Goal: Information Seeking & Learning: Learn about a topic

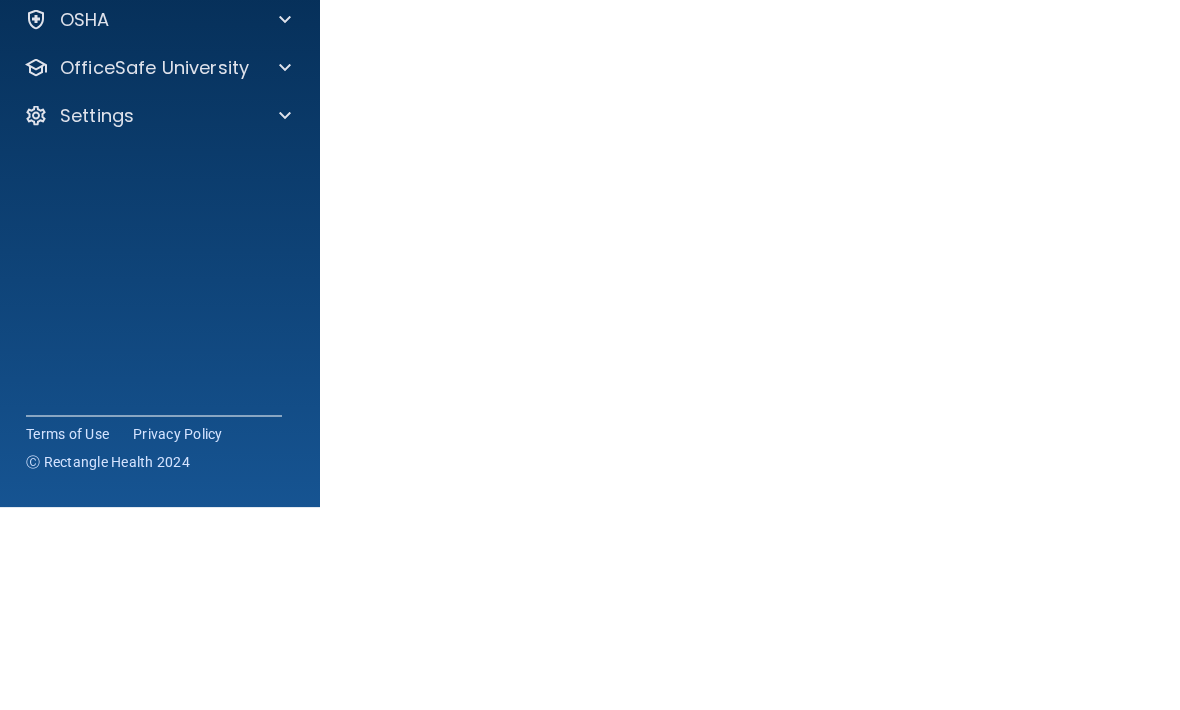
scroll to position [145, 0]
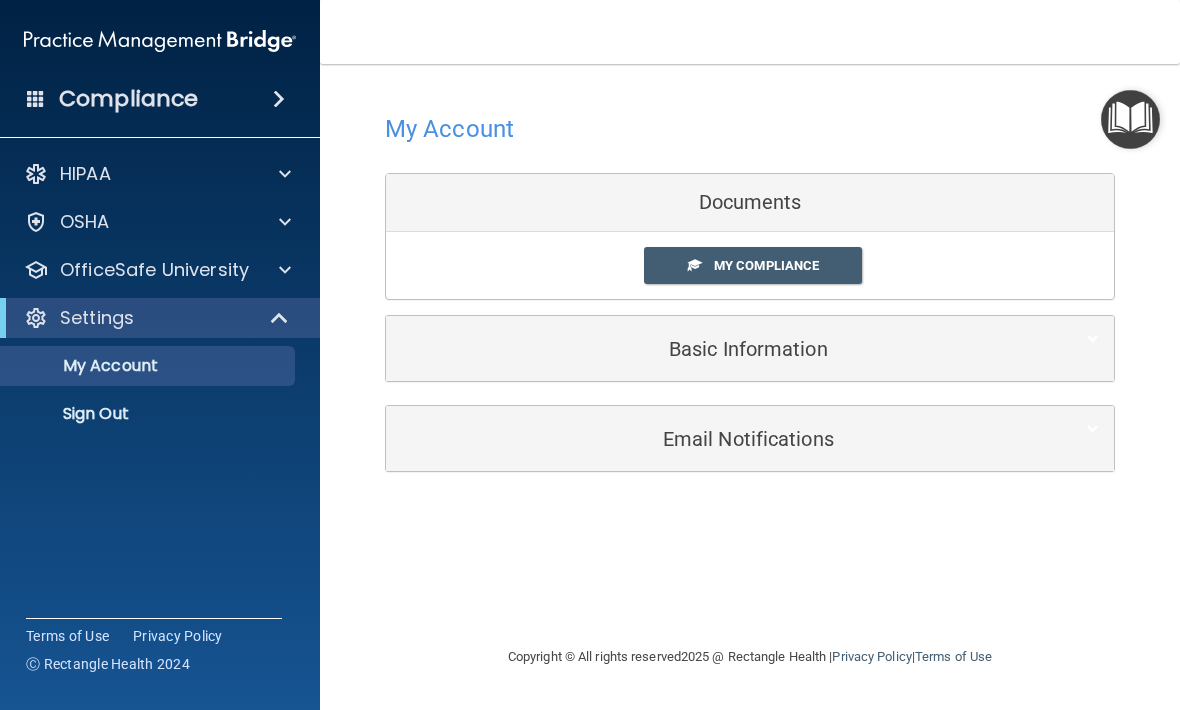
click at [1133, 124] on img "Open Resource Center" at bounding box center [1130, 119] width 59 height 59
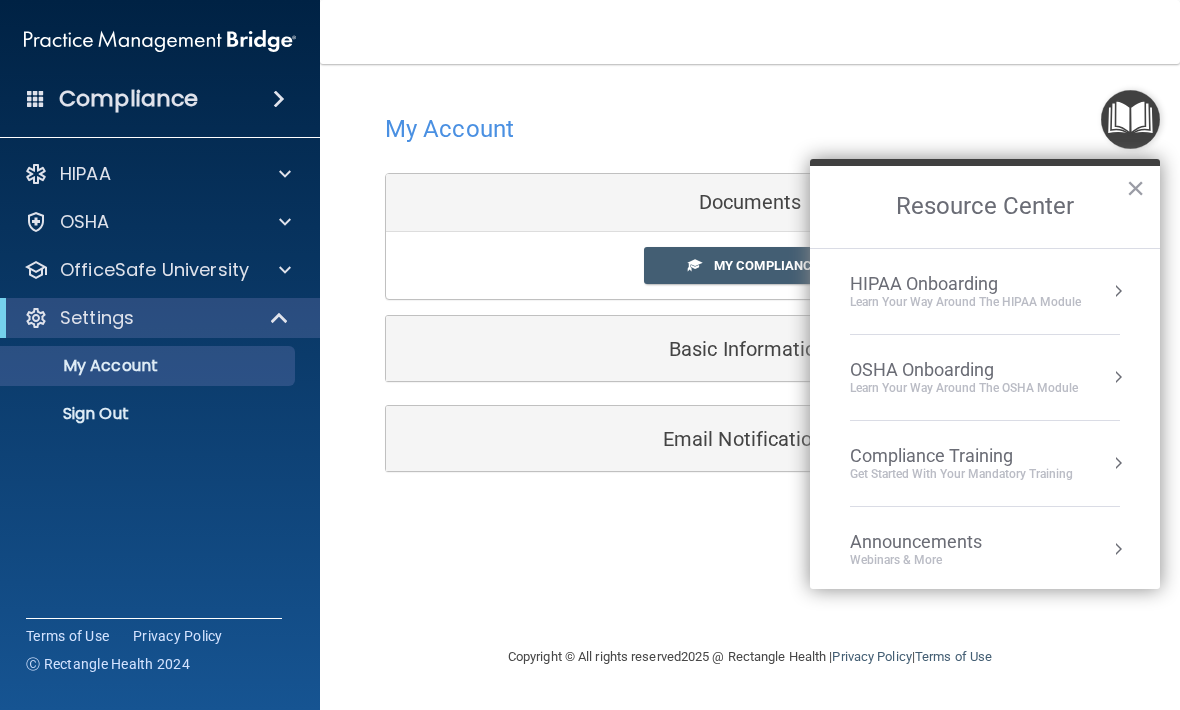
click at [1040, 287] on div "HIPAA Onboarding" at bounding box center [965, 284] width 231 height 22
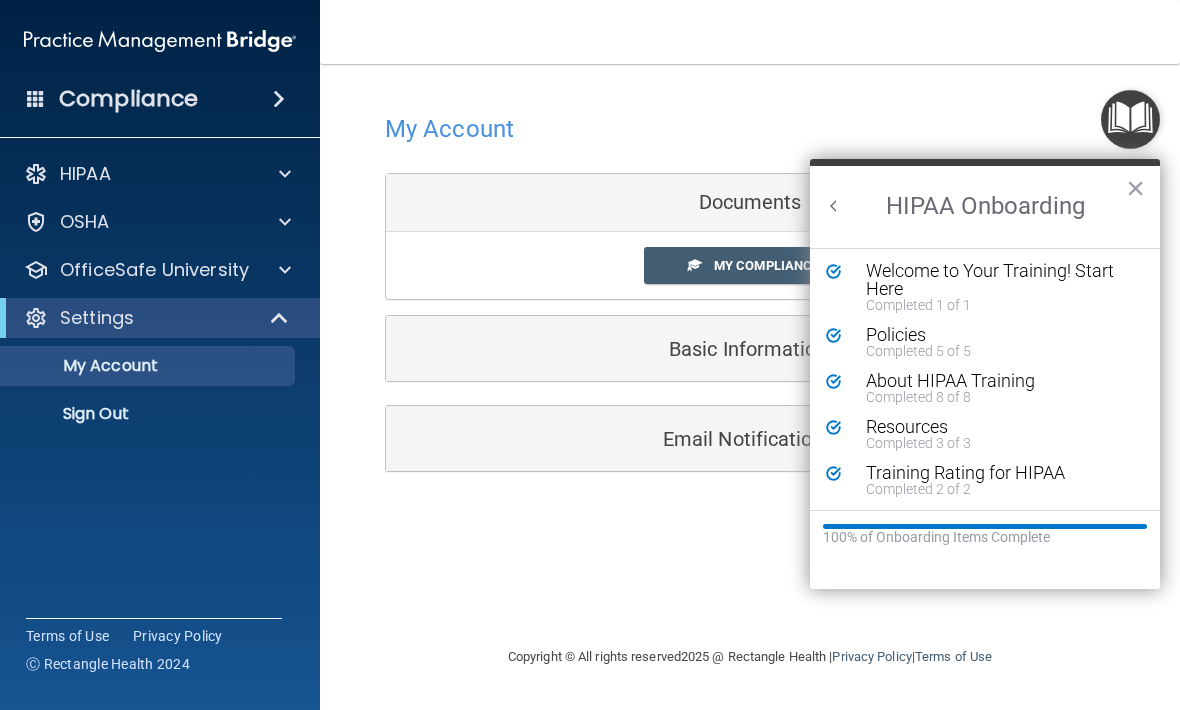
scroll to position [3, 0]
click at [1032, 196] on h2 "HIPAA Onboarding" at bounding box center [985, 207] width 350 height 82
click at [848, 186] on h2 "HIPAA Onboarding" at bounding box center [985, 207] width 350 height 82
click at [859, 194] on h2 "HIPAA Onboarding" at bounding box center [985, 207] width 350 height 82
click at [822, 190] on h2 "HIPAA Onboarding" at bounding box center [985, 207] width 350 height 82
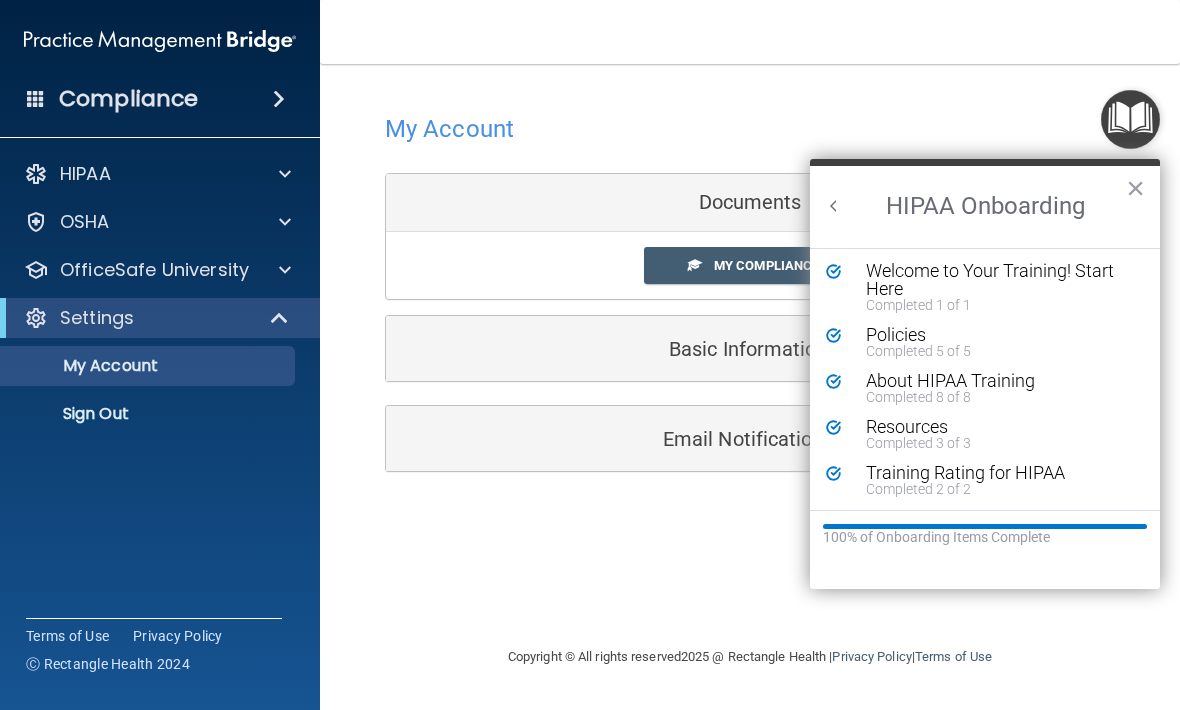
click at [836, 210] on button "Back to Resource Center Home" at bounding box center [834, 206] width 20 height 20
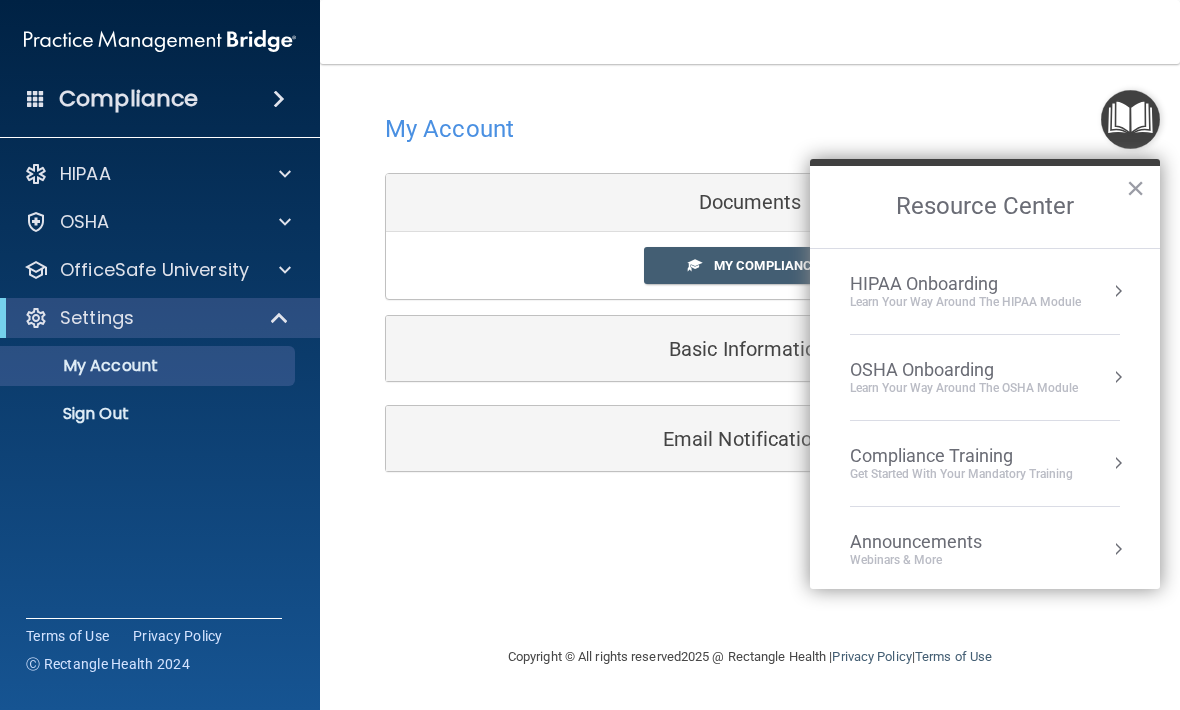
scroll to position [0, 0]
click at [1062, 372] on div "OSHA Onboarding" at bounding box center [964, 370] width 228 height 22
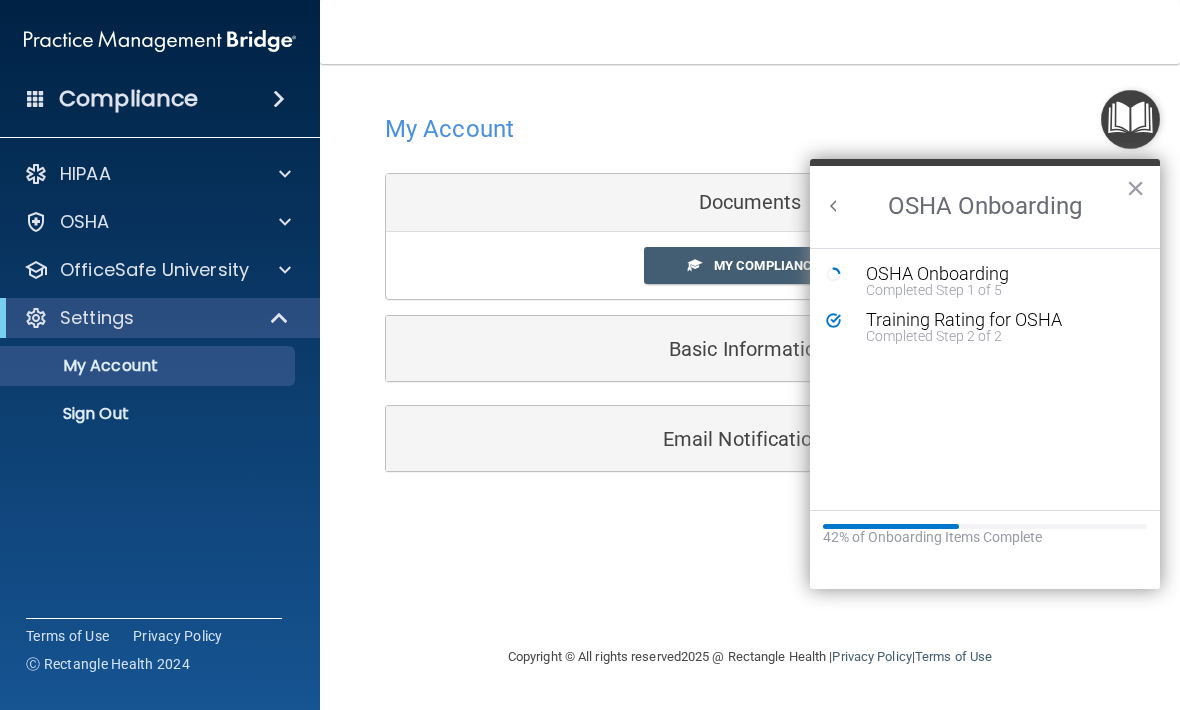
click at [1052, 278] on div "OSHA Onboarding" at bounding box center [1000, 274] width 268 height 18
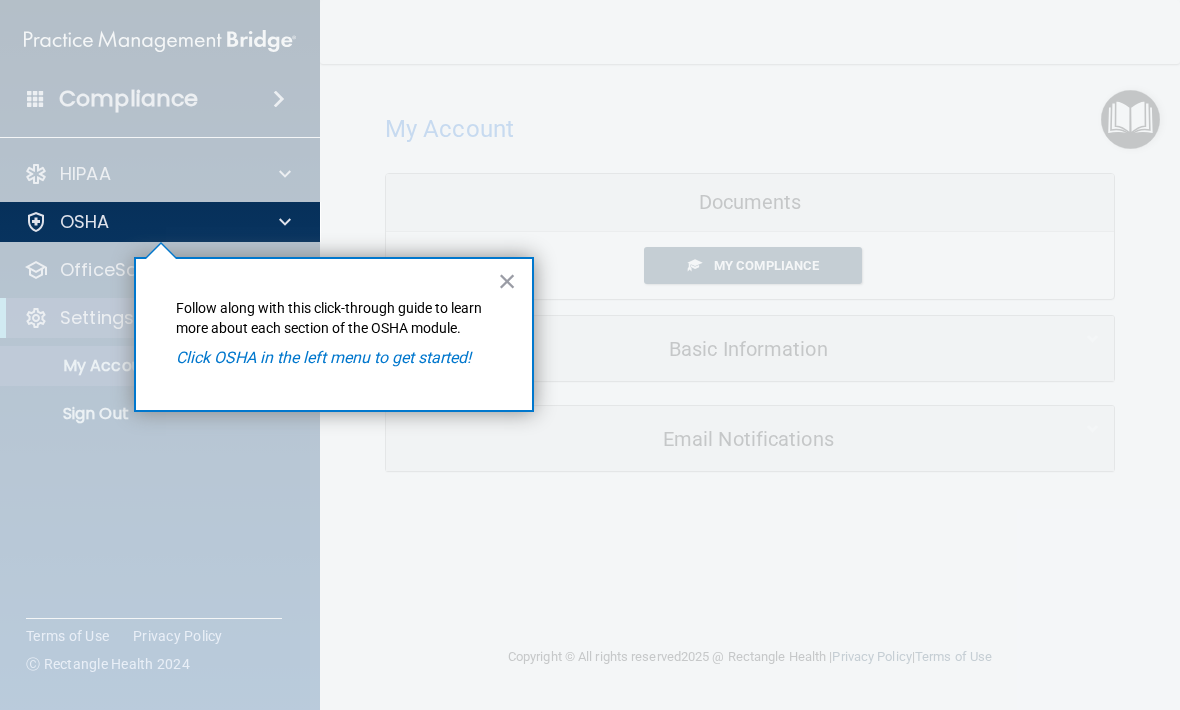
click at [509, 283] on button "×" at bounding box center [507, 281] width 19 height 32
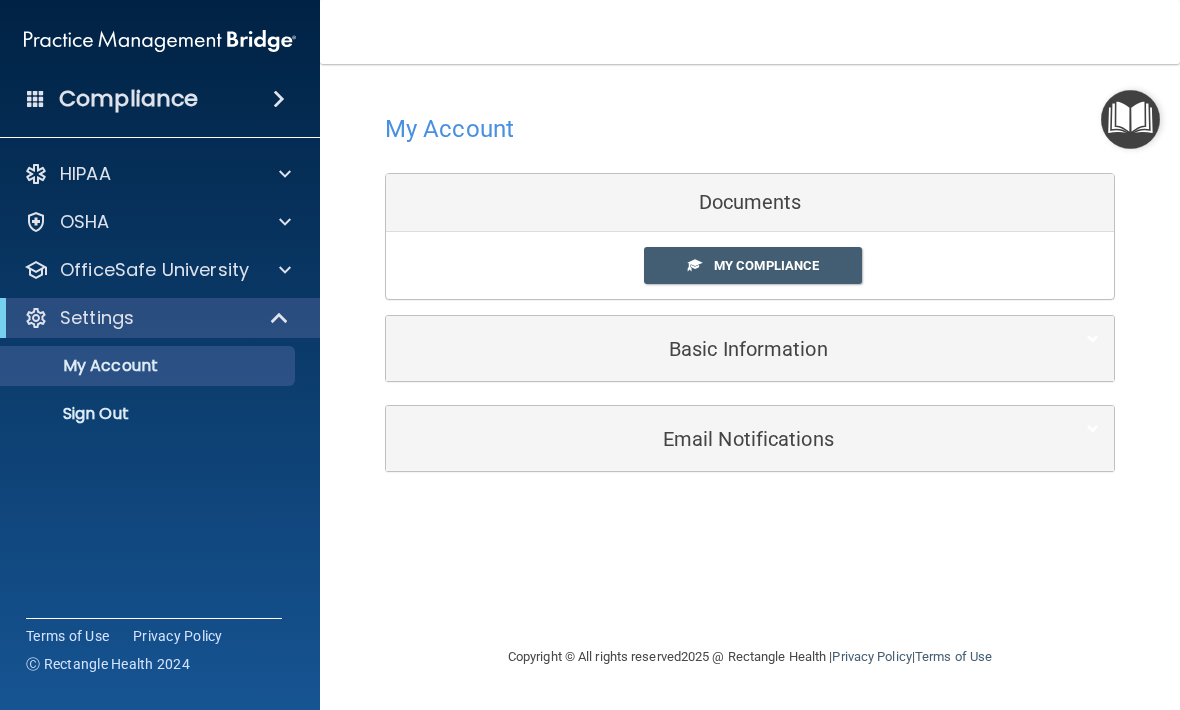
click at [45, 180] on div at bounding box center [36, 174] width 24 height 24
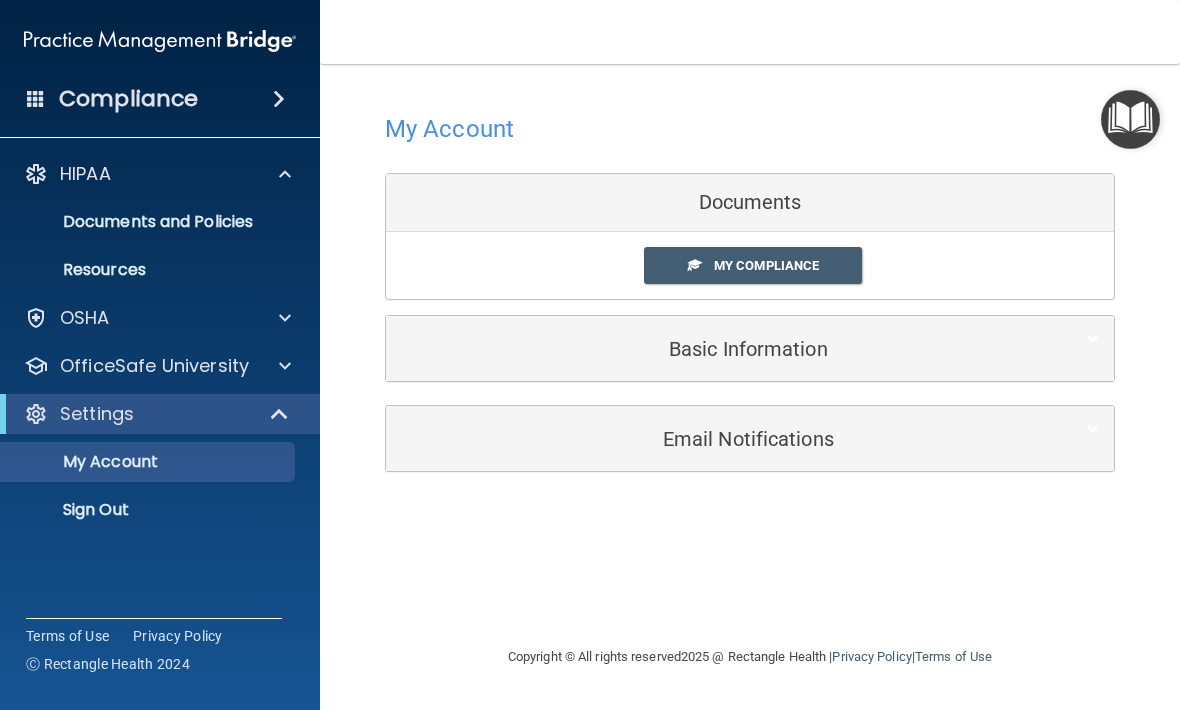
click at [50, 104] on div "Compliance" at bounding box center [160, 99] width 320 height 44
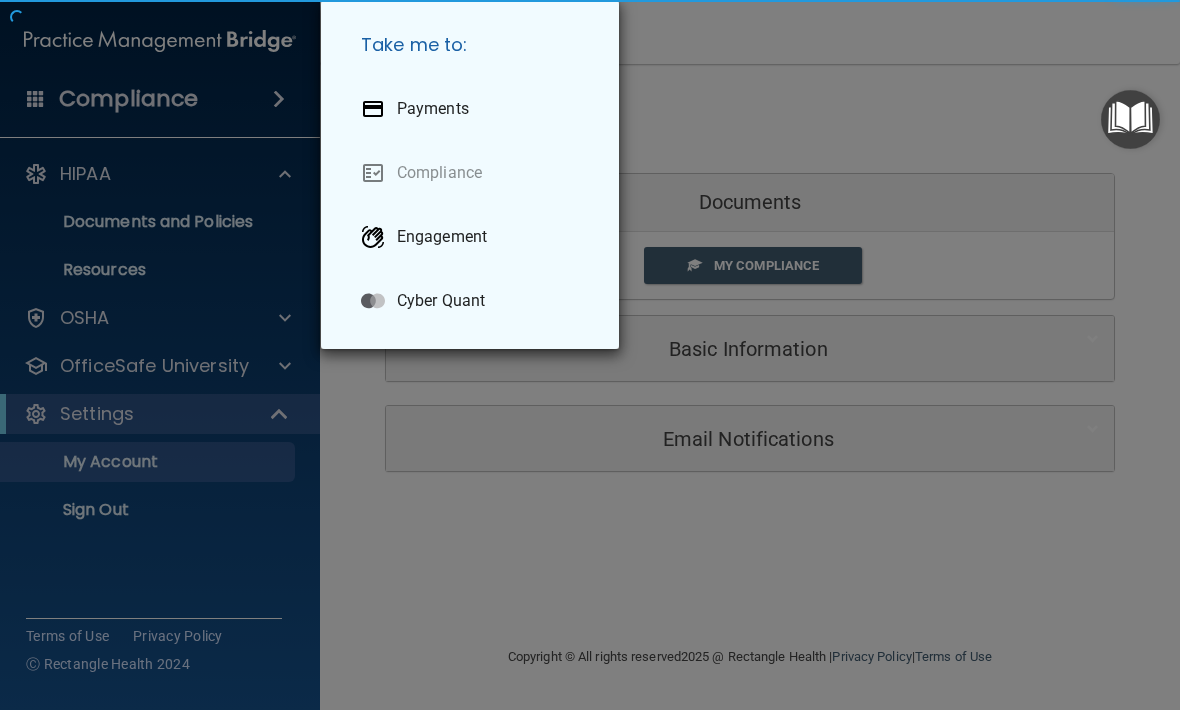
click at [81, 110] on div "Take me to: Payments Compliance Engagement Cyber Quant" at bounding box center [590, 355] width 1180 height 710
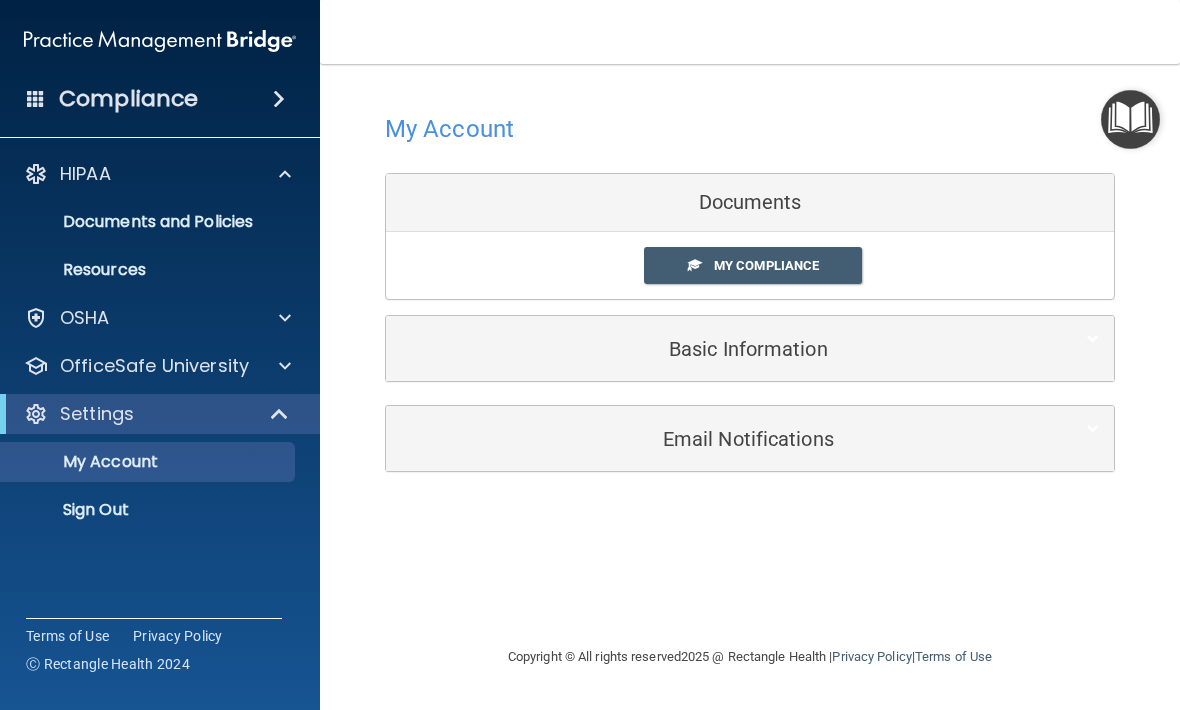
click at [806, 267] on span "My Compliance" at bounding box center [766, 265] width 105 height 15
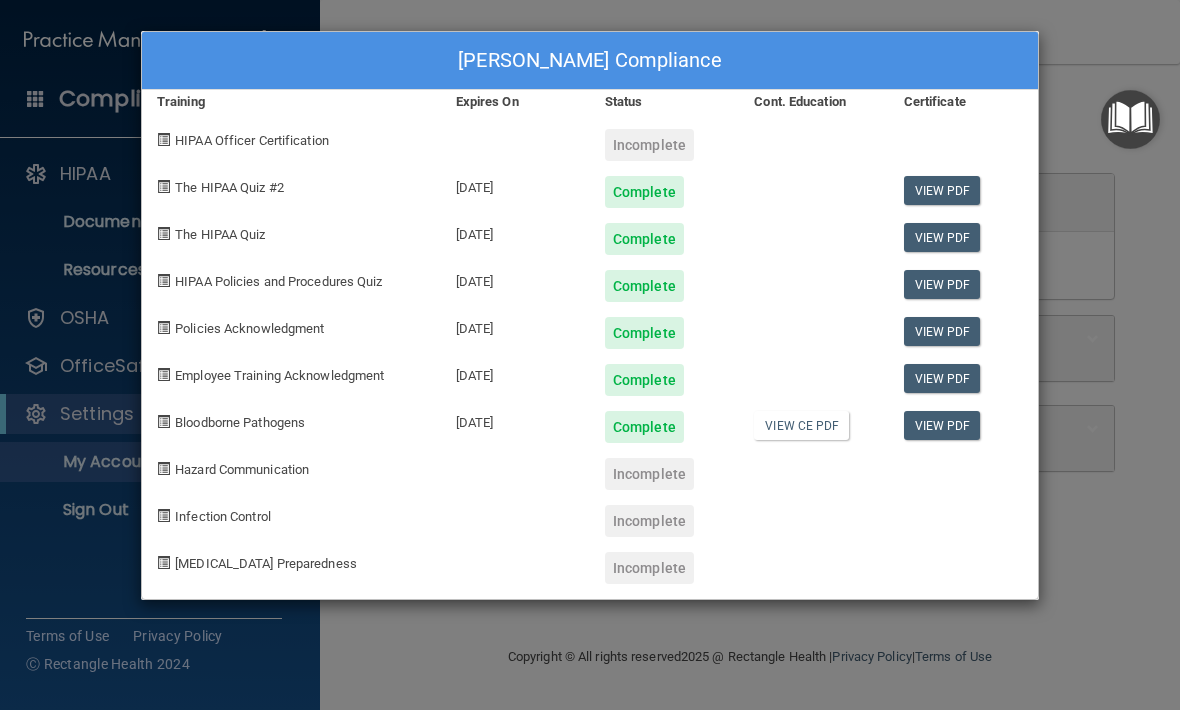
click at [1115, 121] on img "Open Resource Center" at bounding box center [1130, 119] width 59 height 59
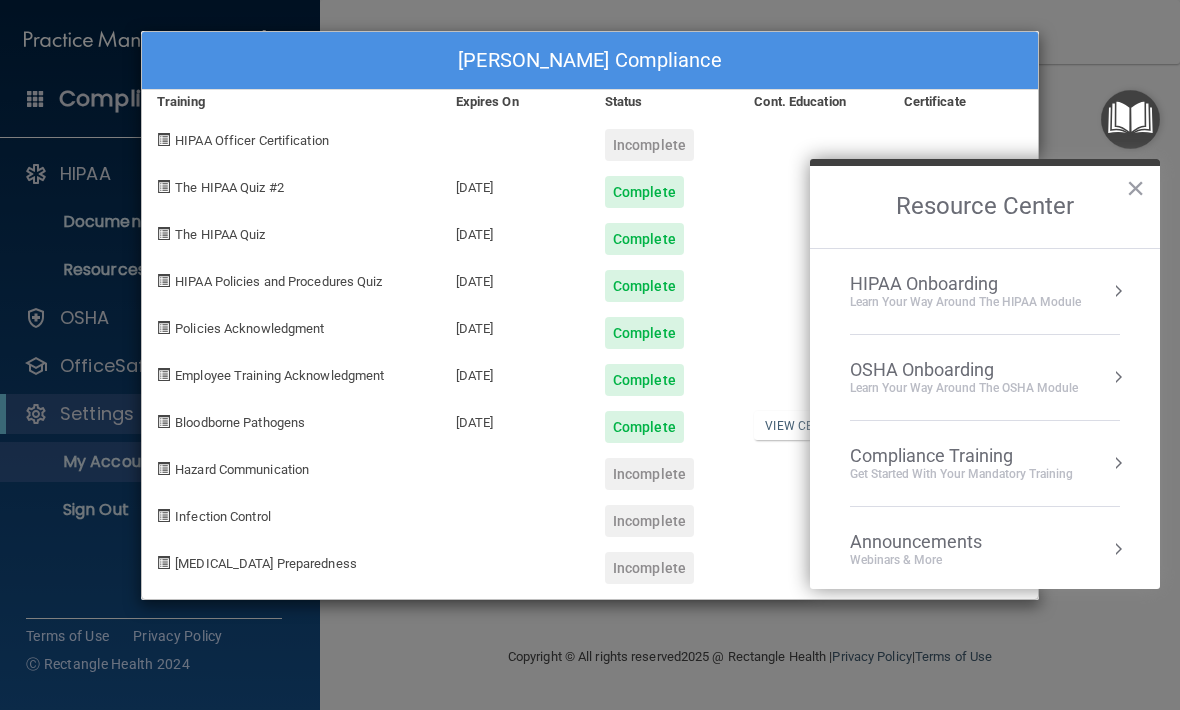
click at [1016, 377] on div "OSHA Onboarding" at bounding box center [964, 370] width 228 height 22
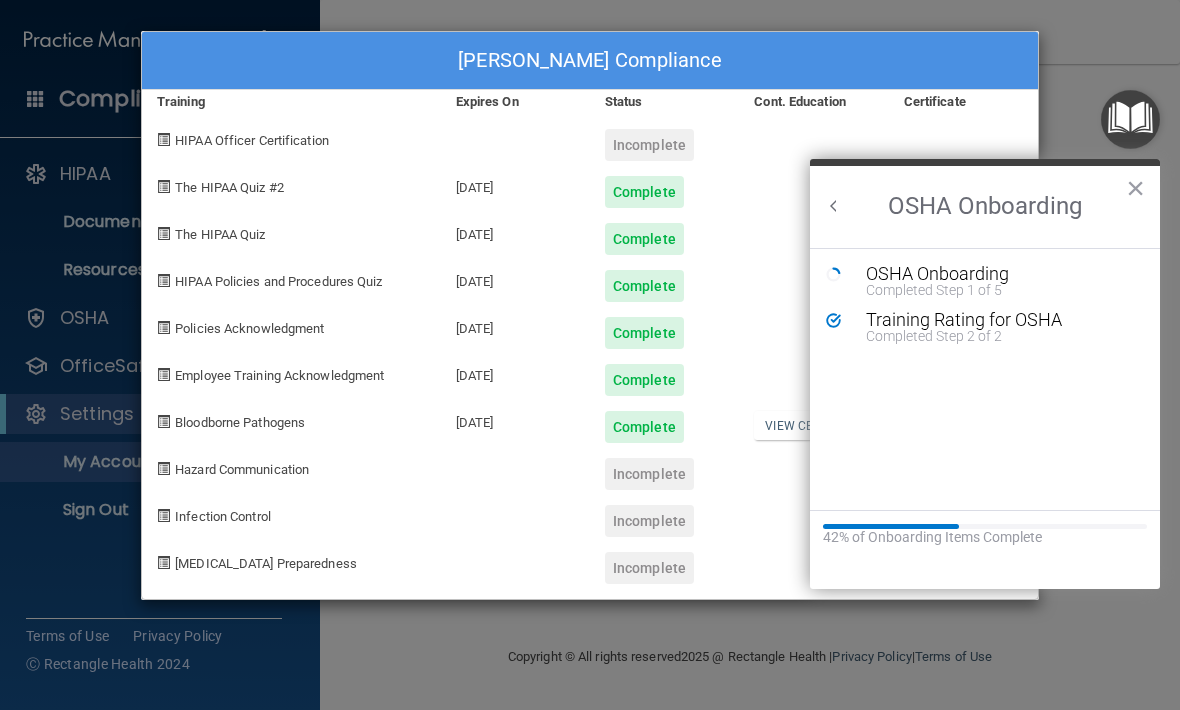
click at [829, 212] on button "Back to Resource Center Home" at bounding box center [834, 206] width 20 height 20
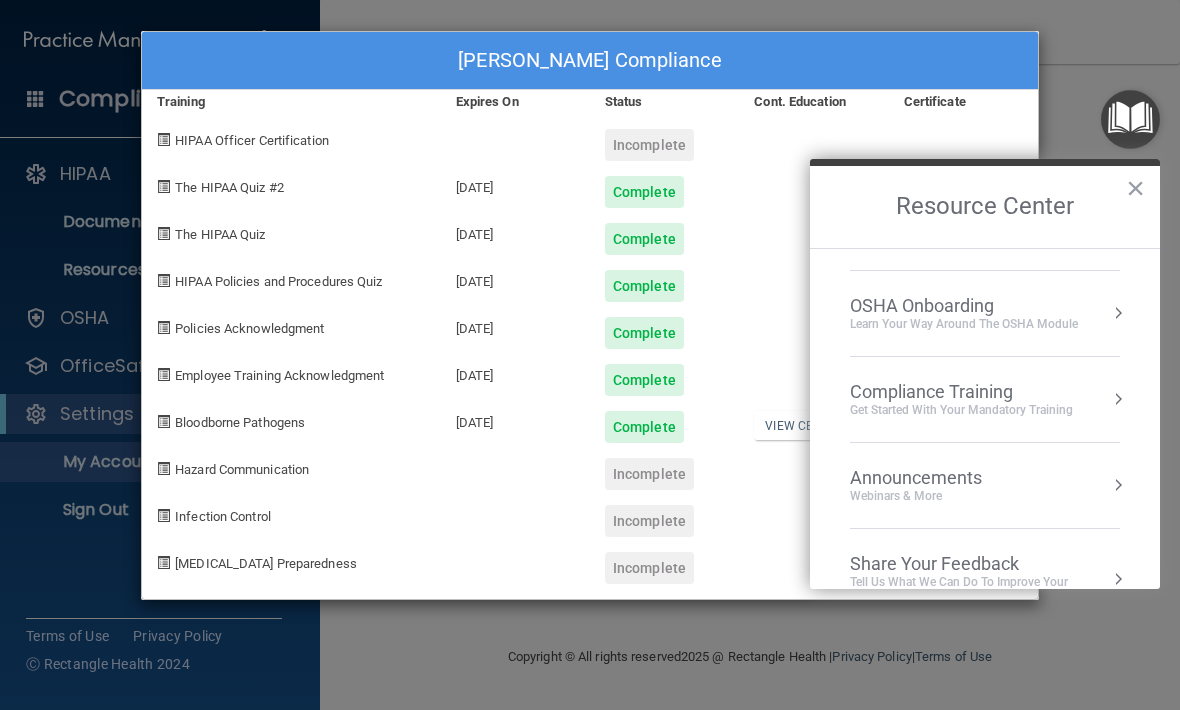
scroll to position [65, 0]
click at [999, 402] on div "Get Started with your mandatory training" at bounding box center [961, 409] width 223 height 17
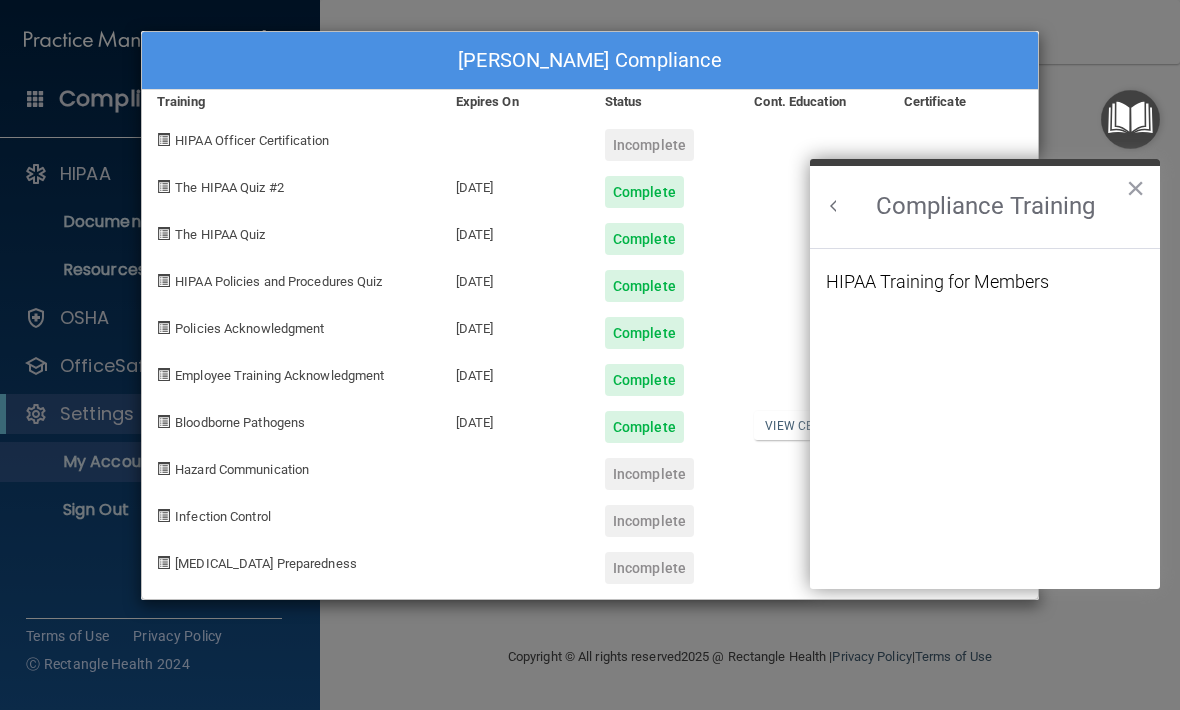
scroll to position [0, 0]
click at [1018, 288] on div "HIPAA Training for Members" at bounding box center [937, 282] width 223 height 18
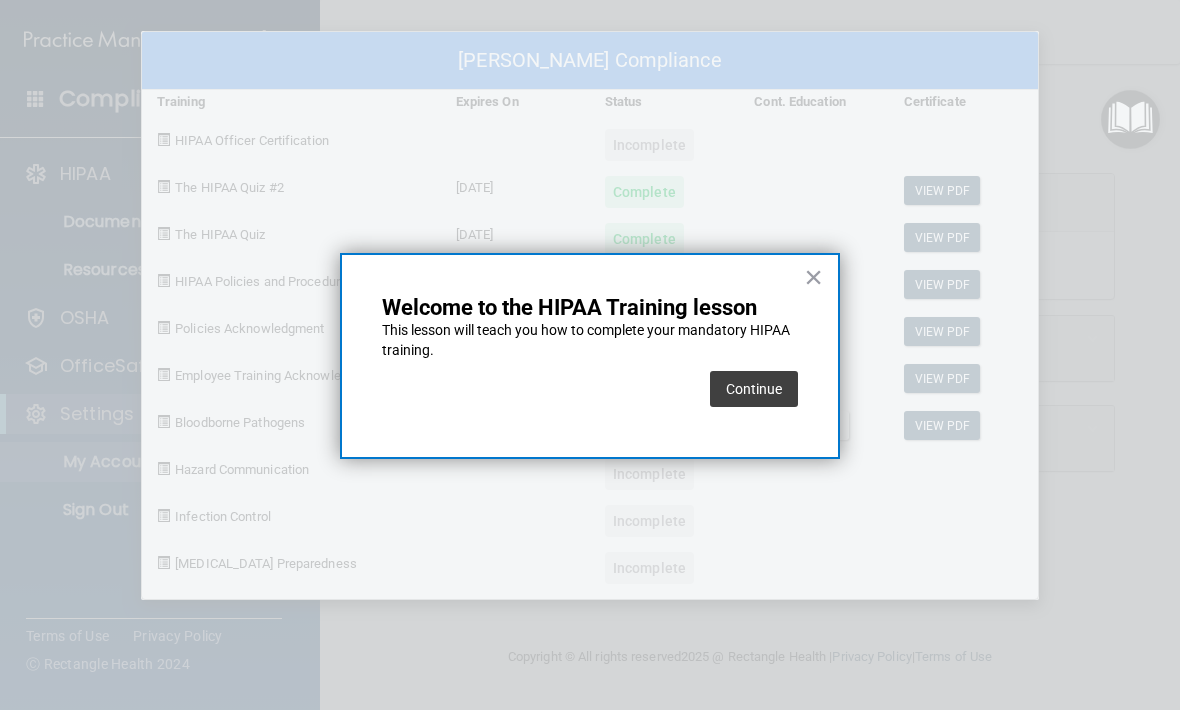
click at [769, 383] on button "Continue" at bounding box center [754, 389] width 88 height 36
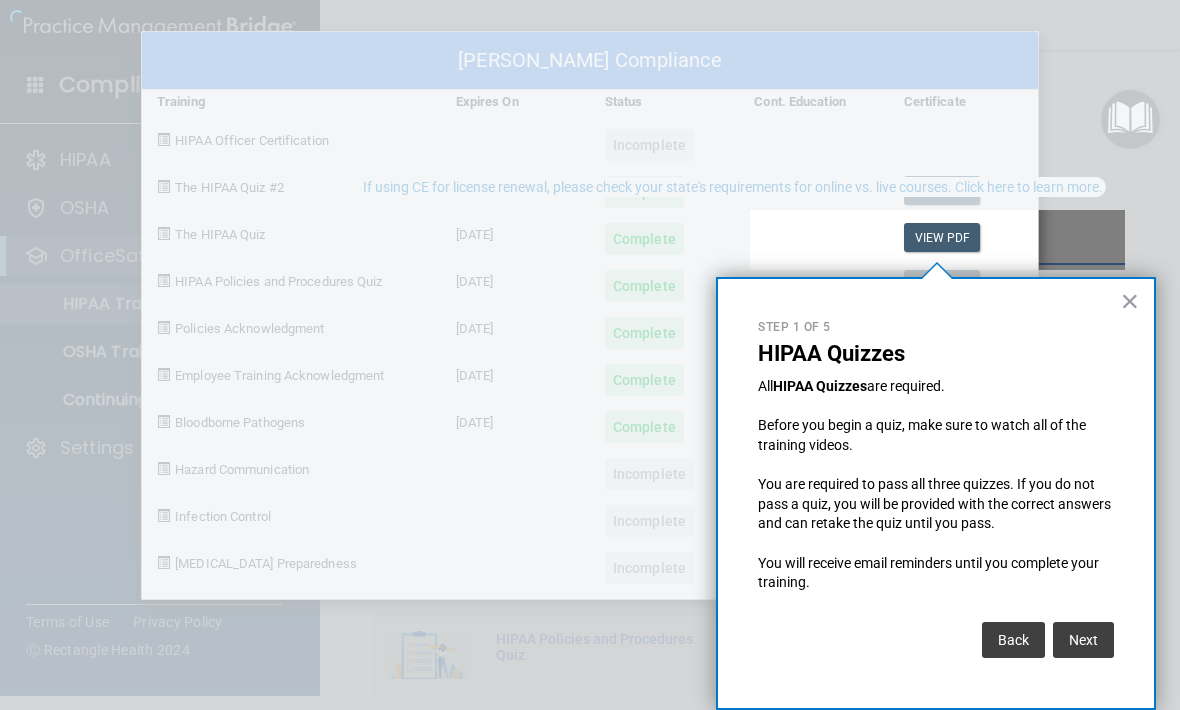
scroll to position [6, 0]
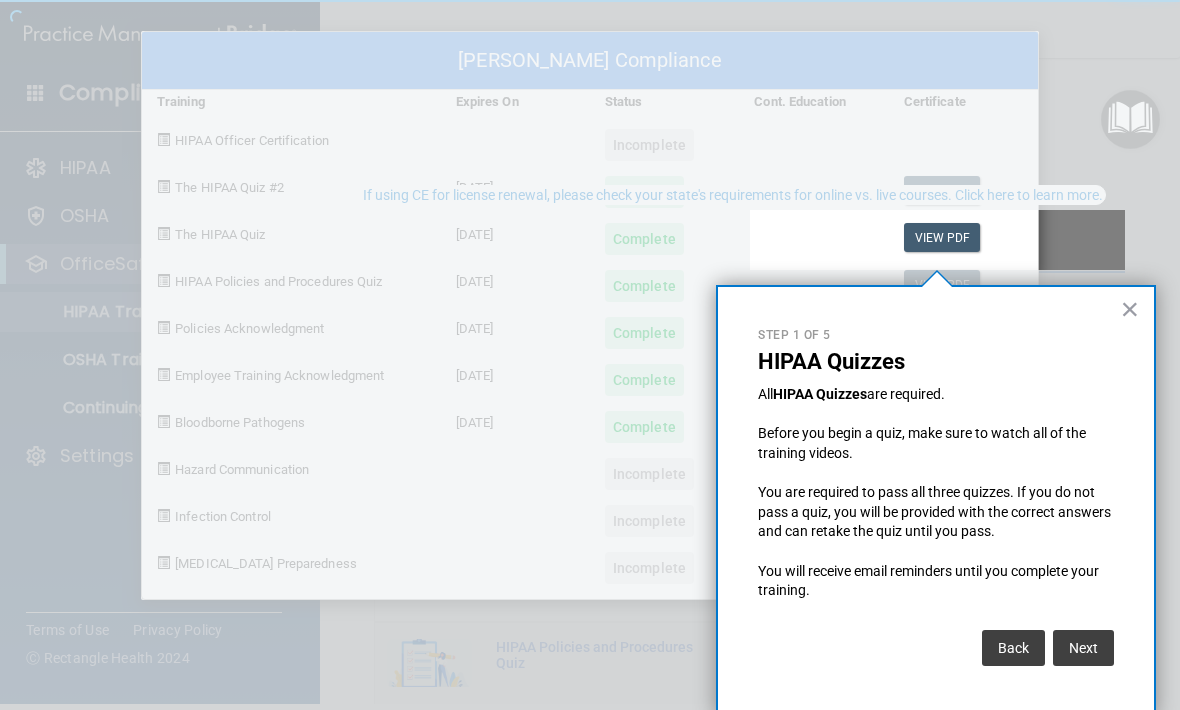
click at [1090, 657] on button "Next" at bounding box center [1083, 648] width 61 height 36
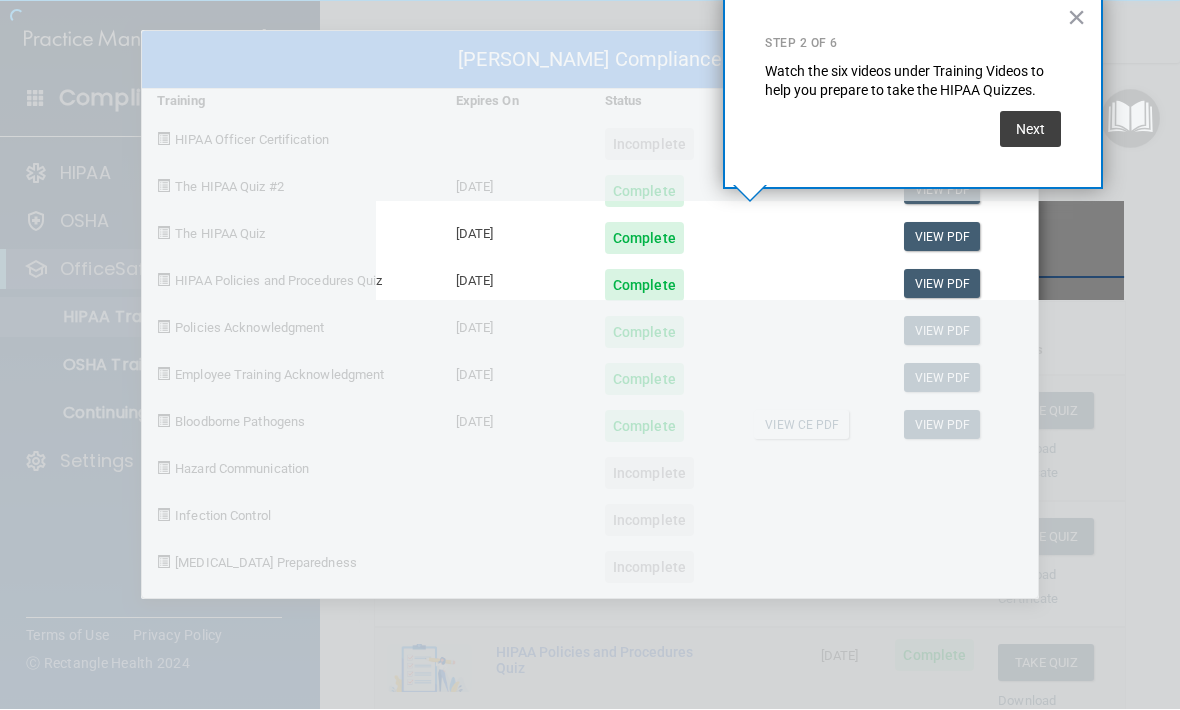
scroll to position [816, 0]
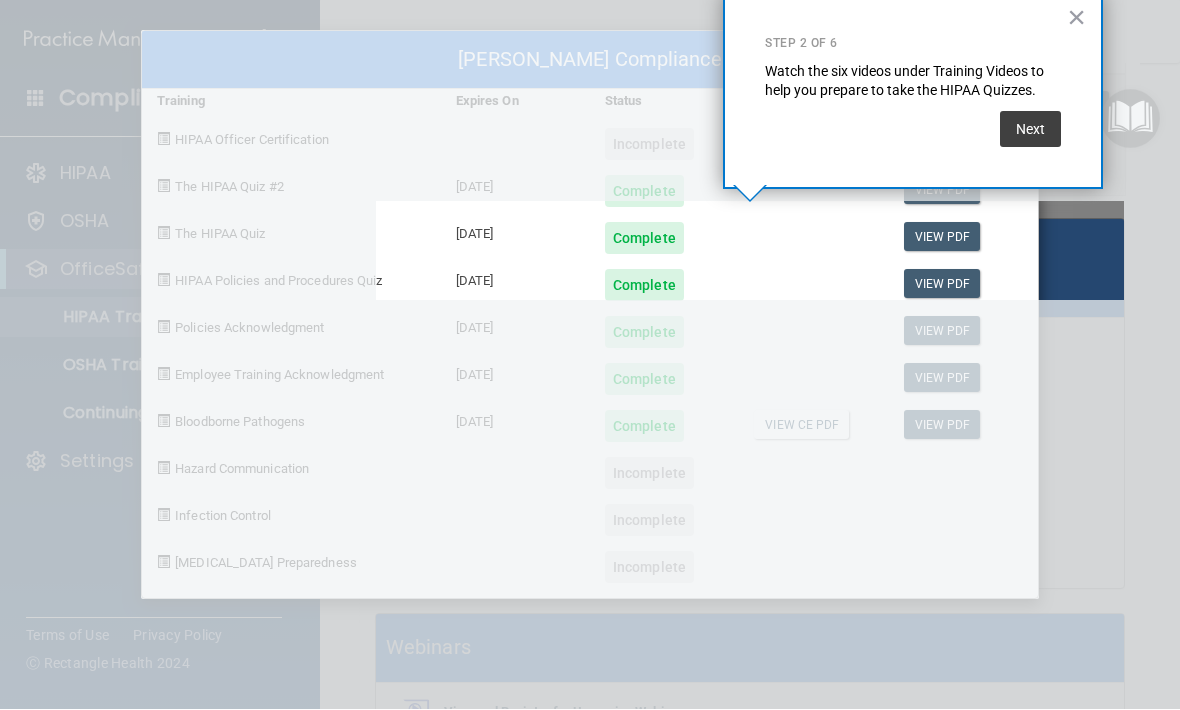
click at [1039, 129] on button "Next" at bounding box center [1030, 130] width 61 height 36
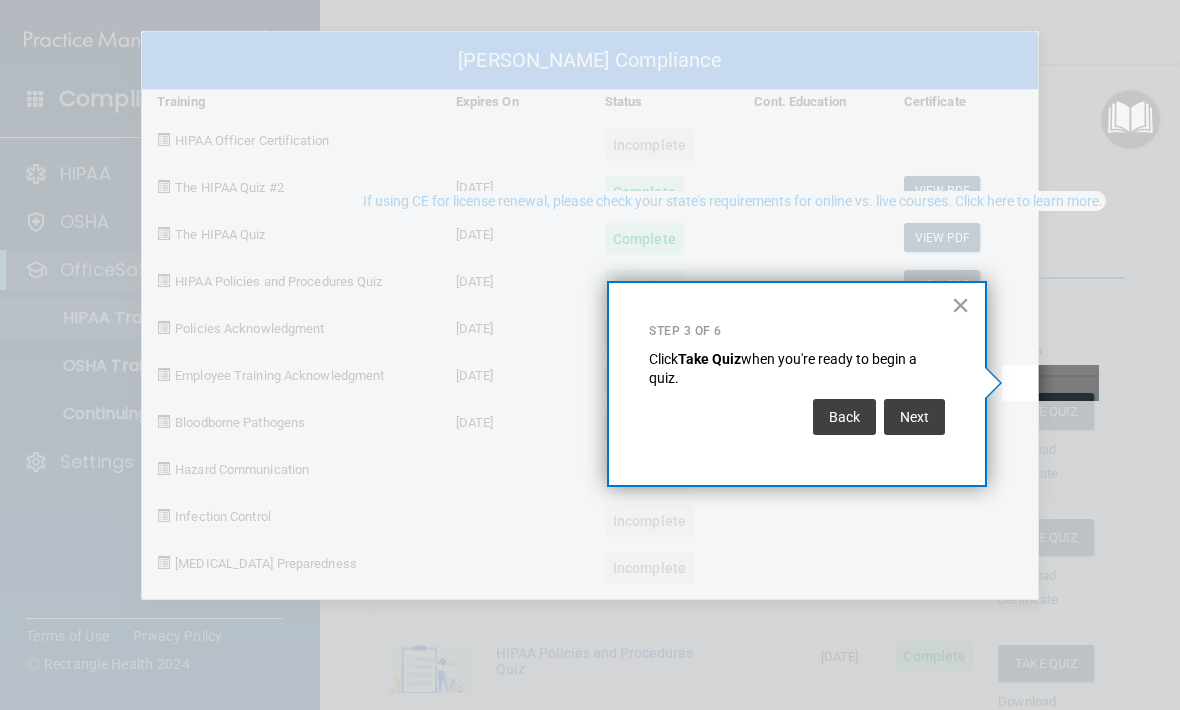
click at [925, 412] on button "Next" at bounding box center [914, 417] width 61 height 36
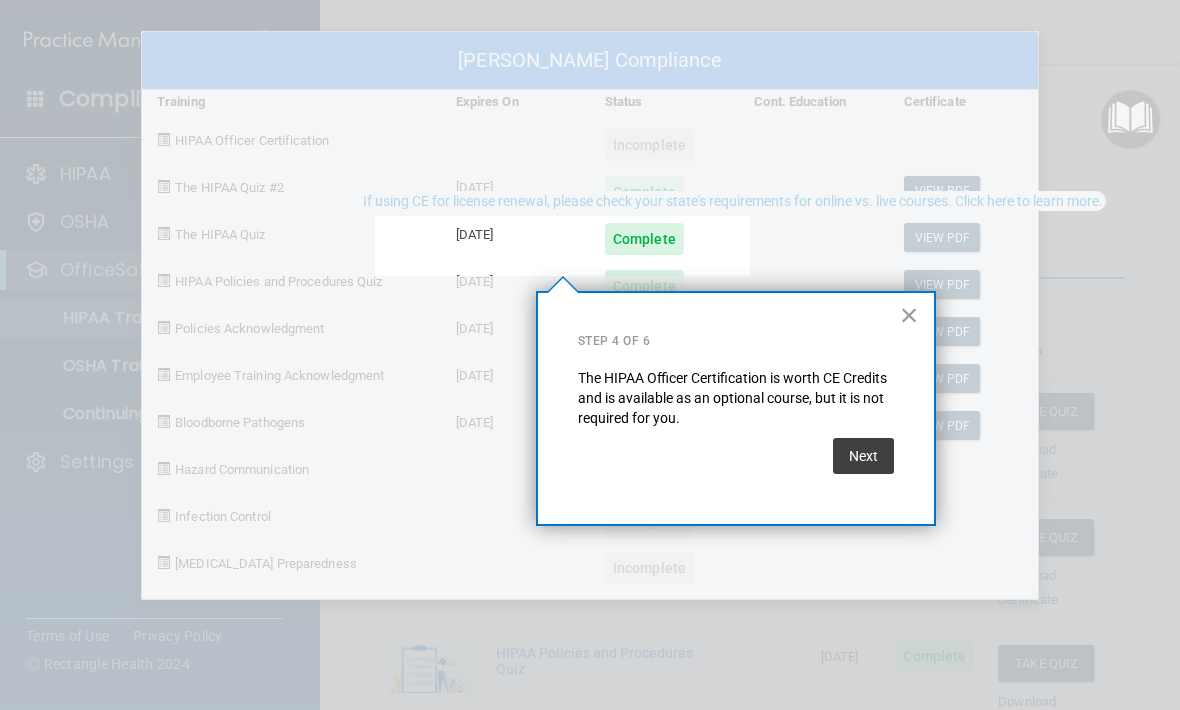
click at [873, 459] on button "Next" at bounding box center [863, 456] width 61 height 36
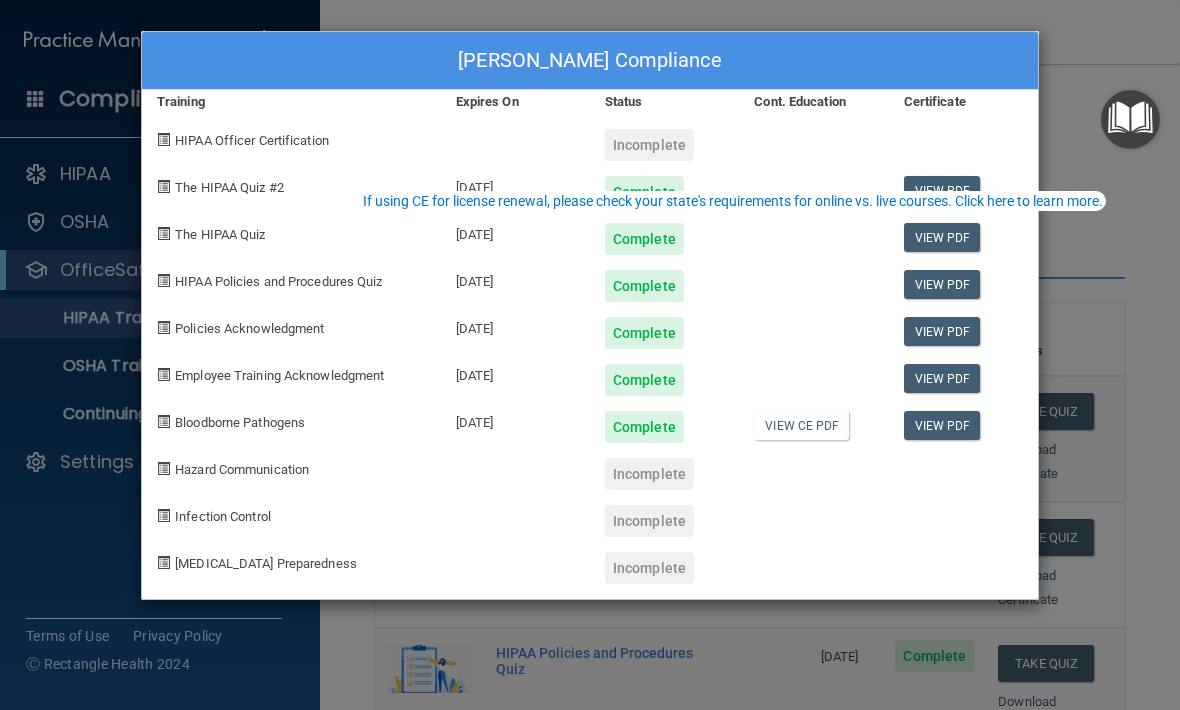
click at [1147, 313] on div "Yuritcy Ayala's Compliance Training Expires On Status Cont. Education Certifica…" at bounding box center [590, 355] width 1180 height 710
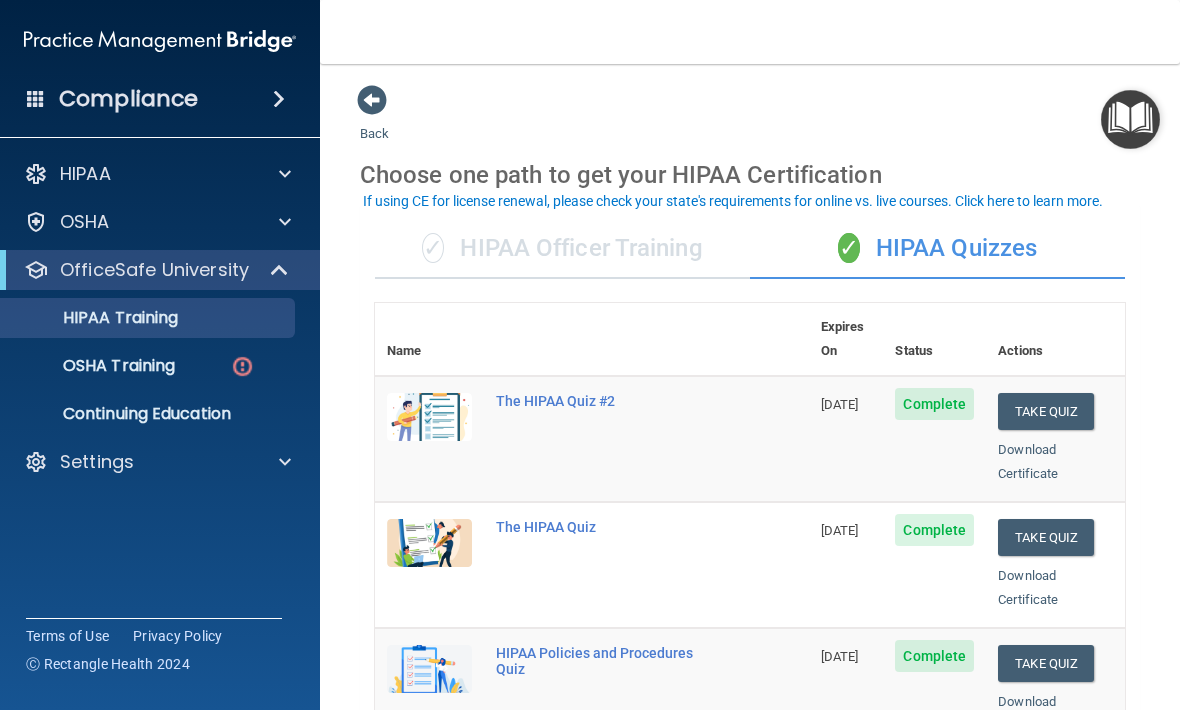
click at [576, 249] on div "✓ HIPAA Officer Training" at bounding box center [562, 249] width 375 height 60
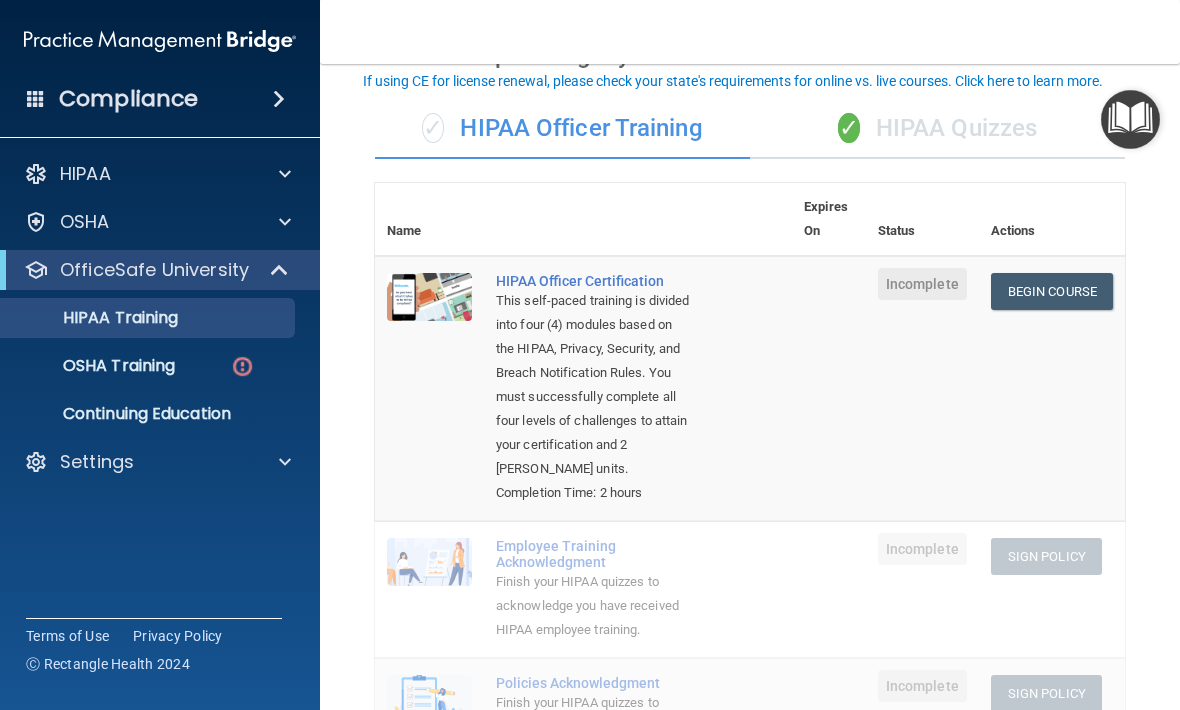
scroll to position [80, 0]
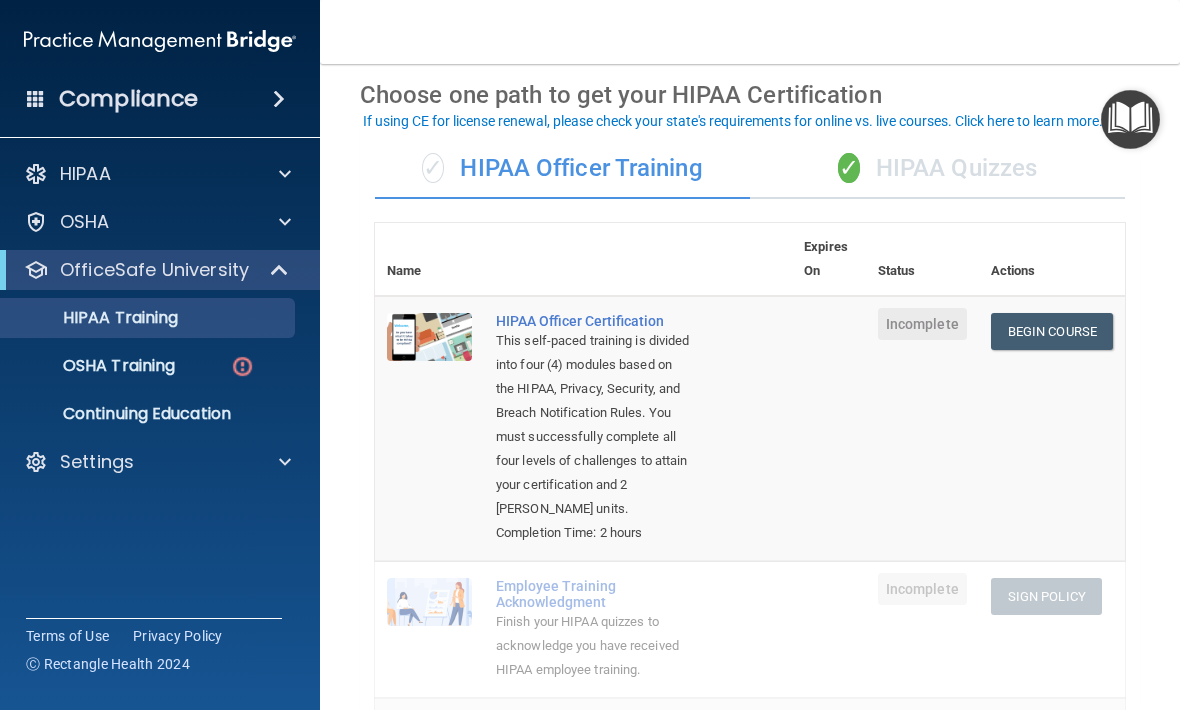
click at [1067, 318] on link "Begin Course" at bounding box center [1052, 331] width 122 height 37
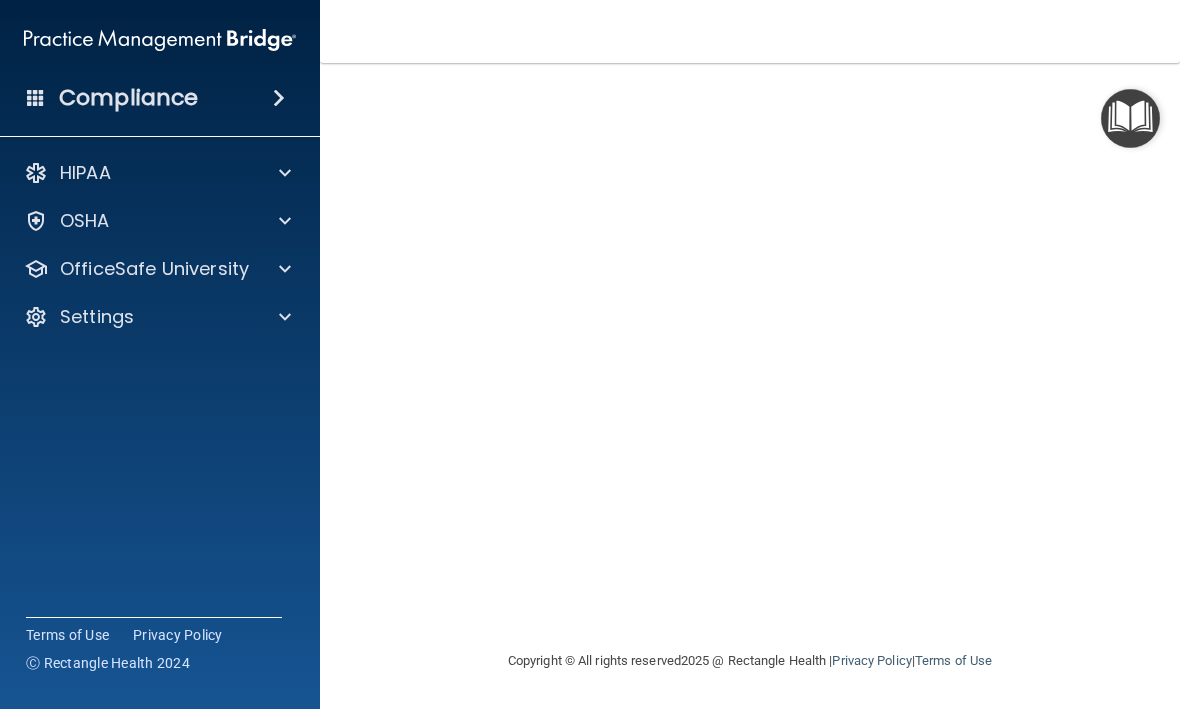
scroll to position [180, 0]
click at [1132, 111] on img "Open Resource Center" at bounding box center [1130, 119] width 59 height 59
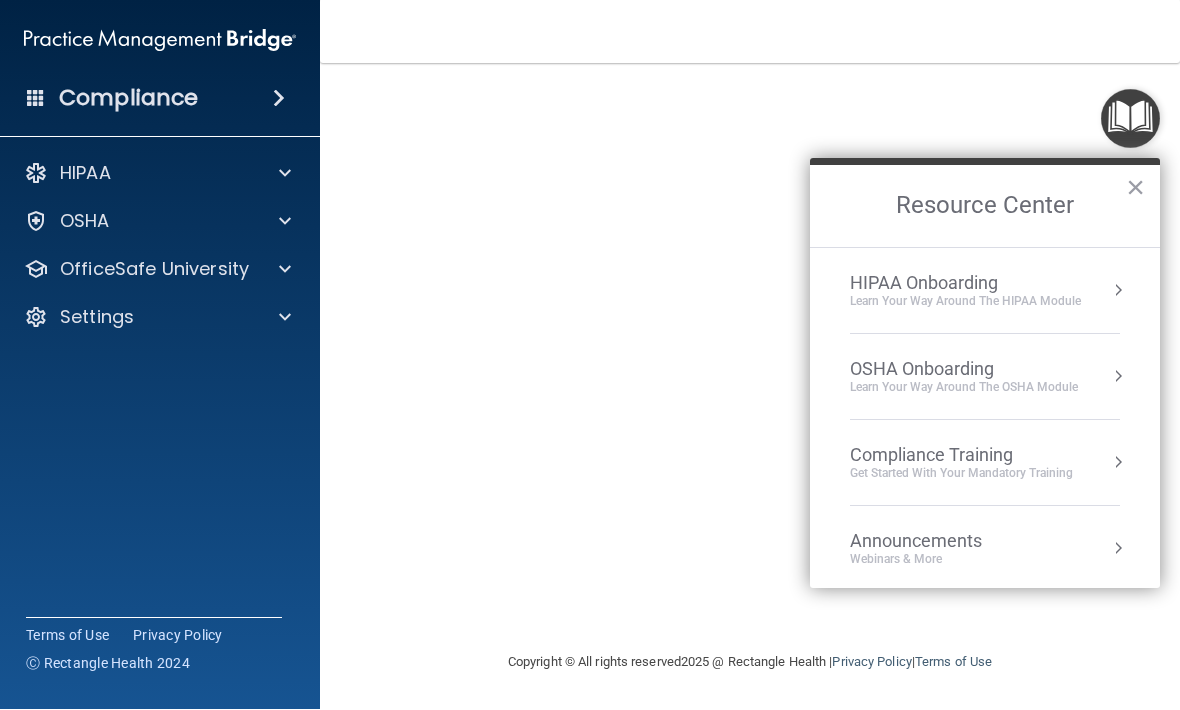
click at [1016, 372] on div "OSHA Onboarding" at bounding box center [964, 370] width 228 height 22
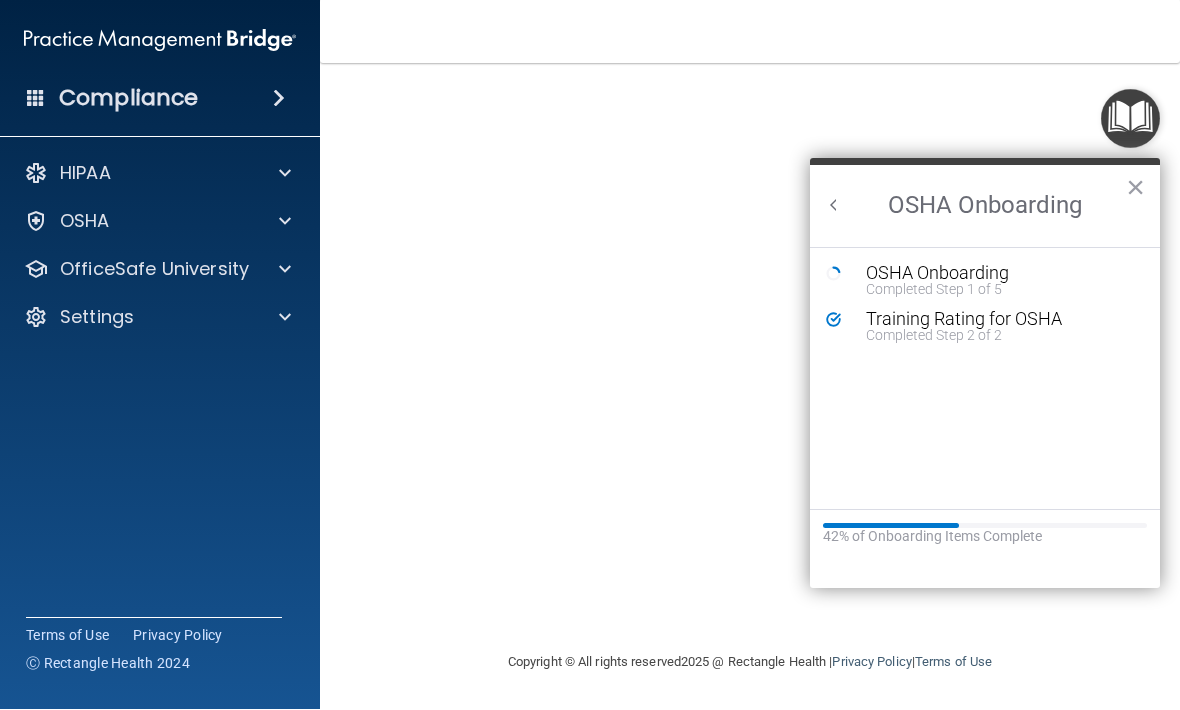
scroll to position [0, 0]
click at [1070, 275] on div "OSHA Onboarding" at bounding box center [1000, 274] width 268 height 18
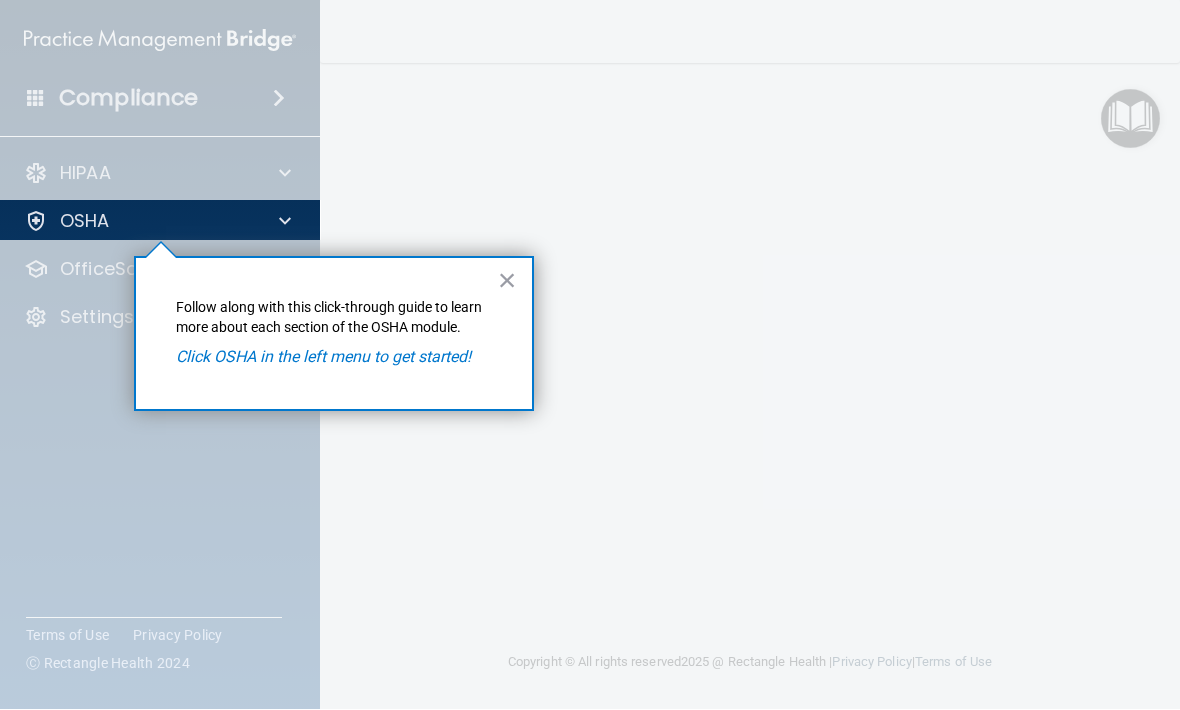
click at [513, 267] on button "×" at bounding box center [507, 281] width 19 height 32
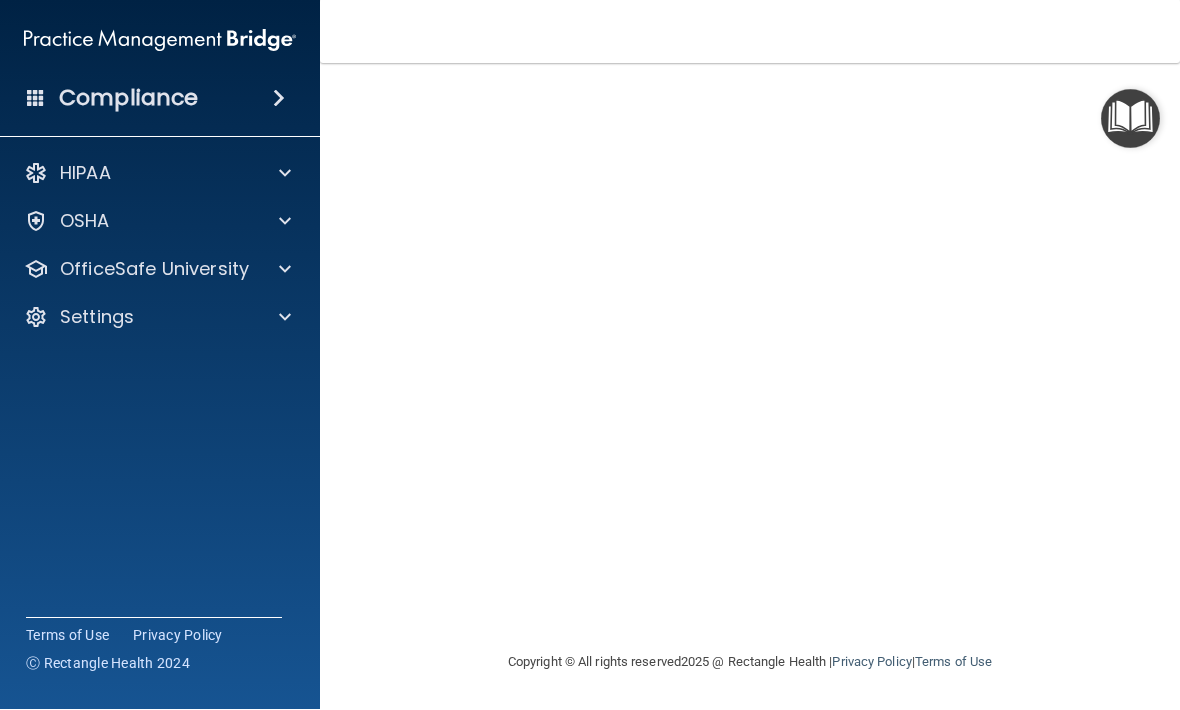
click at [1134, 114] on img "Open Resource Center" at bounding box center [1130, 119] width 59 height 59
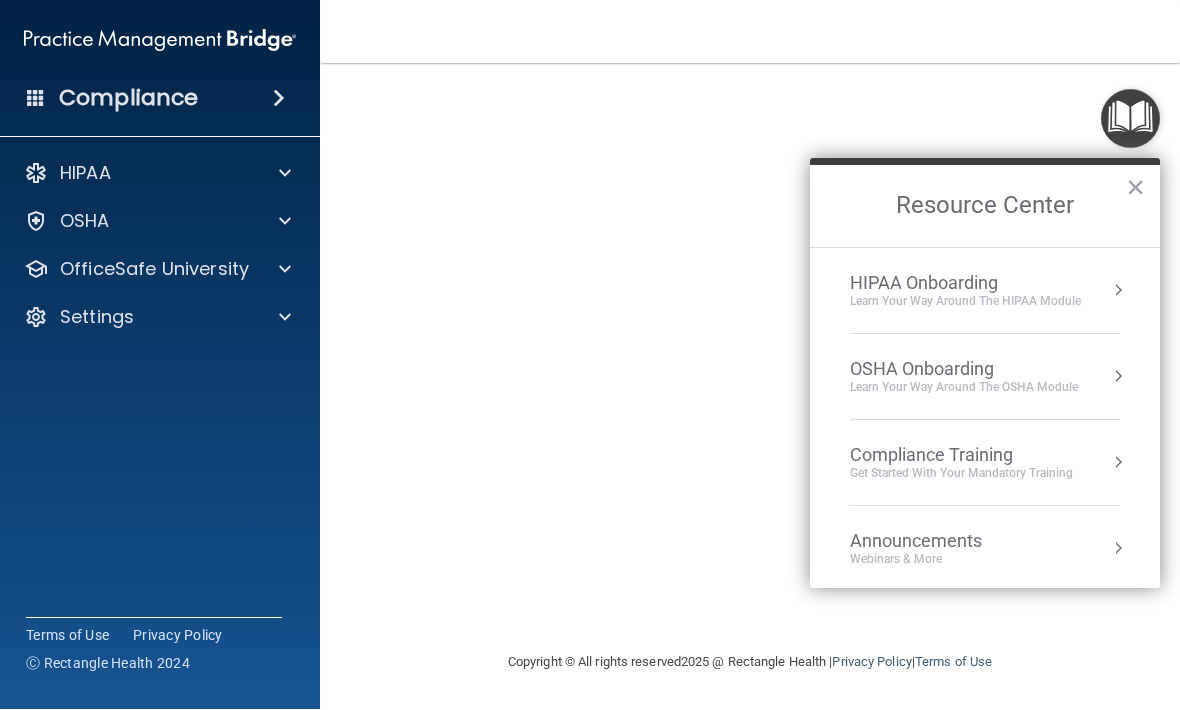
click at [1021, 454] on div "Compliance Training" at bounding box center [961, 456] width 223 height 22
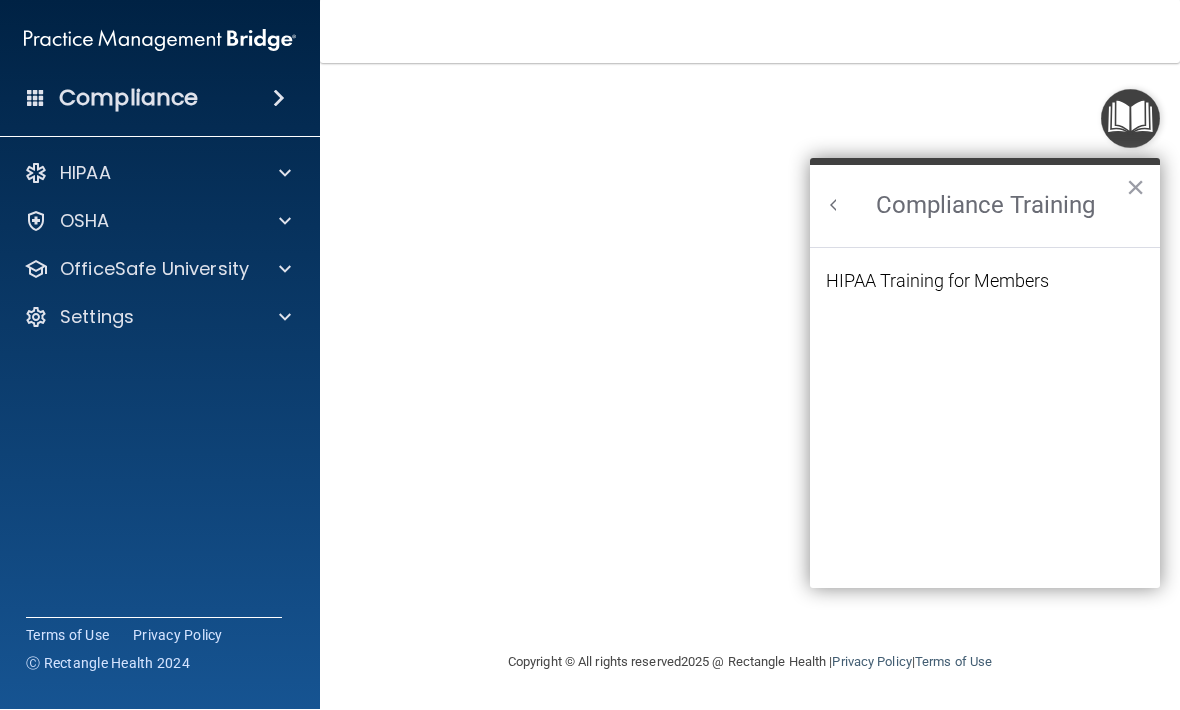
click at [1053, 274] on li "HIPAA Training for Members" at bounding box center [985, 294] width 318 height 42
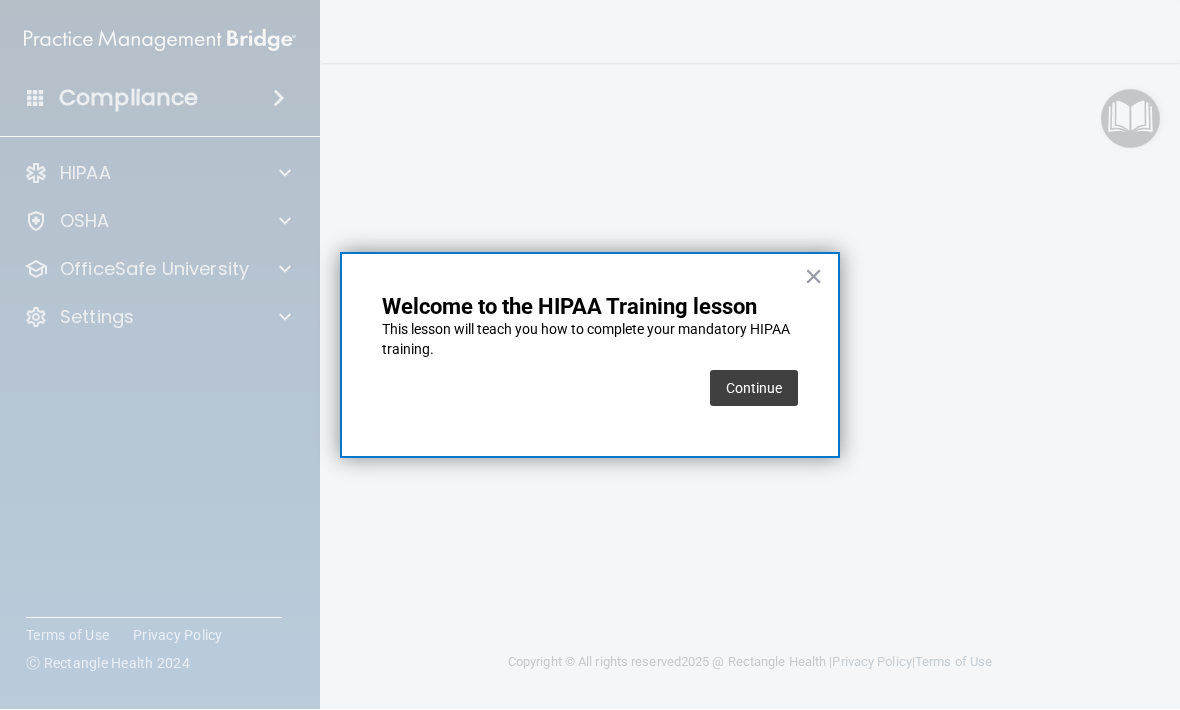
click at [733, 394] on button "Continue" at bounding box center [754, 389] width 88 height 36
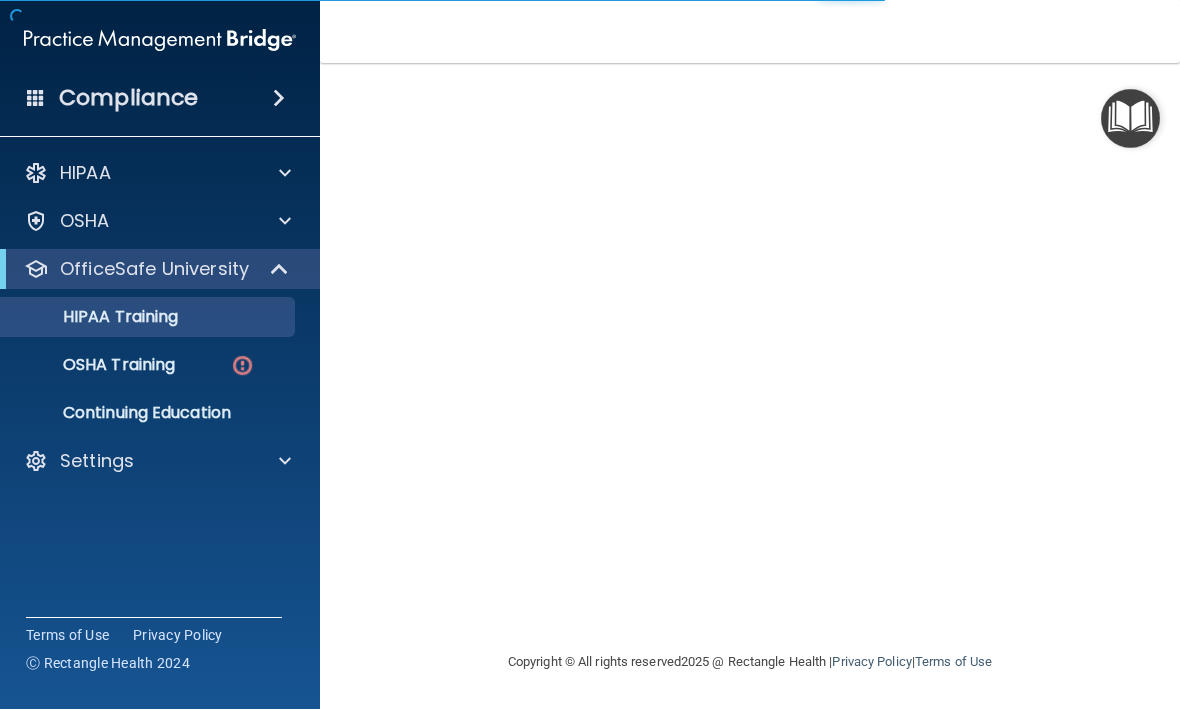
scroll to position [124, 0]
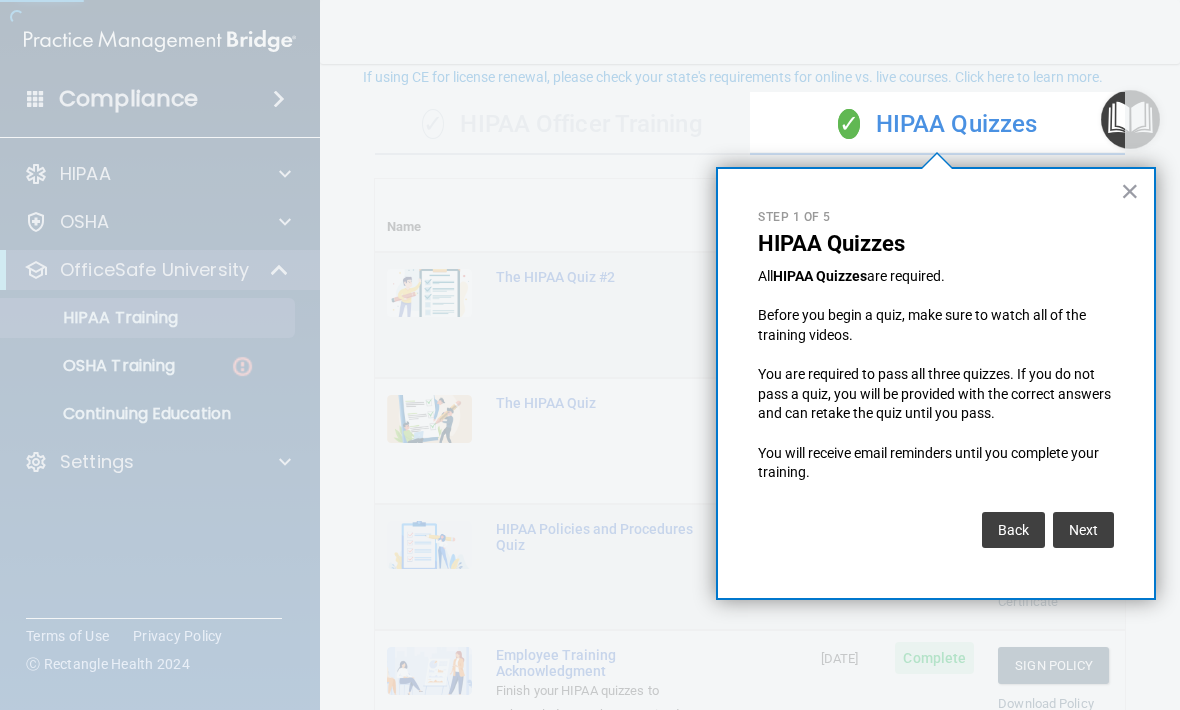
click at [1100, 512] on button "Next" at bounding box center [1083, 530] width 61 height 36
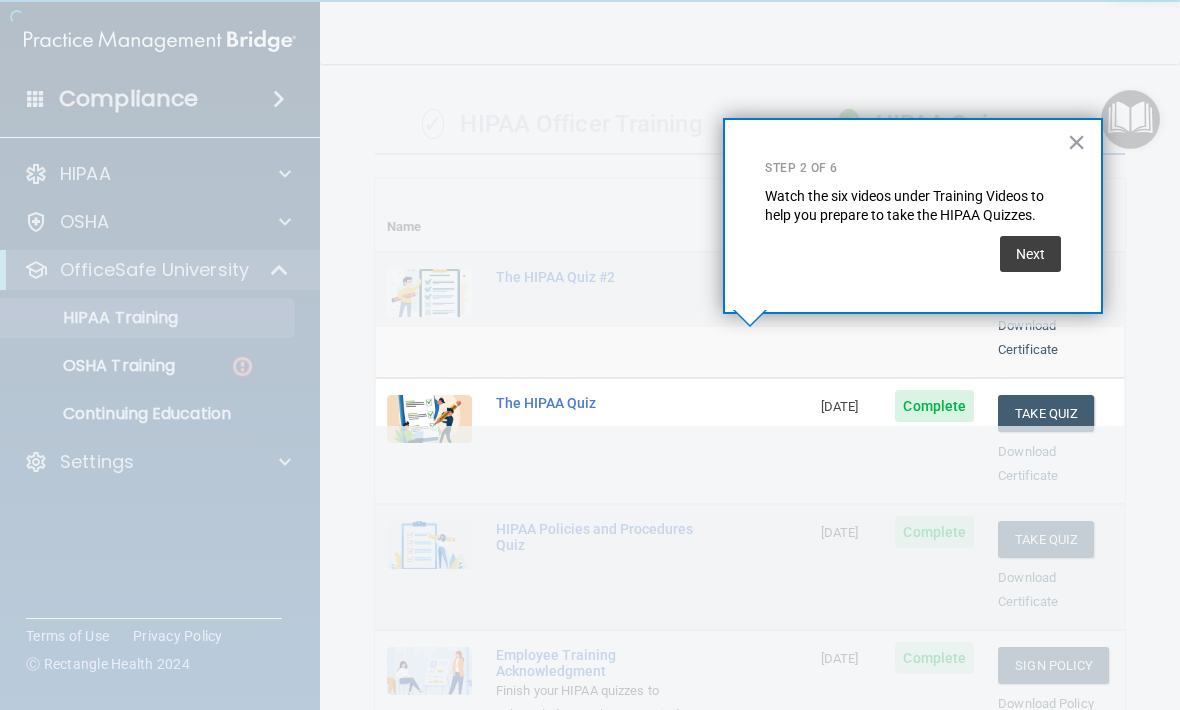
scroll to position [692, 0]
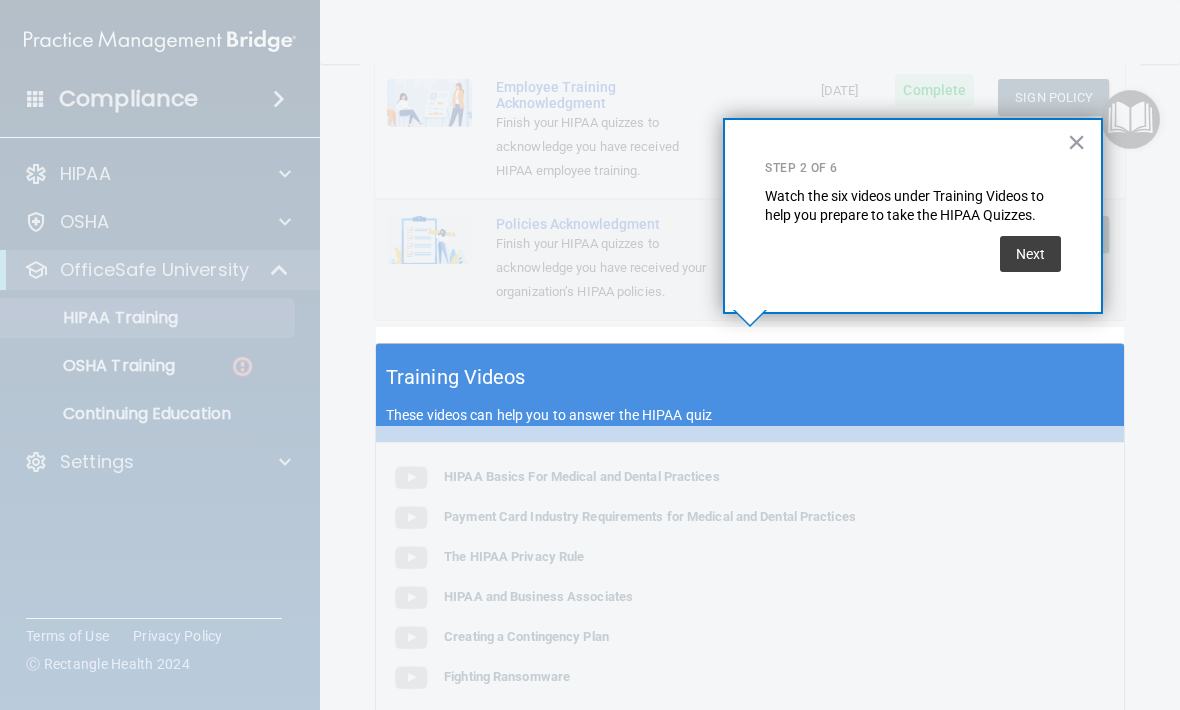
click at [1028, 247] on button "Next" at bounding box center [1030, 254] width 61 height 36
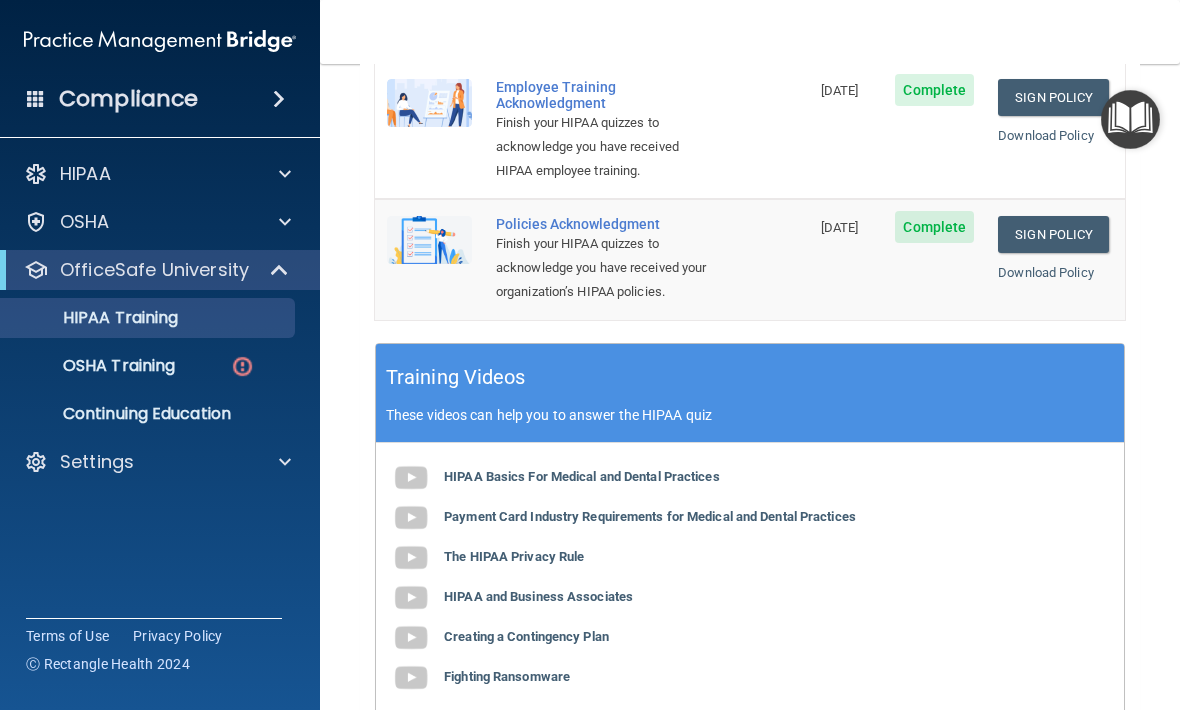
scroll to position [0, 0]
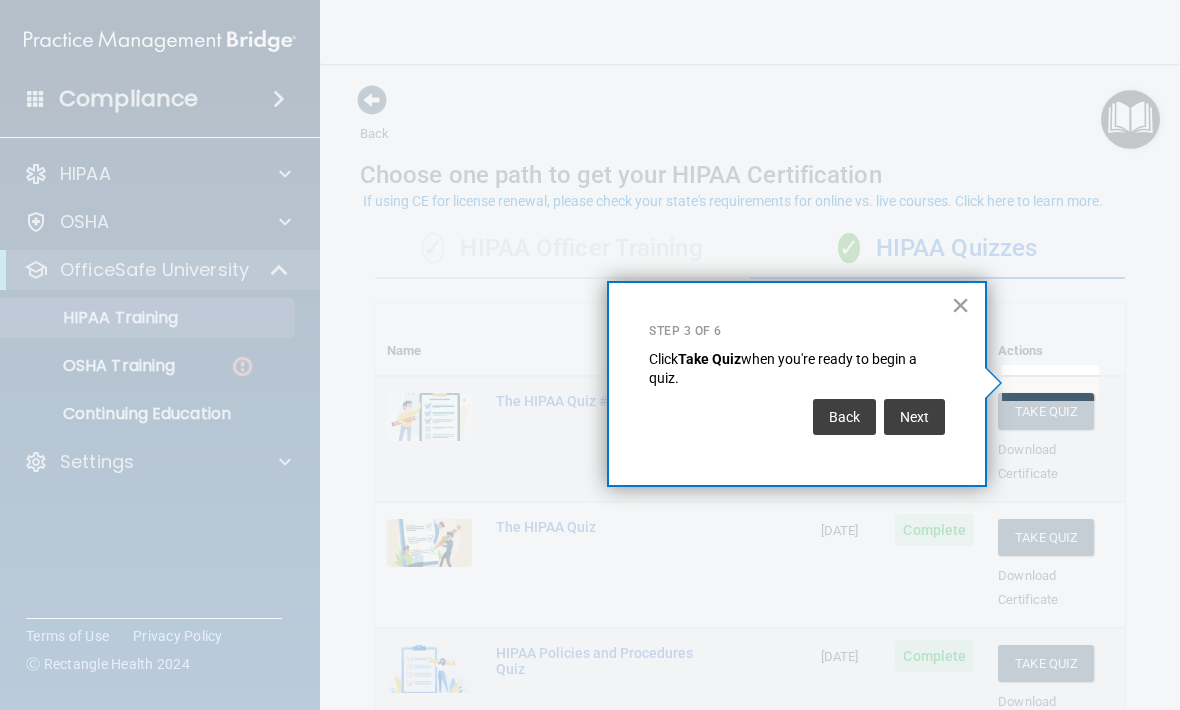
click at [936, 295] on div "× Step 3 of 6 Click Take Quiz when you're ready to begin a quiz. Back Next" at bounding box center [797, 384] width 380 height 206
click at [959, 309] on button "×" at bounding box center [960, 305] width 19 height 32
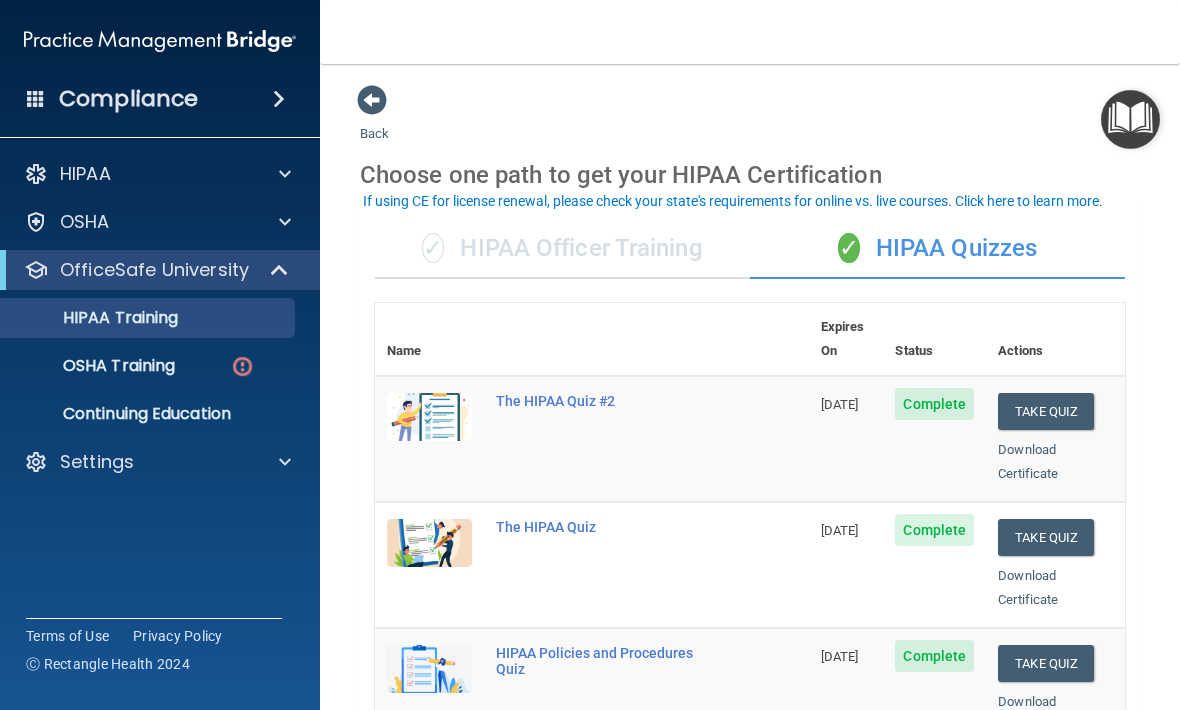
click at [69, 357] on p "OSHA Training" at bounding box center [94, 366] width 162 height 20
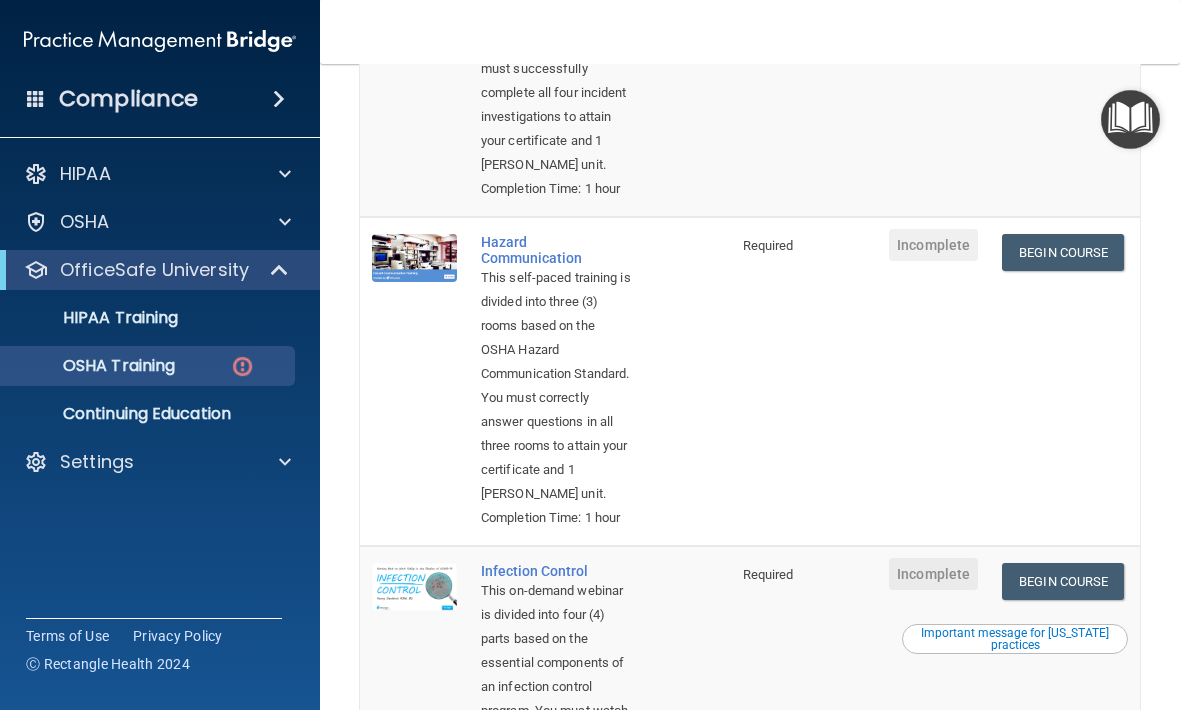
scroll to position [398, 0]
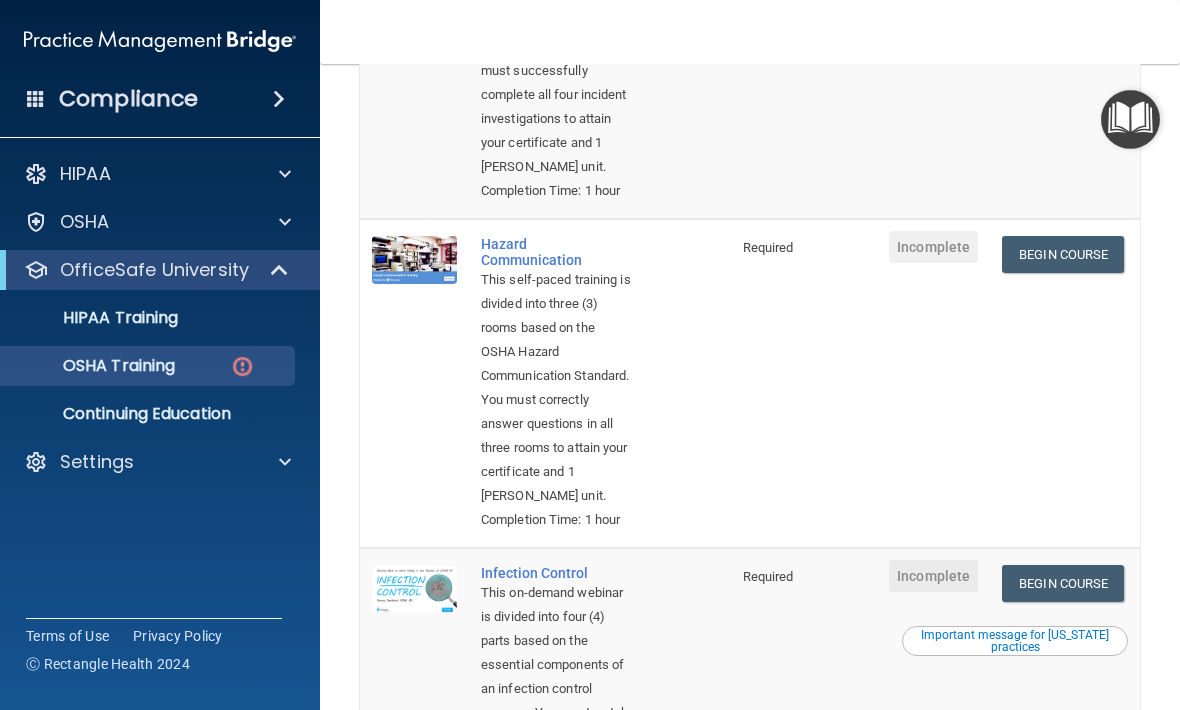
click at [1082, 273] on link "Begin Course" at bounding box center [1063, 254] width 122 height 37
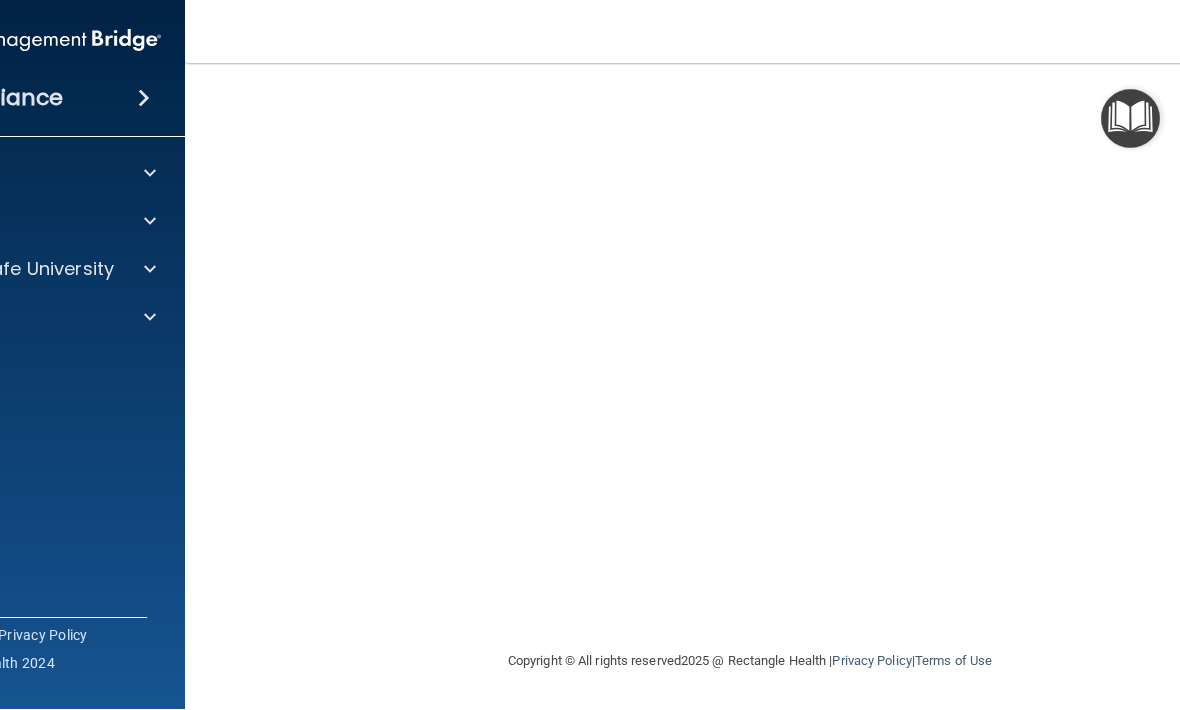
scroll to position [190, 0]
click at [1135, 117] on img "Open Resource Center" at bounding box center [1130, 119] width 59 height 59
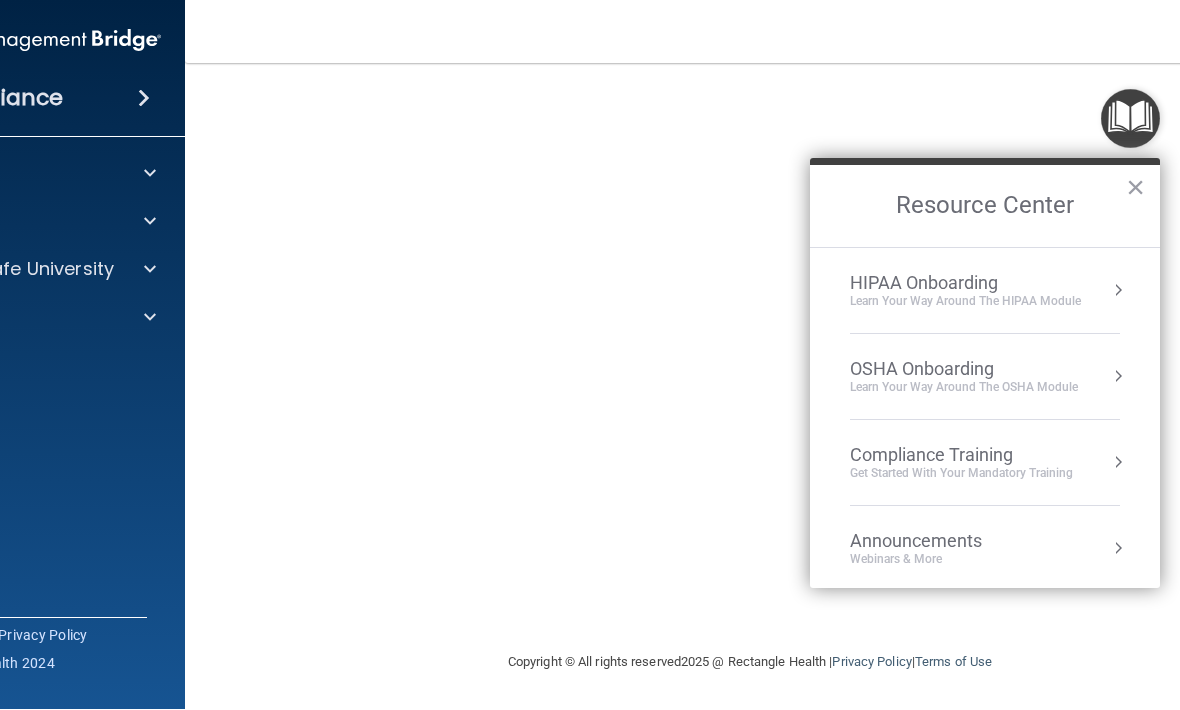
click at [1017, 458] on div "Compliance Training" at bounding box center [961, 456] width 223 height 22
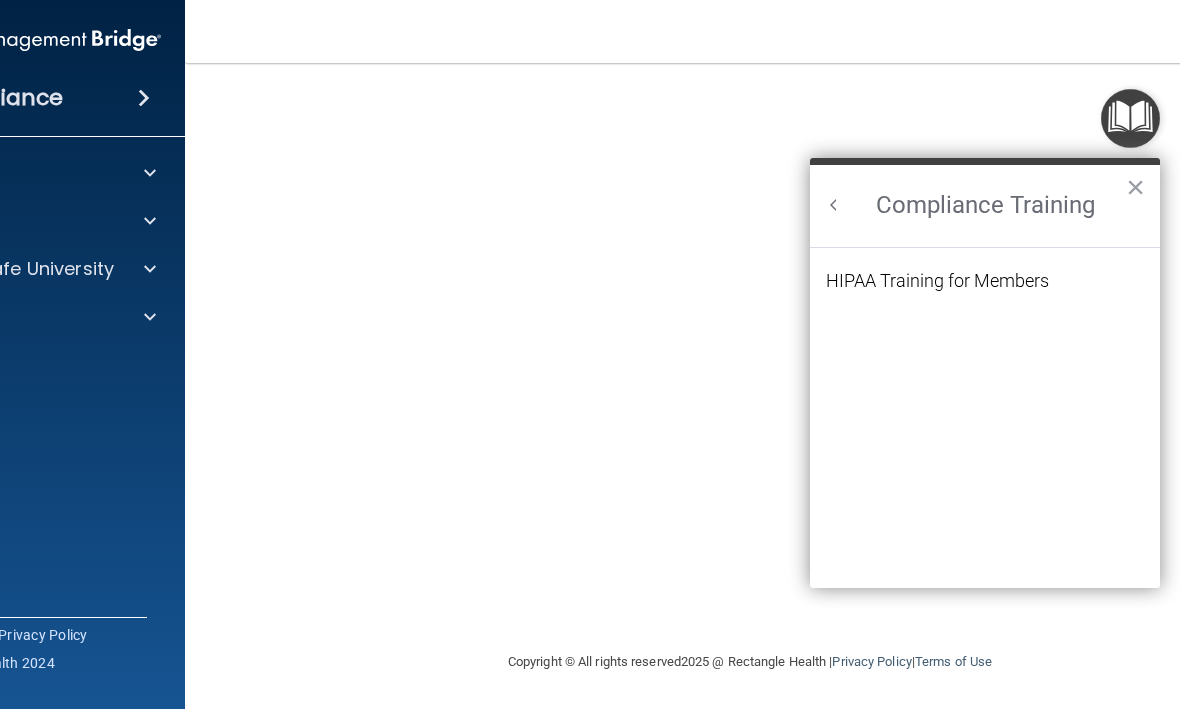
scroll to position [0, 0]
click at [1068, 273] on li "HIPAA Training for Members" at bounding box center [985, 294] width 318 height 42
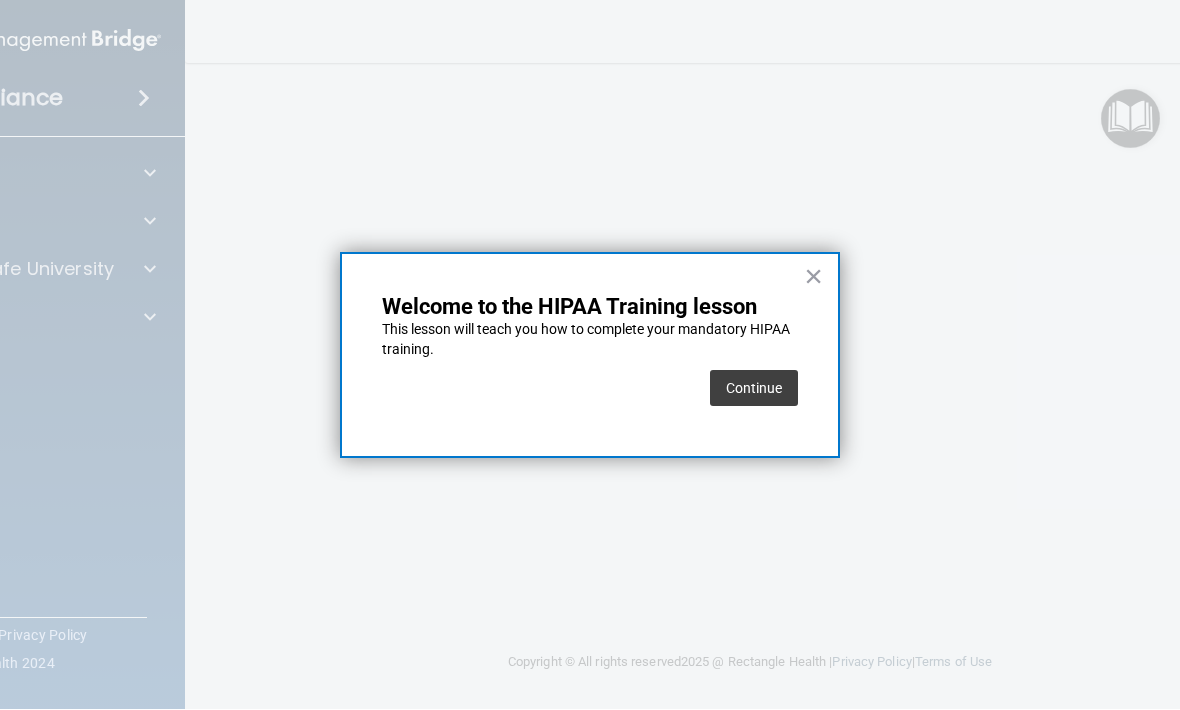
click at [762, 371] on button "Continue" at bounding box center [754, 389] width 88 height 36
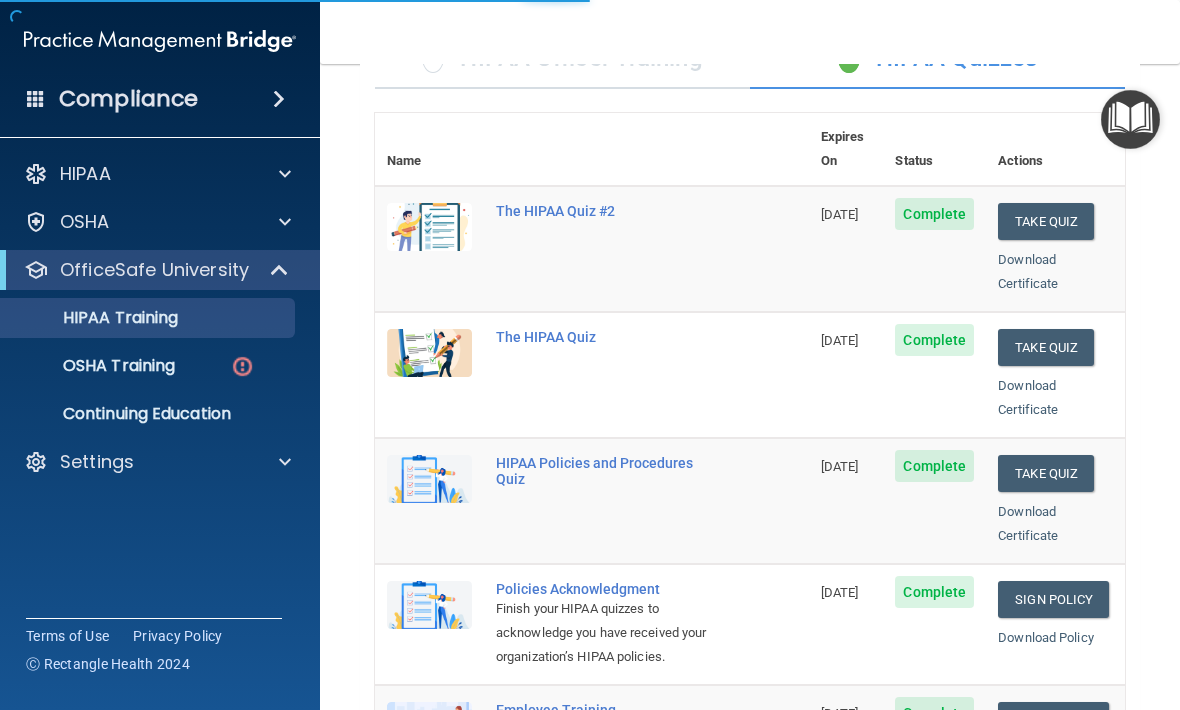
scroll to position [114, 0]
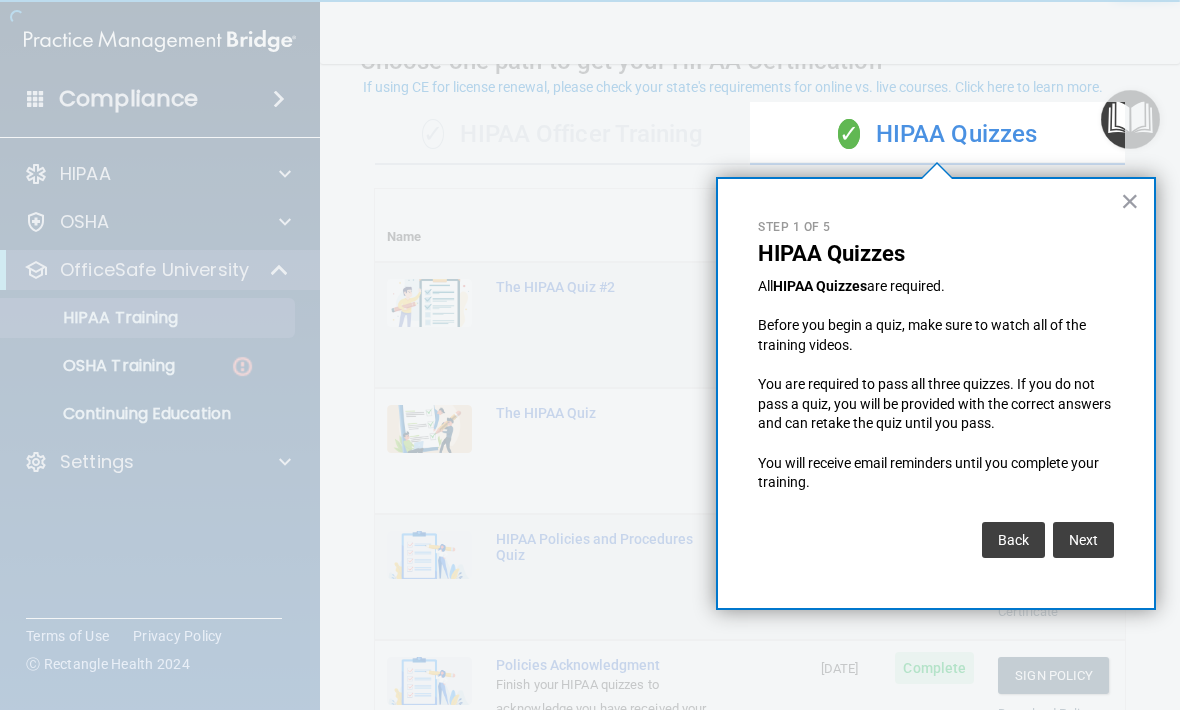
click at [1083, 529] on button "Next" at bounding box center [1083, 540] width 61 height 36
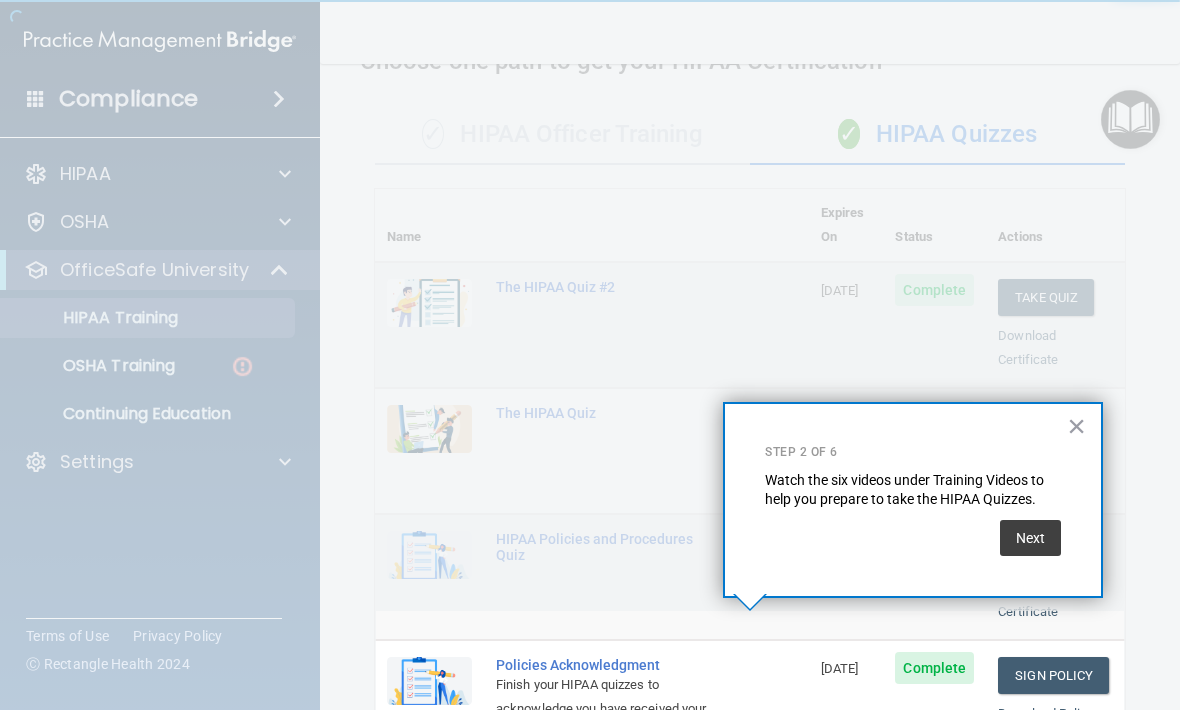
scroll to position [702, 0]
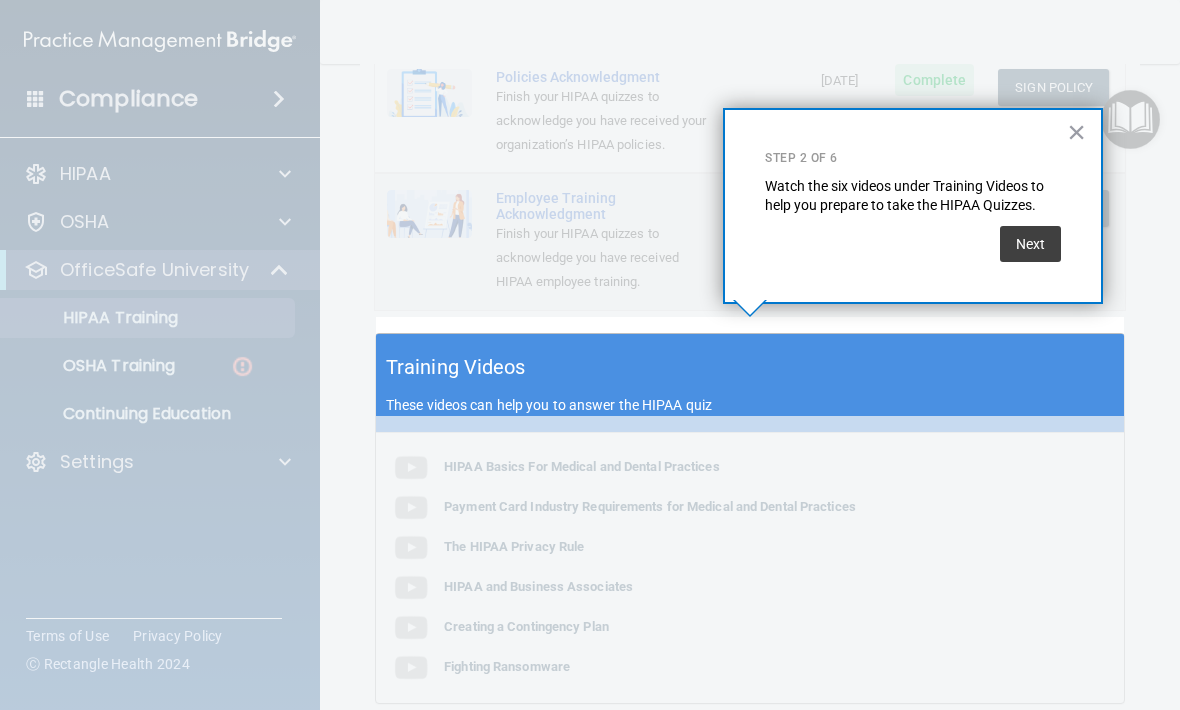
click at [1030, 245] on button "Next" at bounding box center [1030, 244] width 61 height 36
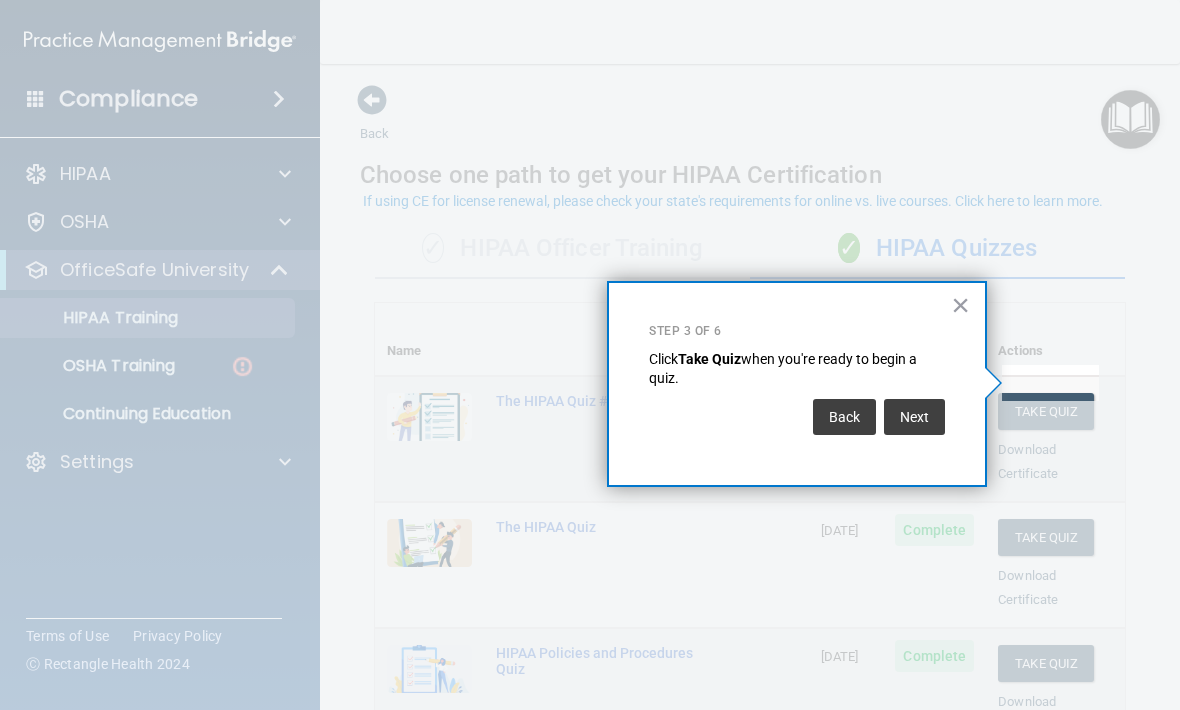
click at [958, 301] on button "×" at bounding box center [960, 305] width 19 height 32
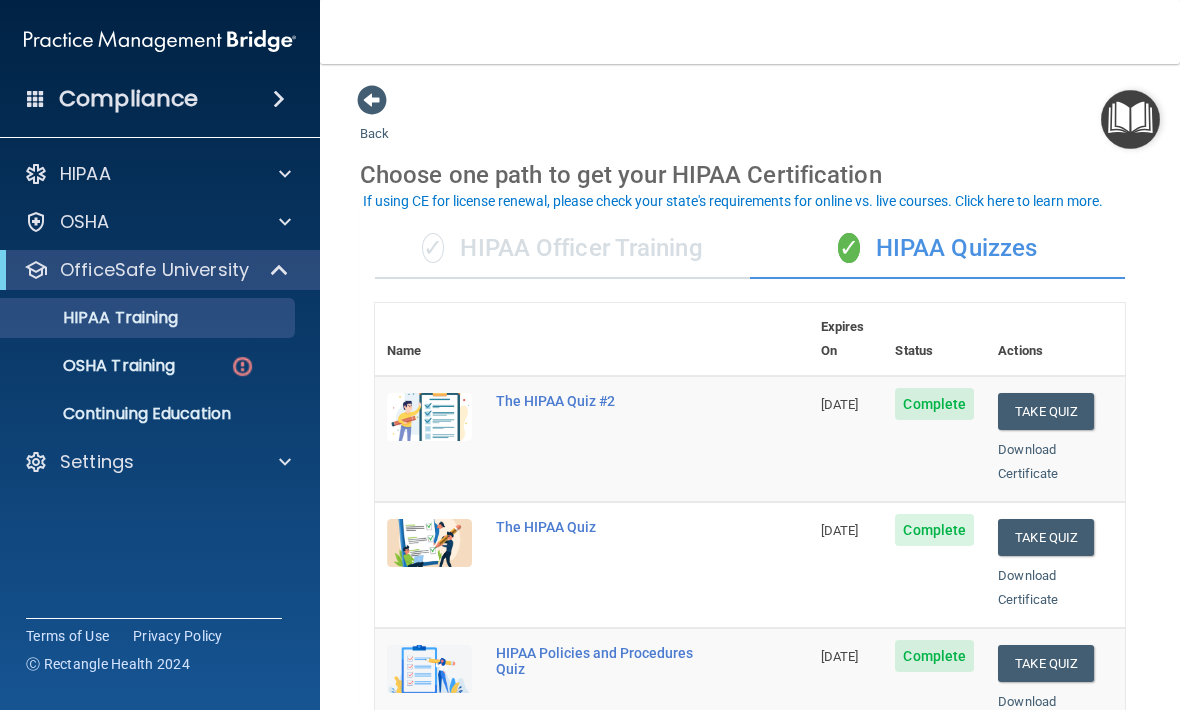
click at [273, 360] on div "OSHA Training" at bounding box center [149, 366] width 273 height 20
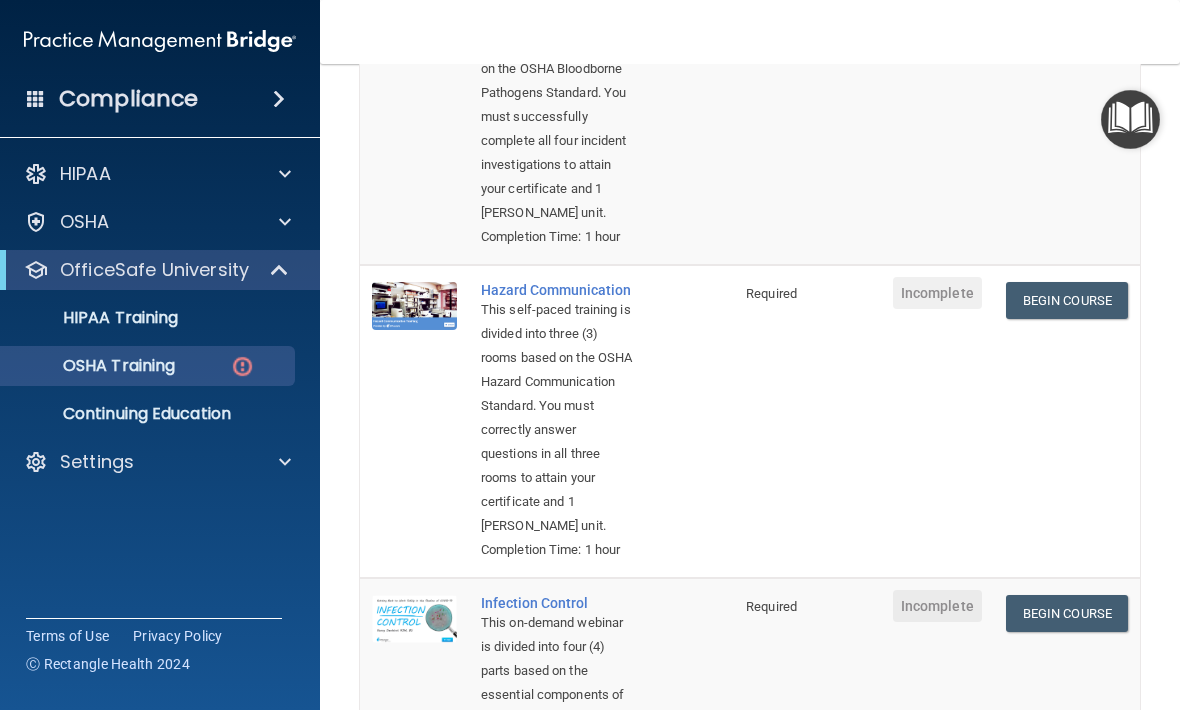
scroll to position [360, 0]
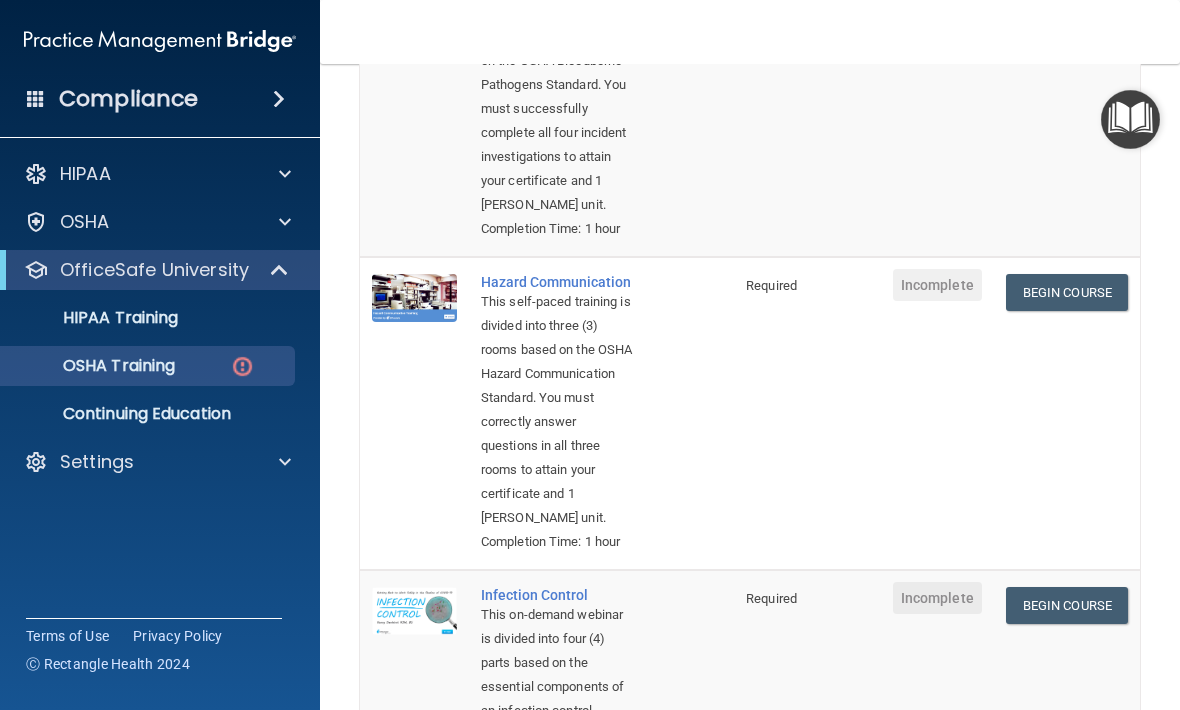
click at [1062, 311] on link "Begin Course" at bounding box center [1067, 292] width 122 height 37
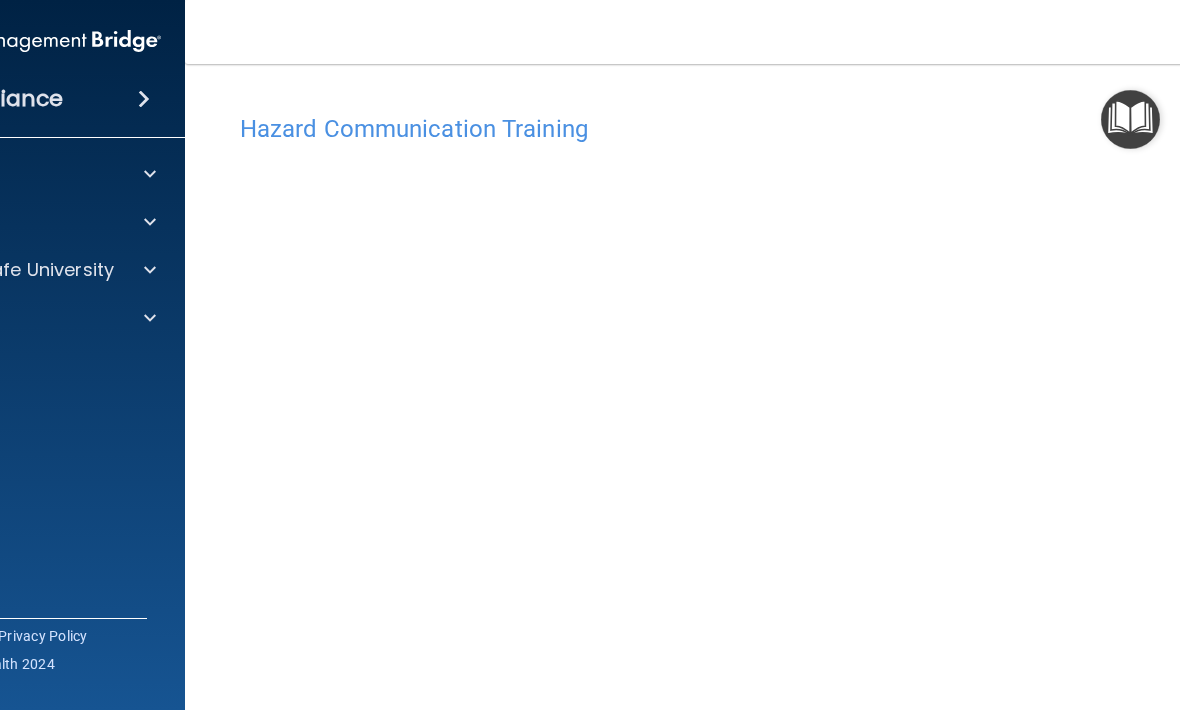
click at [1136, 130] on img "Open Resource Center" at bounding box center [1130, 119] width 59 height 59
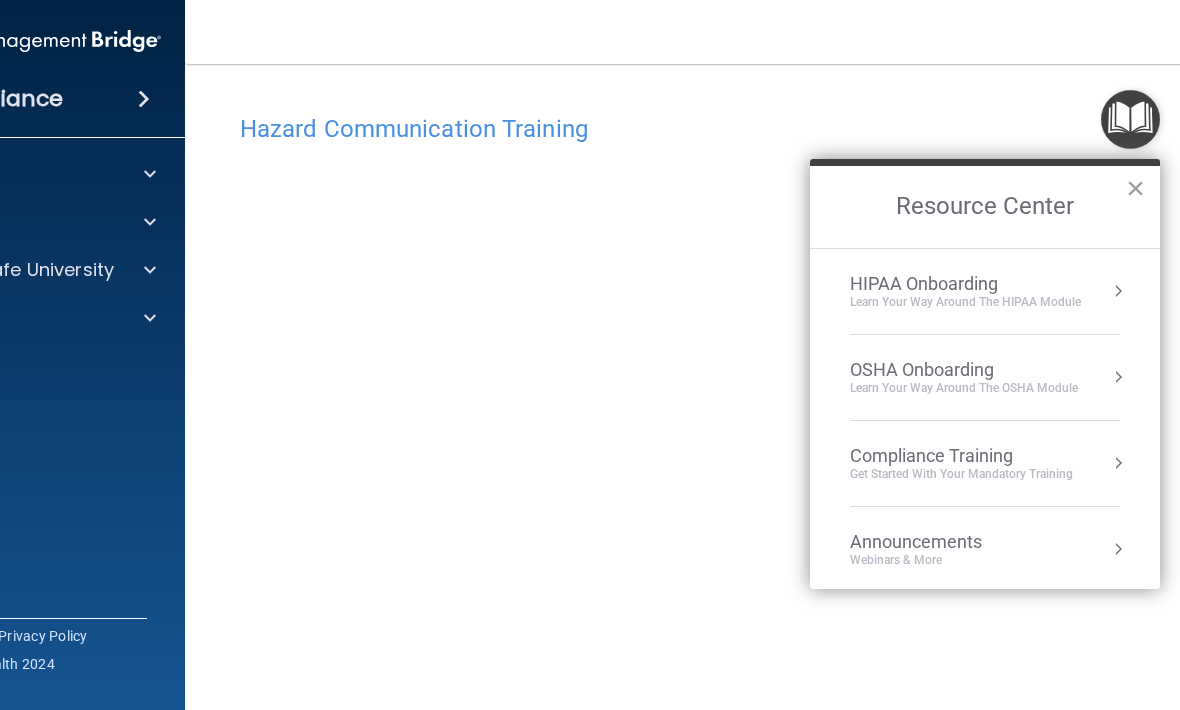
click at [59, 344] on div "HIPAA Documents and Policies Report an Incident Business Associates Emergency P…" at bounding box center [25, 250] width 321 height 208
click at [1000, 368] on div "OSHA Onboarding" at bounding box center [964, 370] width 228 height 22
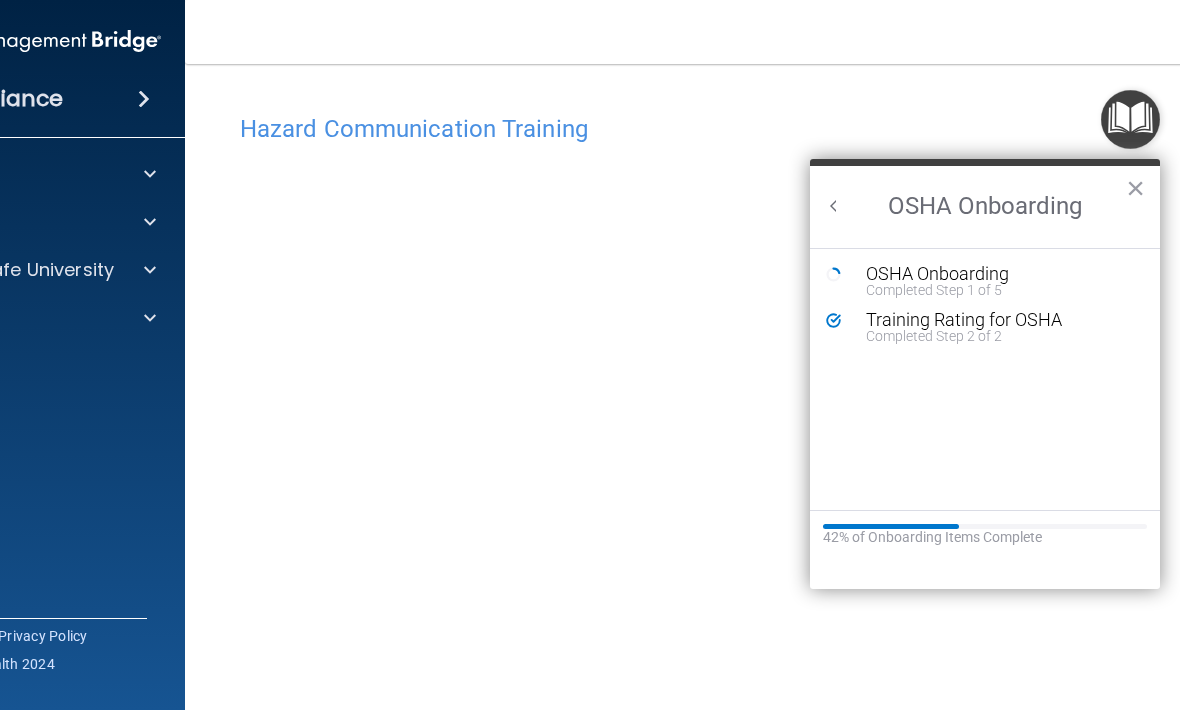
click at [843, 202] on button "Back to Resource Center Home" at bounding box center [834, 206] width 20 height 20
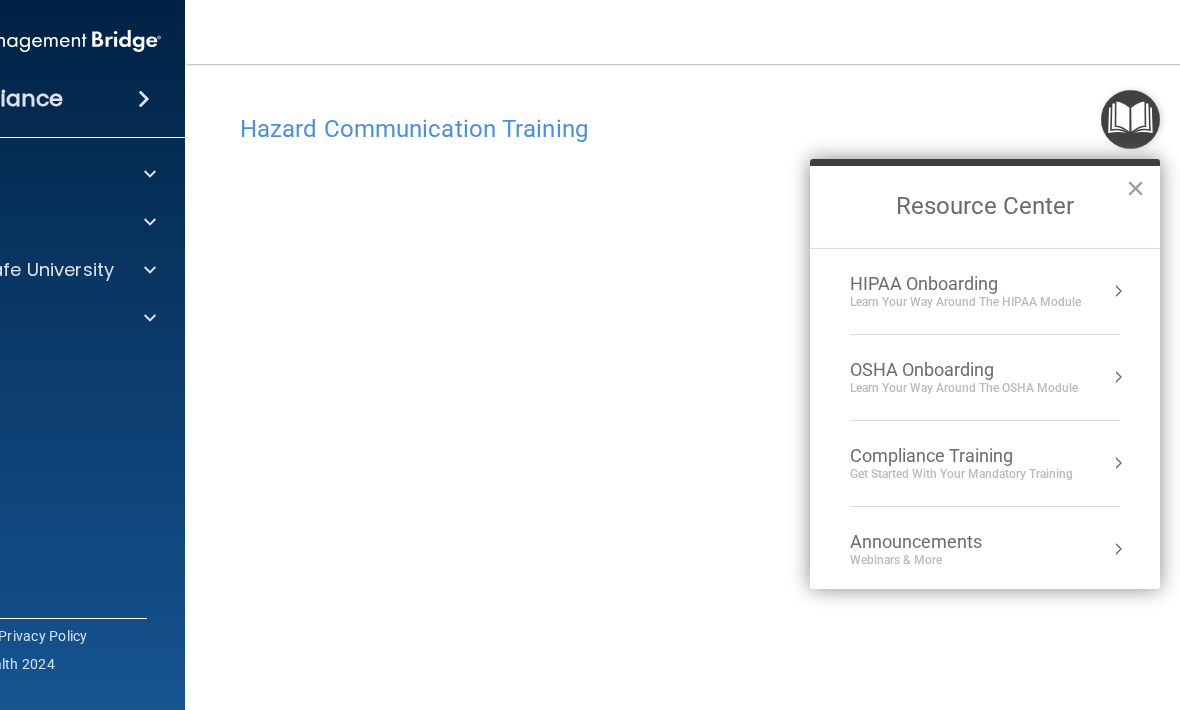
click at [1036, 455] on div "Compliance Training" at bounding box center [961, 456] width 223 height 22
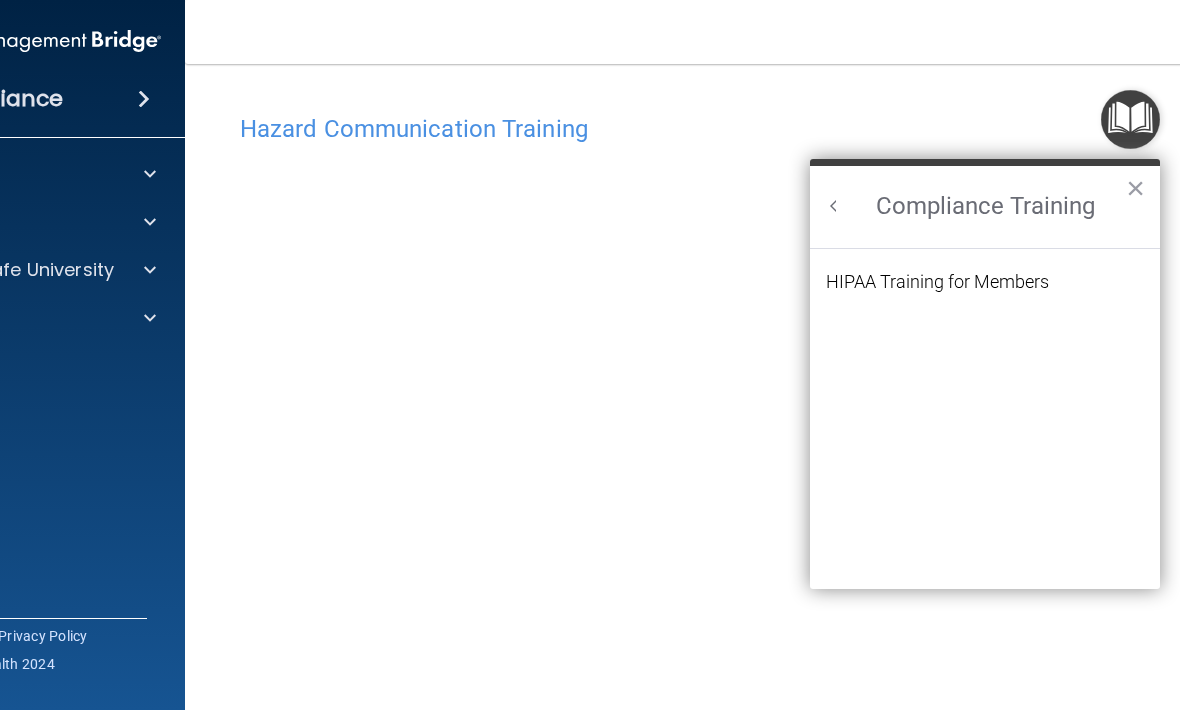
click at [1034, 278] on div "HIPAA Training for Members" at bounding box center [937, 282] width 223 height 18
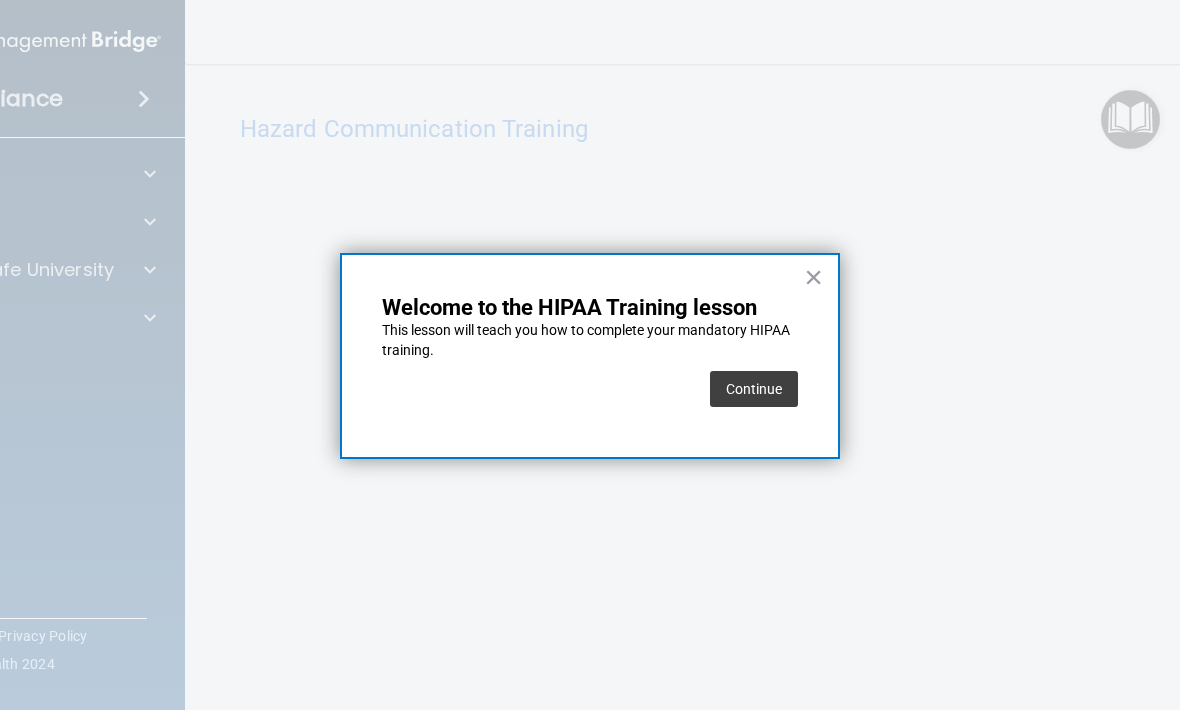
click at [774, 382] on button "Continue" at bounding box center [754, 389] width 88 height 36
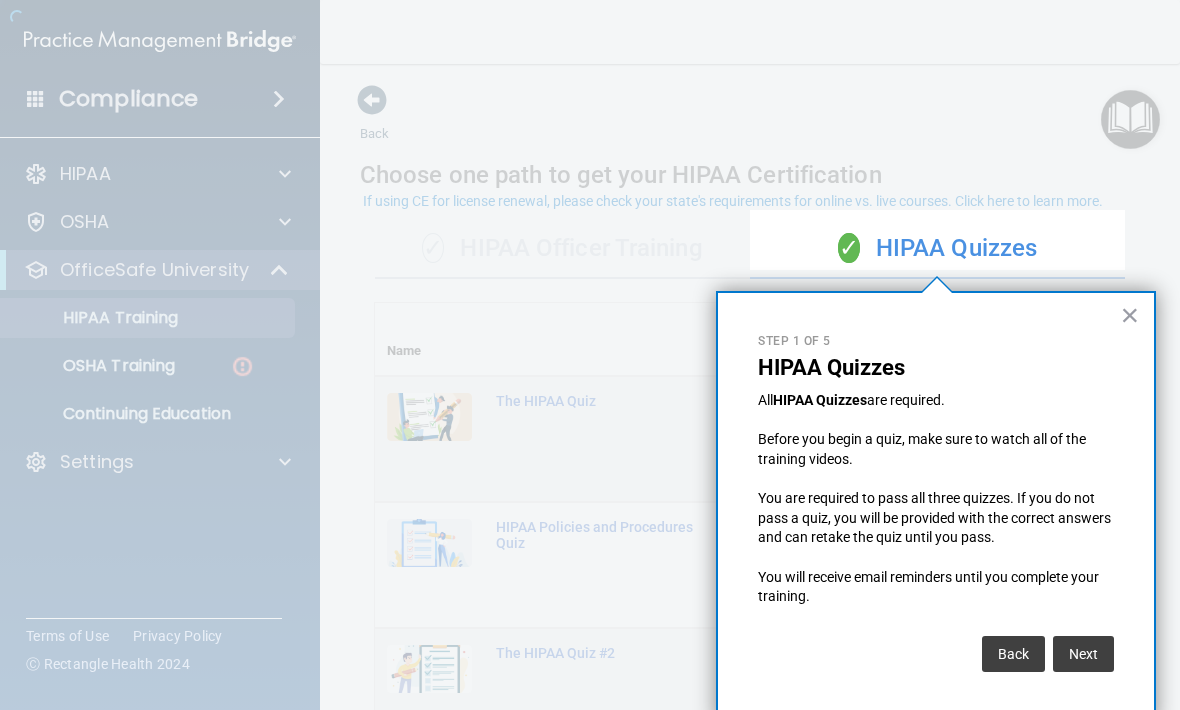
scroll to position [6, 0]
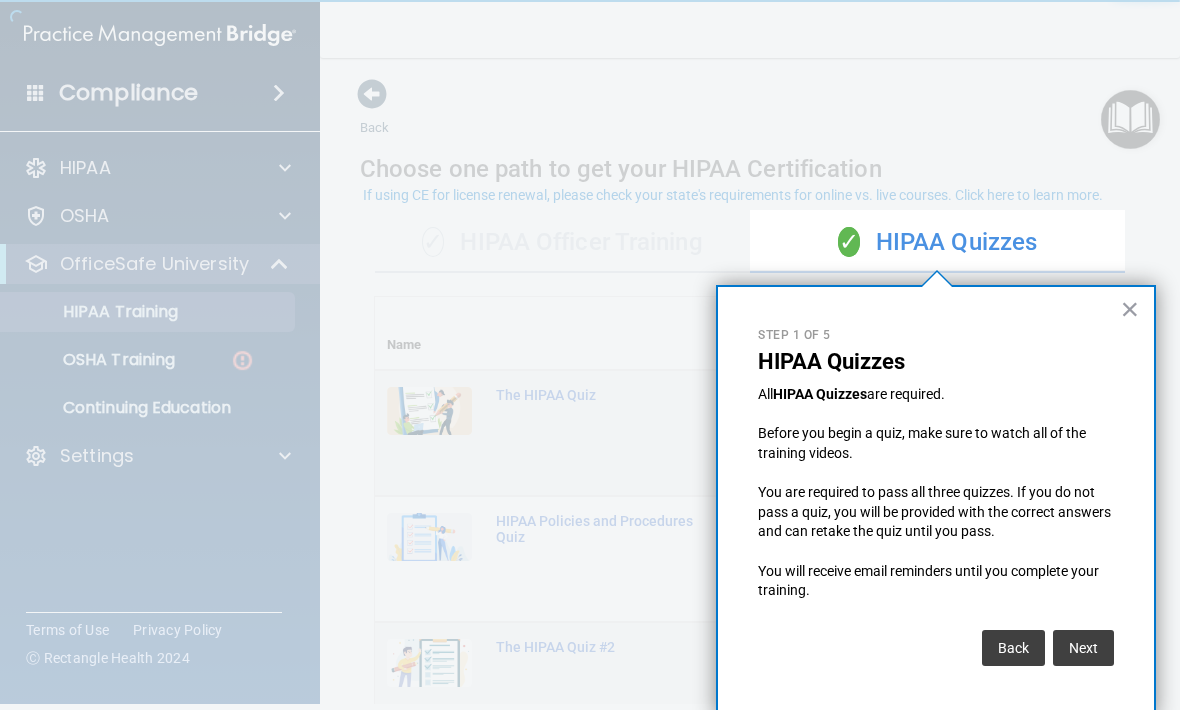
click at [1128, 296] on button "×" at bounding box center [1130, 309] width 19 height 32
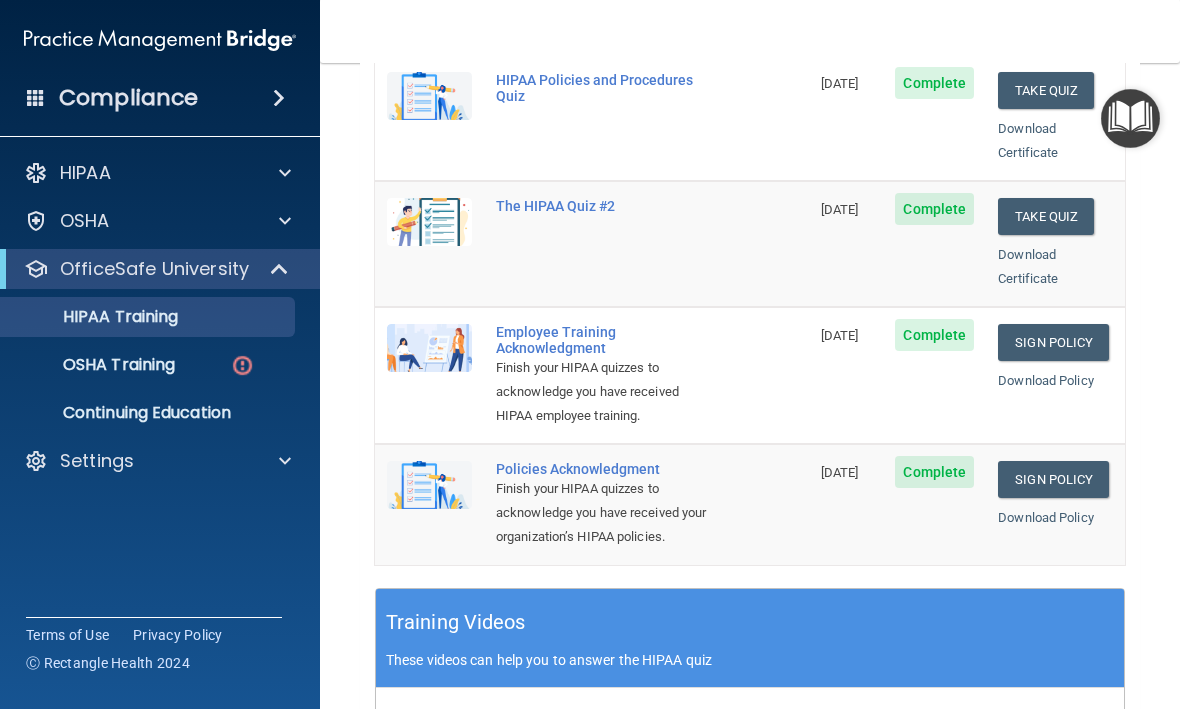
scroll to position [447, 0]
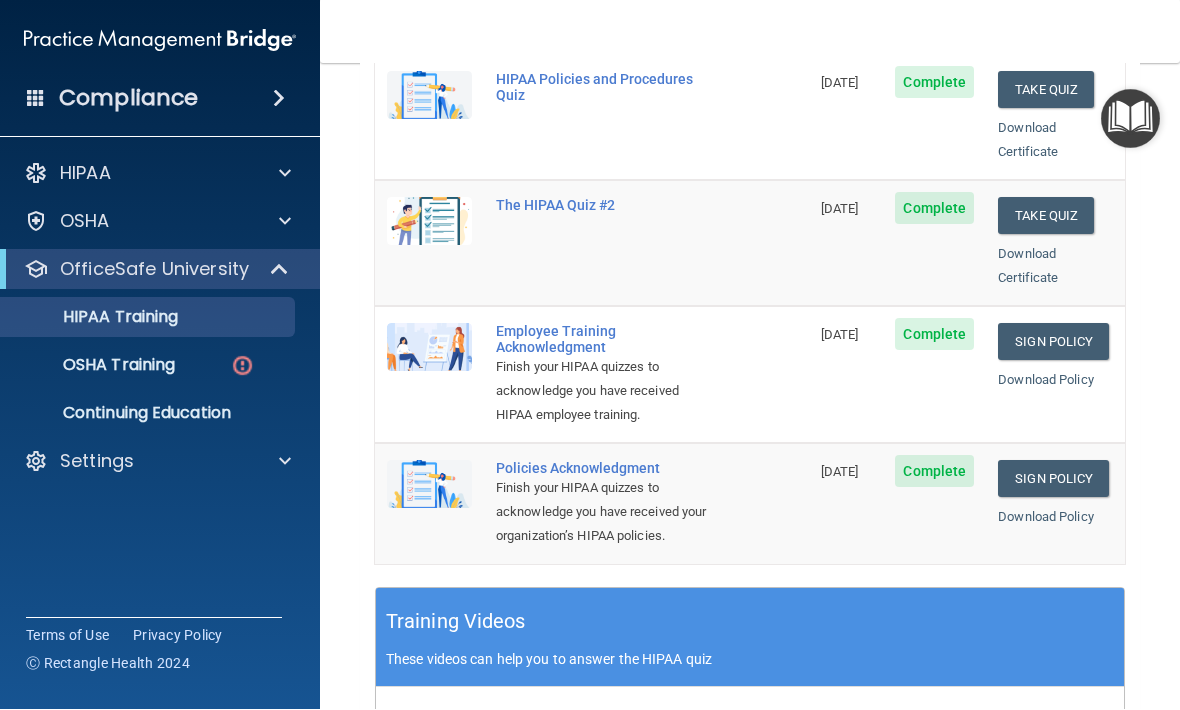
click at [103, 365] on p "OSHA Training" at bounding box center [94, 366] width 162 height 20
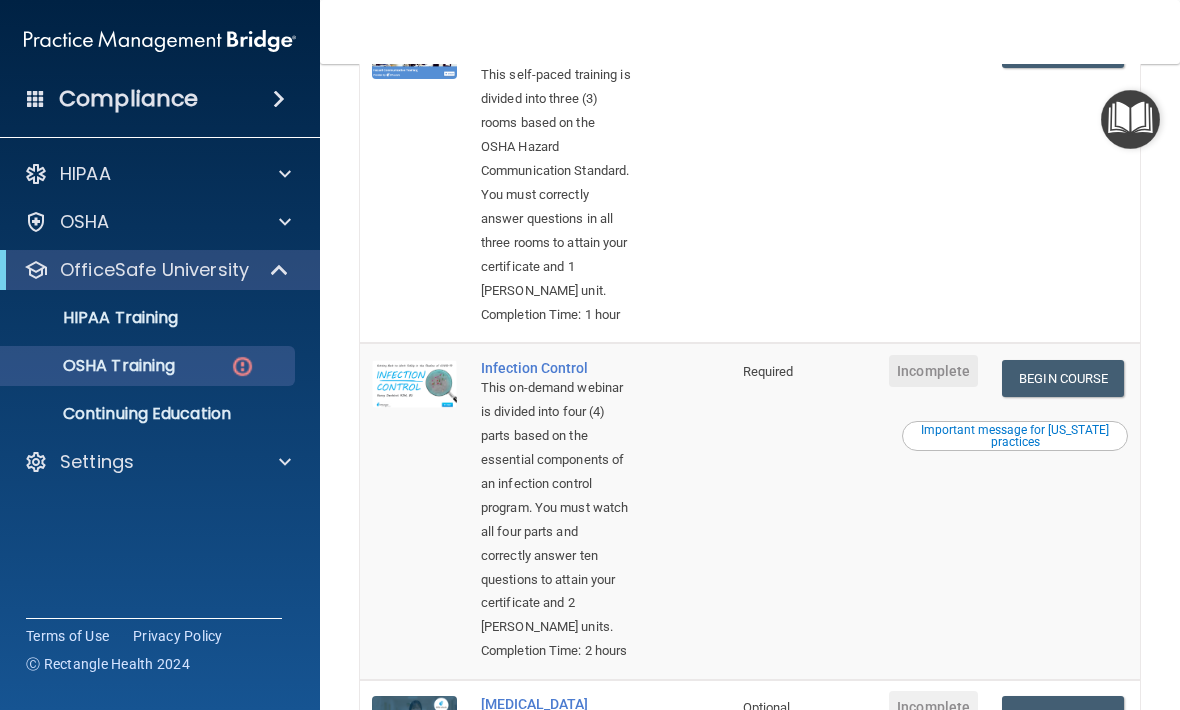
scroll to position [606, 0]
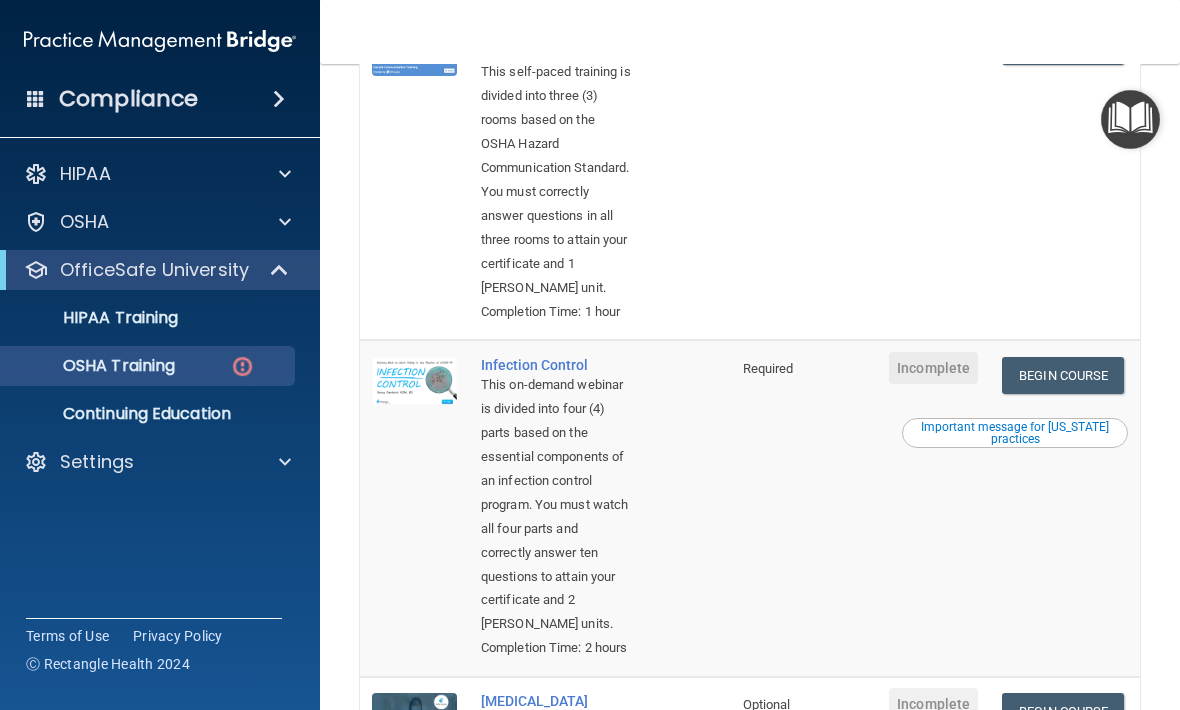
click at [1085, 394] on link "Begin Course" at bounding box center [1063, 375] width 122 height 37
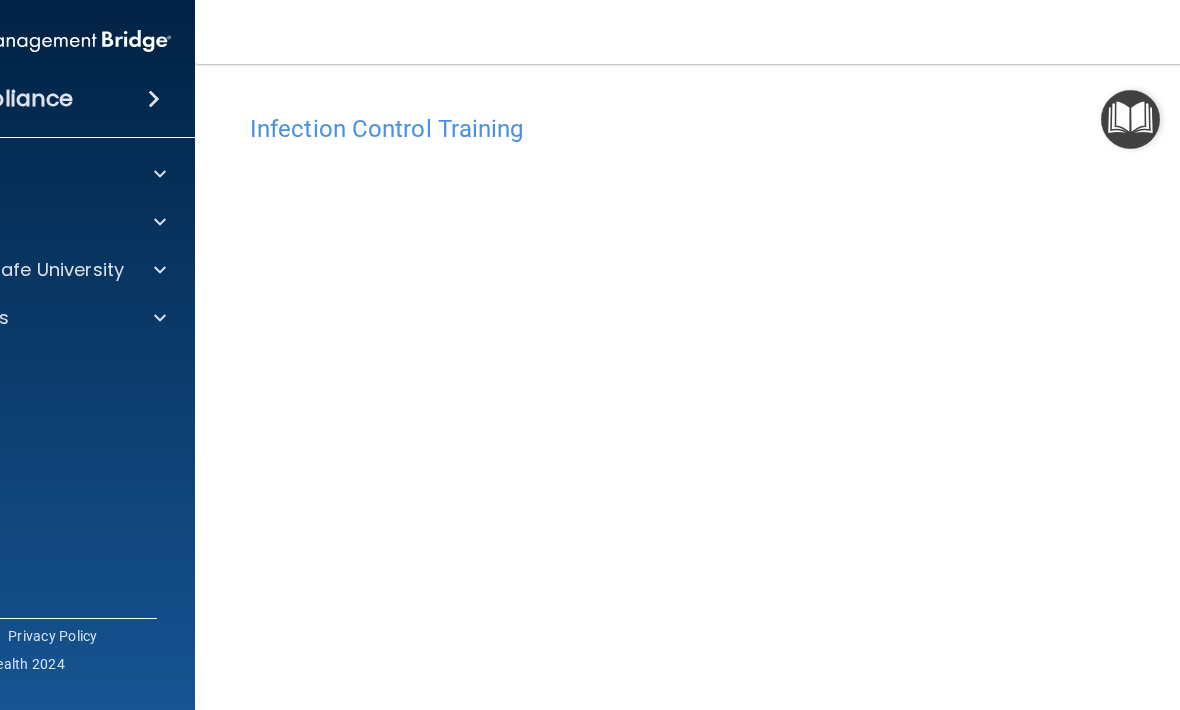
click at [970, 77] on main "Infection Control Training This course doesn’t expire until . Are you sure you …" at bounding box center [750, 387] width 1110 height 646
click at [1107, 126] on img "Open Resource Center" at bounding box center [1130, 119] width 59 height 59
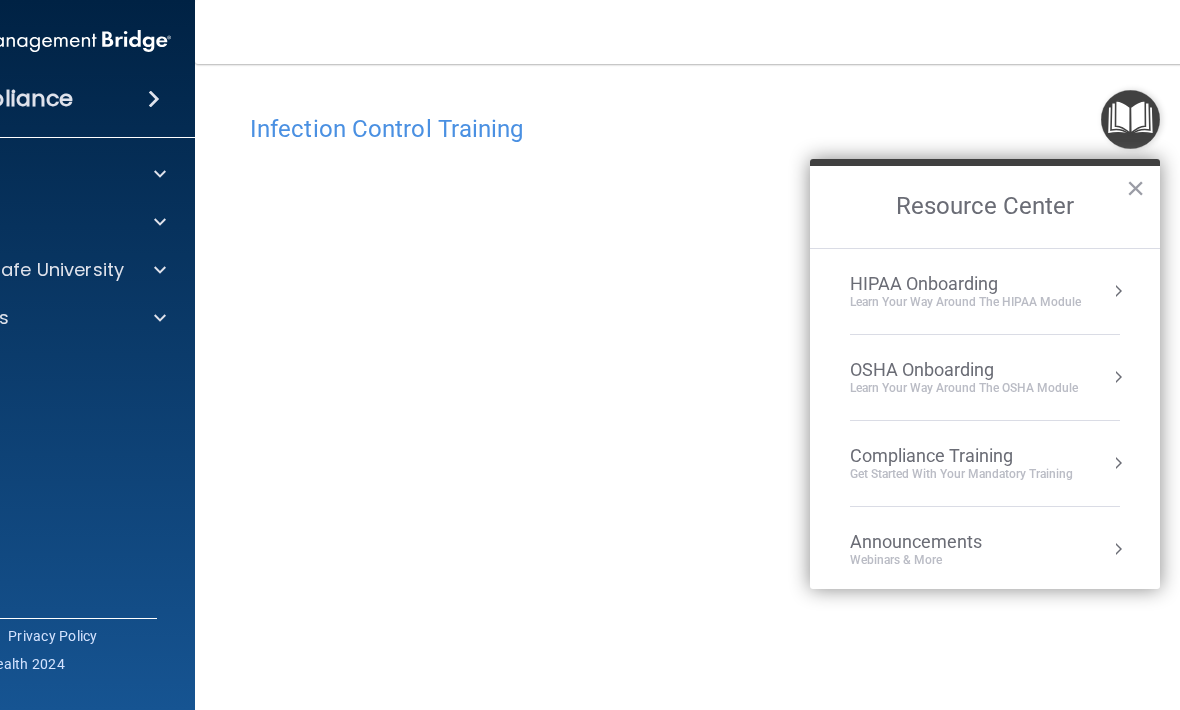
click at [732, 138] on h4 "Infection Control Training" at bounding box center [750, 129] width 1000 height 26
click at [1021, 456] on div "Compliance Training" at bounding box center [961, 456] width 223 height 22
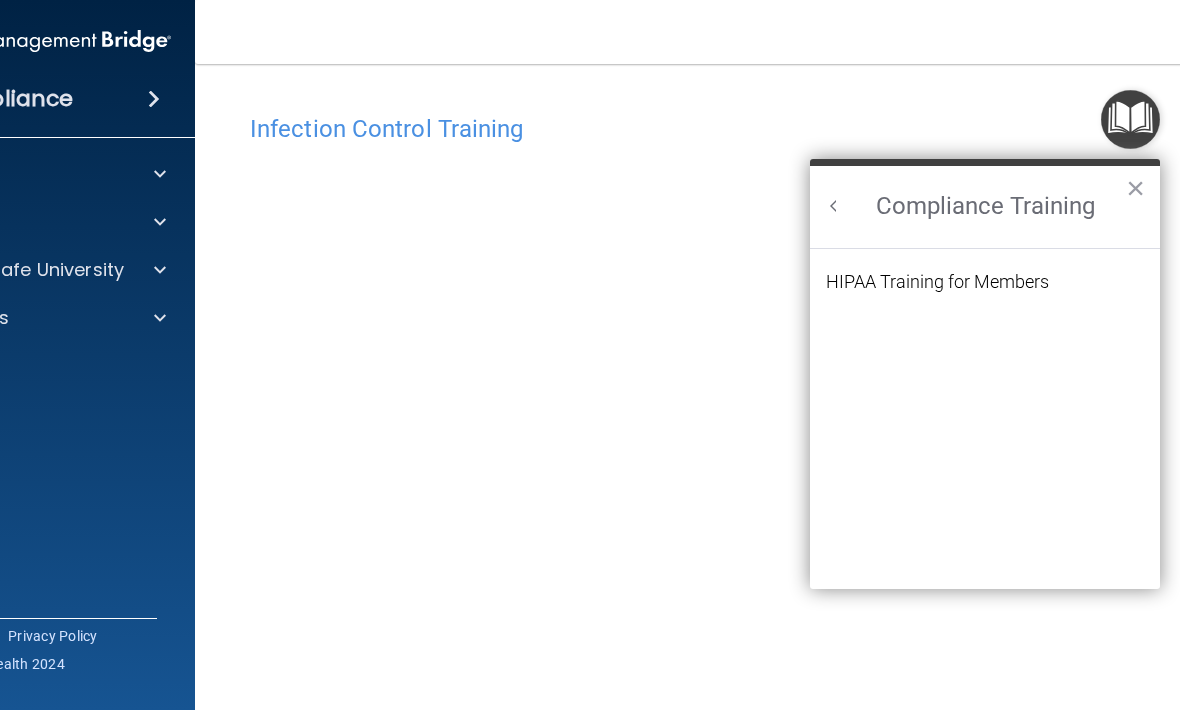
click at [1075, 294] on li "HIPAA Training for Members" at bounding box center [985, 294] width 318 height 42
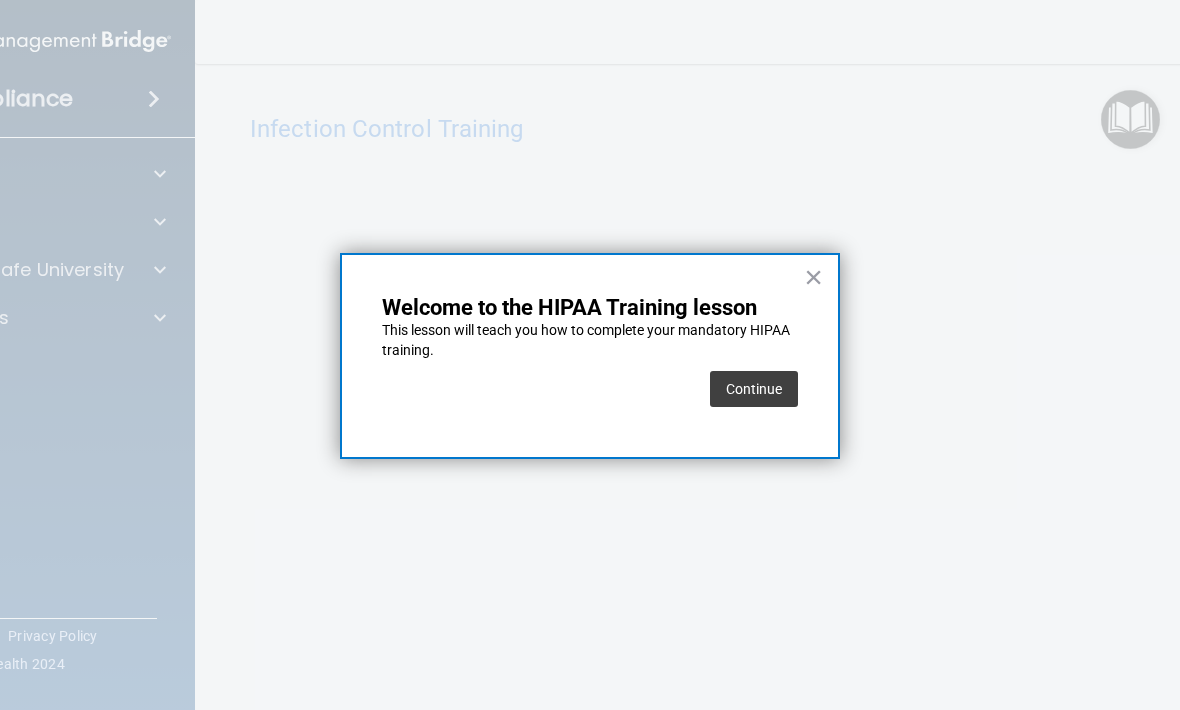
click at [724, 402] on button "Continue" at bounding box center [754, 389] width 88 height 36
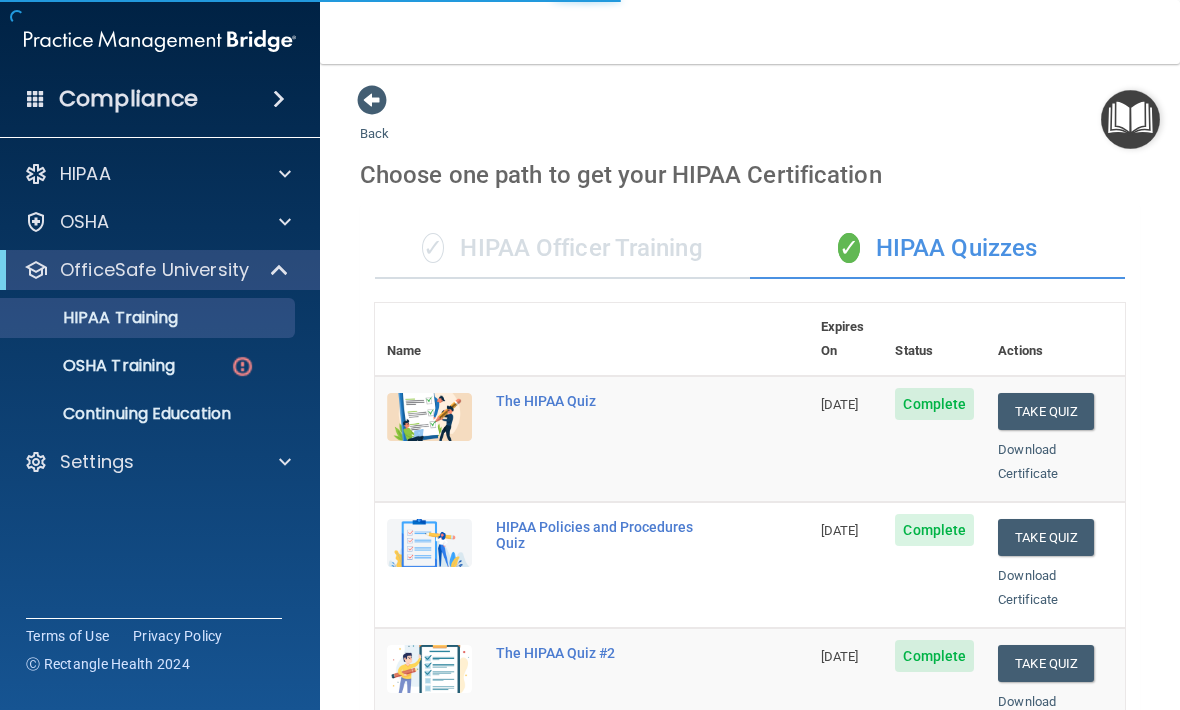
scroll to position [6, 0]
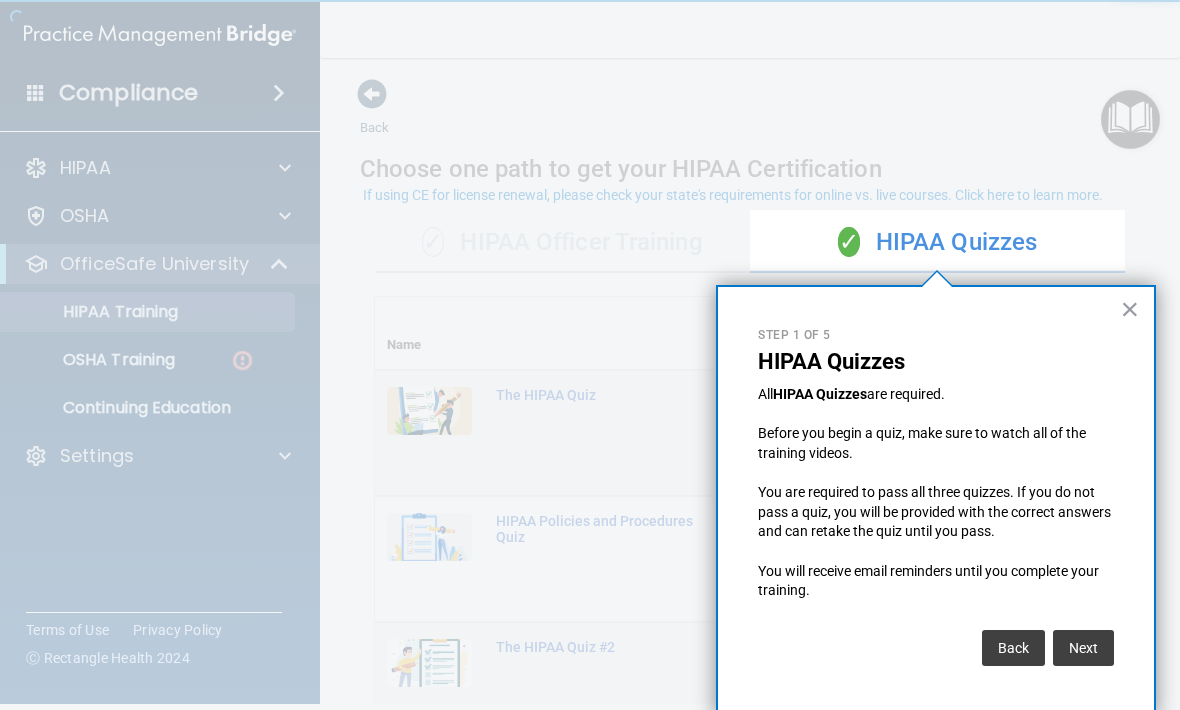
click at [210, 385] on div at bounding box center [375, 355] width 750 height 710
click at [217, 354] on div at bounding box center [375, 355] width 750 height 710
click at [1004, 630] on button "Back" at bounding box center [1013, 648] width 63 height 36
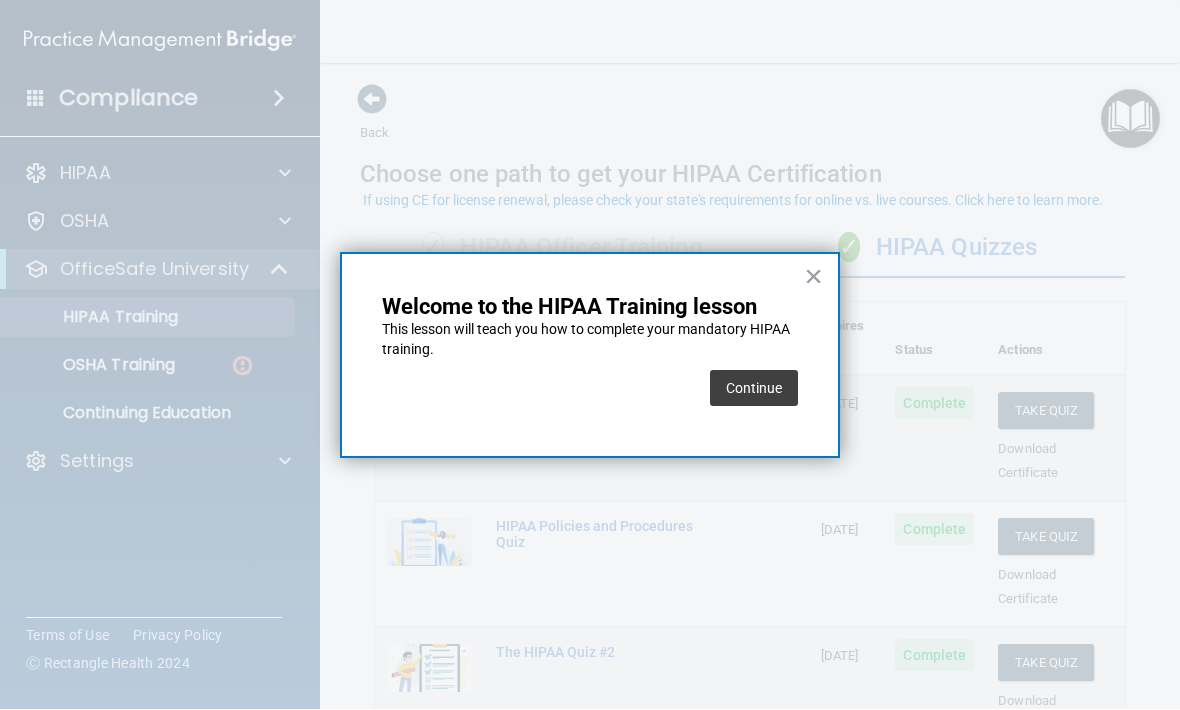
click at [766, 387] on button "Continue" at bounding box center [754, 389] width 88 height 36
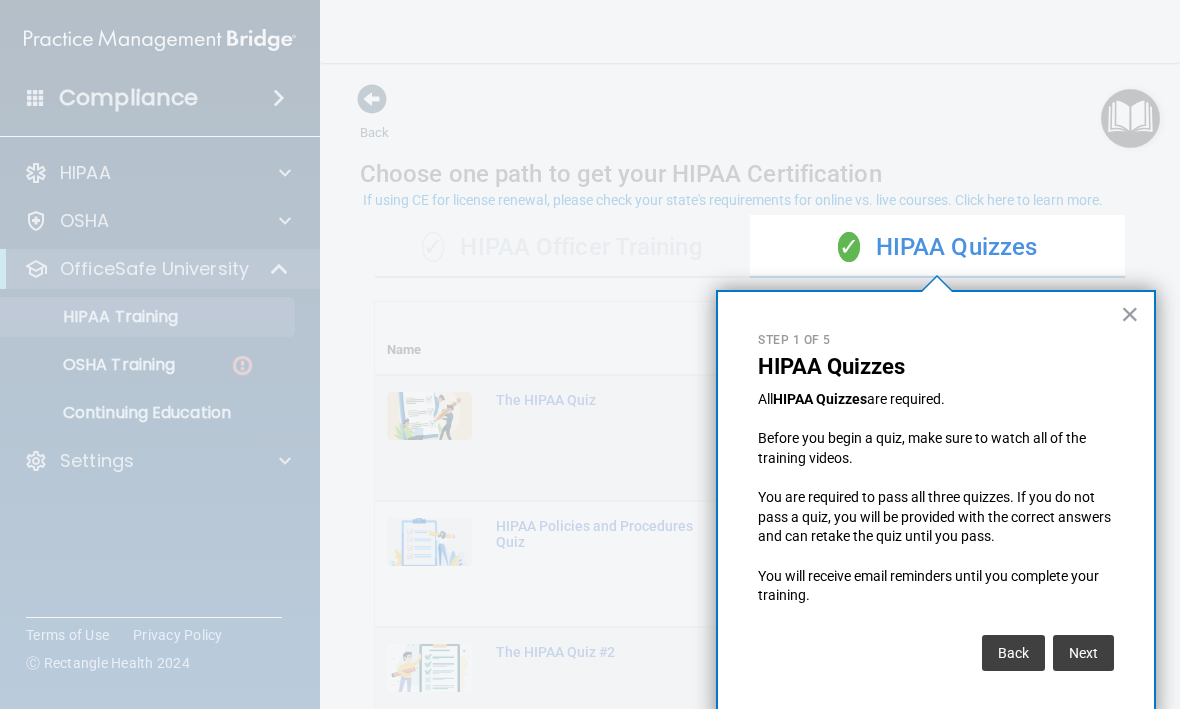
scroll to position [6, 0]
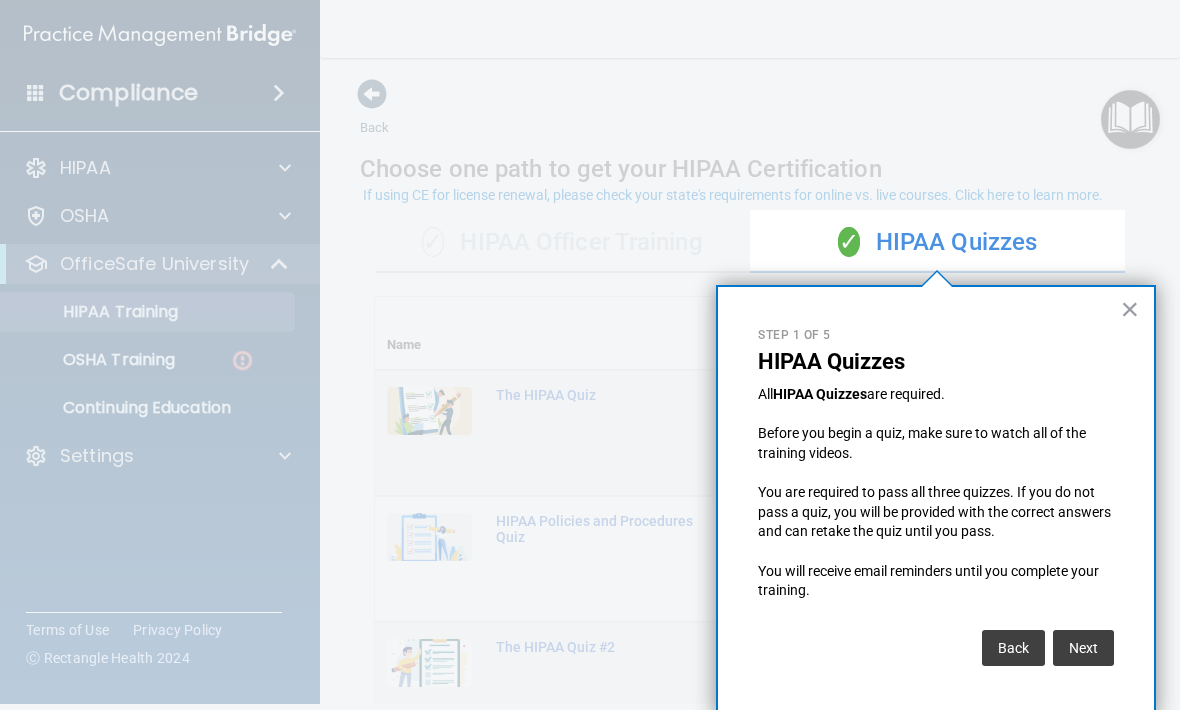
click at [1097, 630] on button "Next" at bounding box center [1083, 648] width 61 height 36
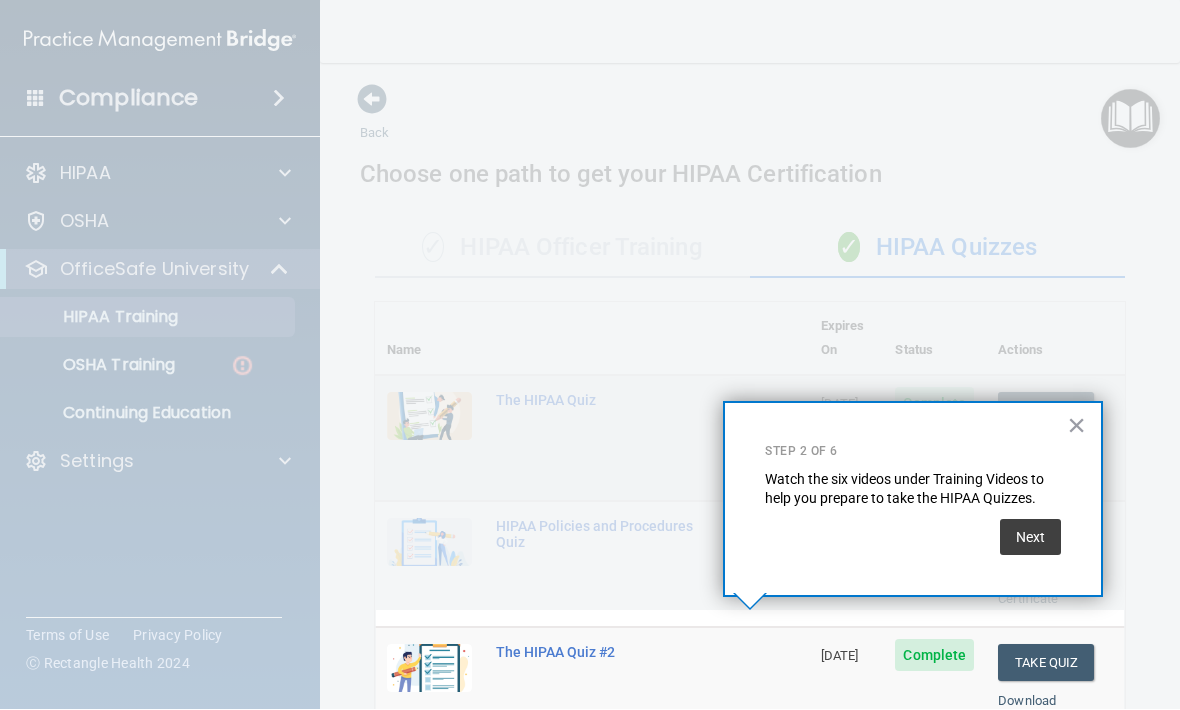
scroll to position [816, 0]
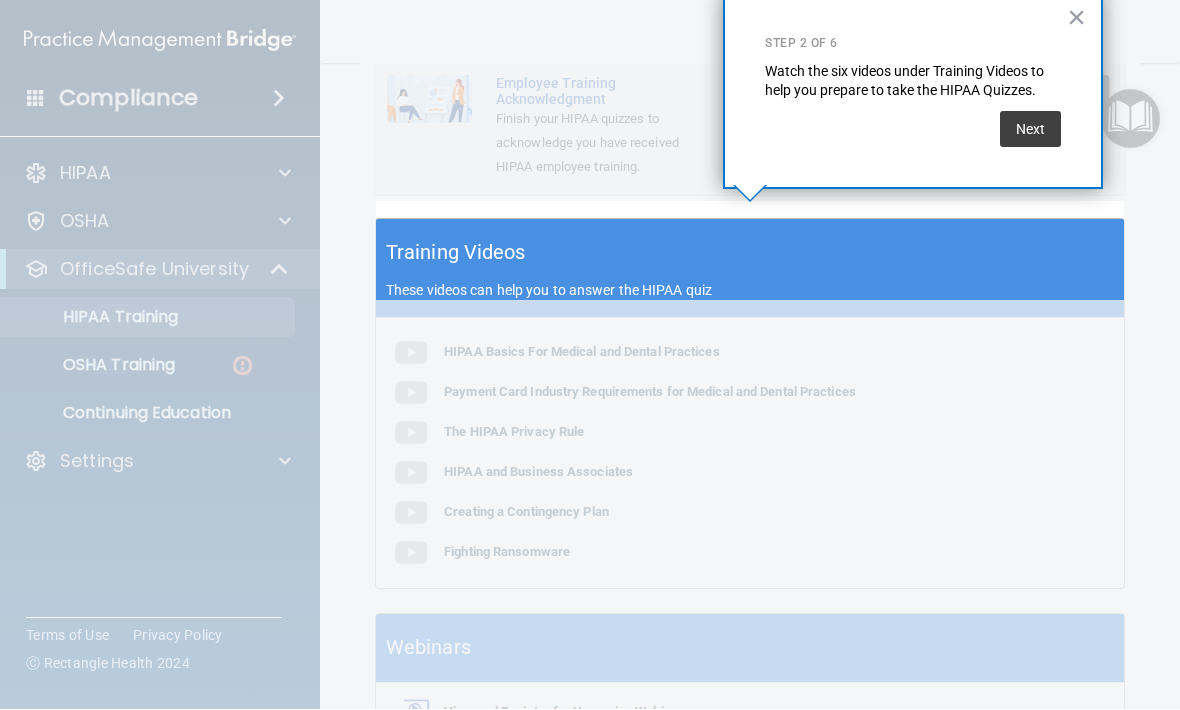
click at [1062, 34] on div "× Step 2 of 6 Watch the six videos under Training Videos to help you prepare to…" at bounding box center [913, 92] width 380 height 196
click at [1077, 9] on button "×" at bounding box center [1076, 18] width 19 height 32
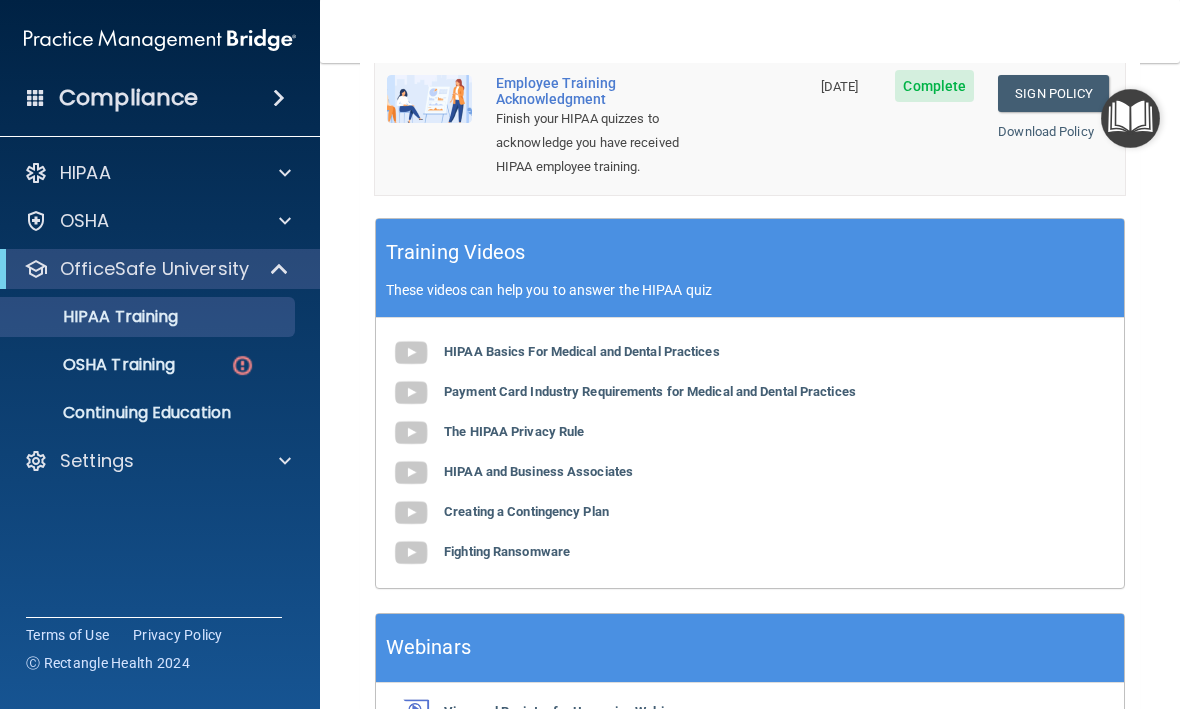
click at [214, 384] on link "OSHA Training" at bounding box center [137, 366] width 315 height 40
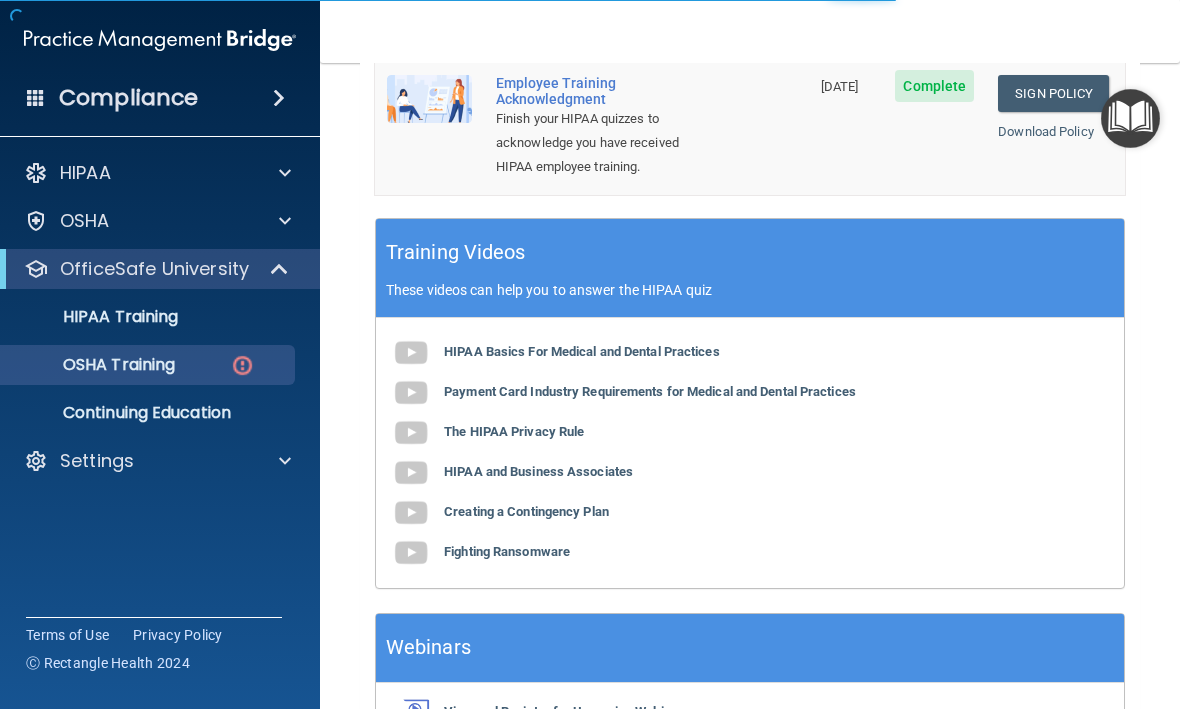
click at [204, 369] on div "OSHA Training" at bounding box center [149, 366] width 273 height 20
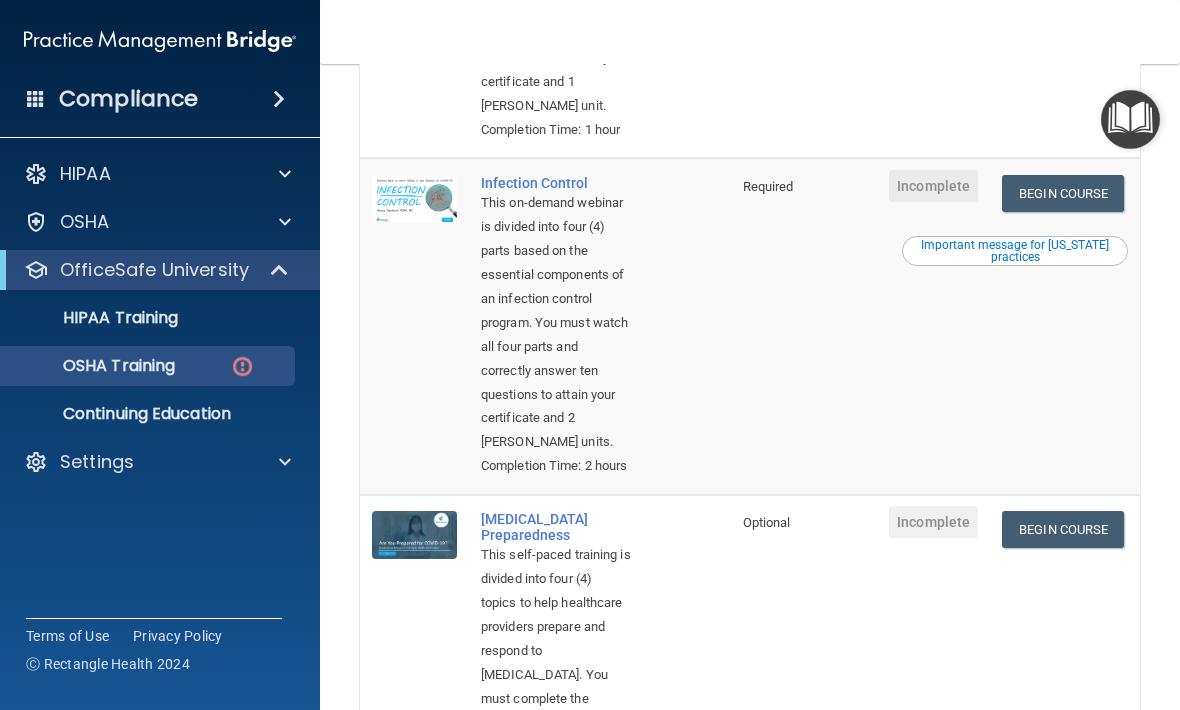
scroll to position [787, 0]
click at [1069, 213] on link "Begin Course" at bounding box center [1063, 194] width 122 height 37
click at [253, 364] on img at bounding box center [242, 366] width 25 height 25
click at [242, 368] on img at bounding box center [242, 366] width 25 height 25
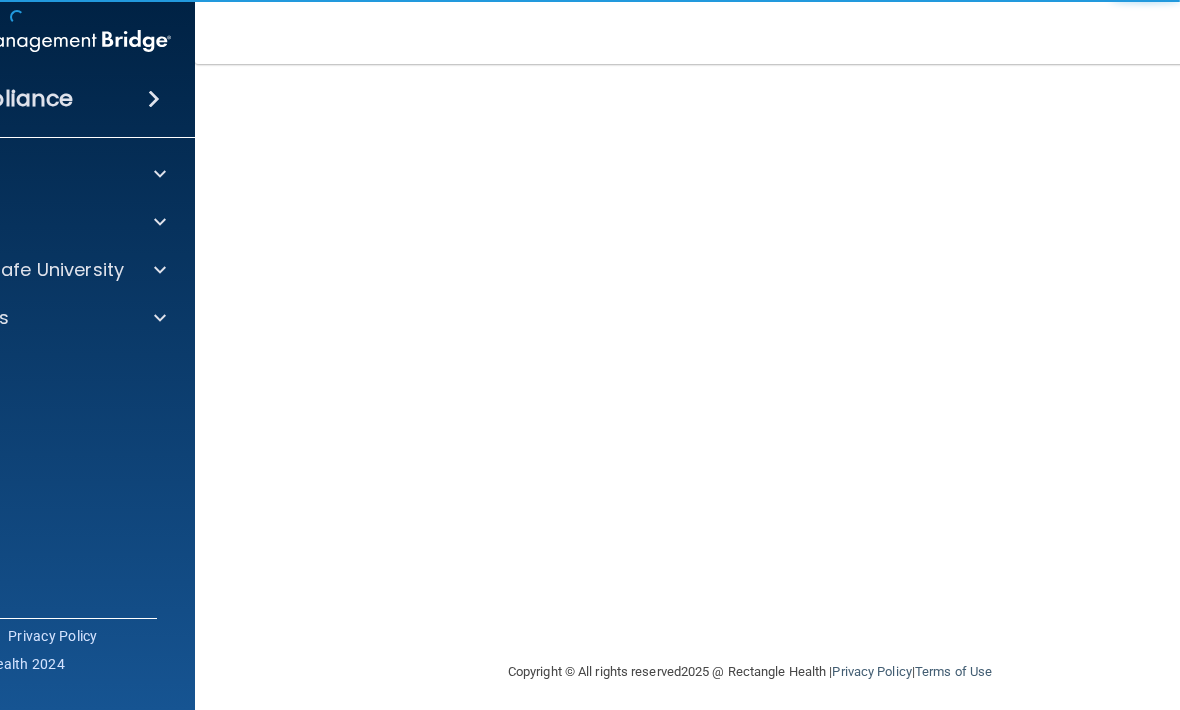
scroll to position [138, 0]
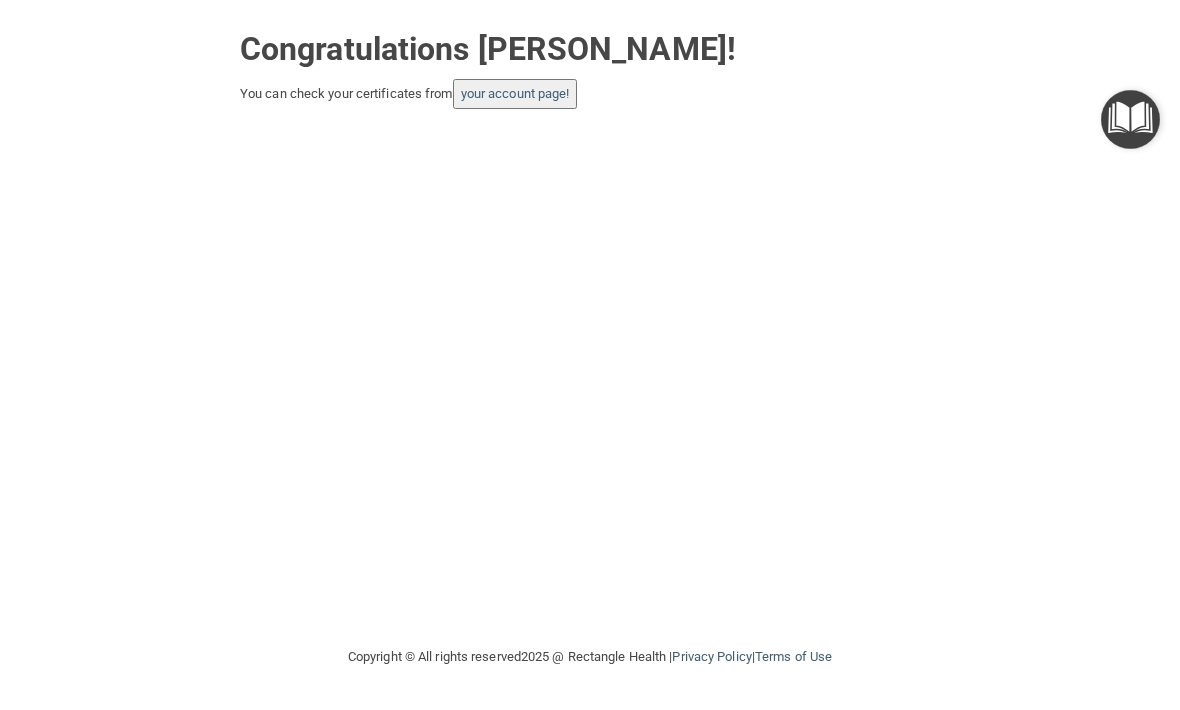
click at [531, 99] on link "your account page!" at bounding box center [515, 93] width 109 height 15
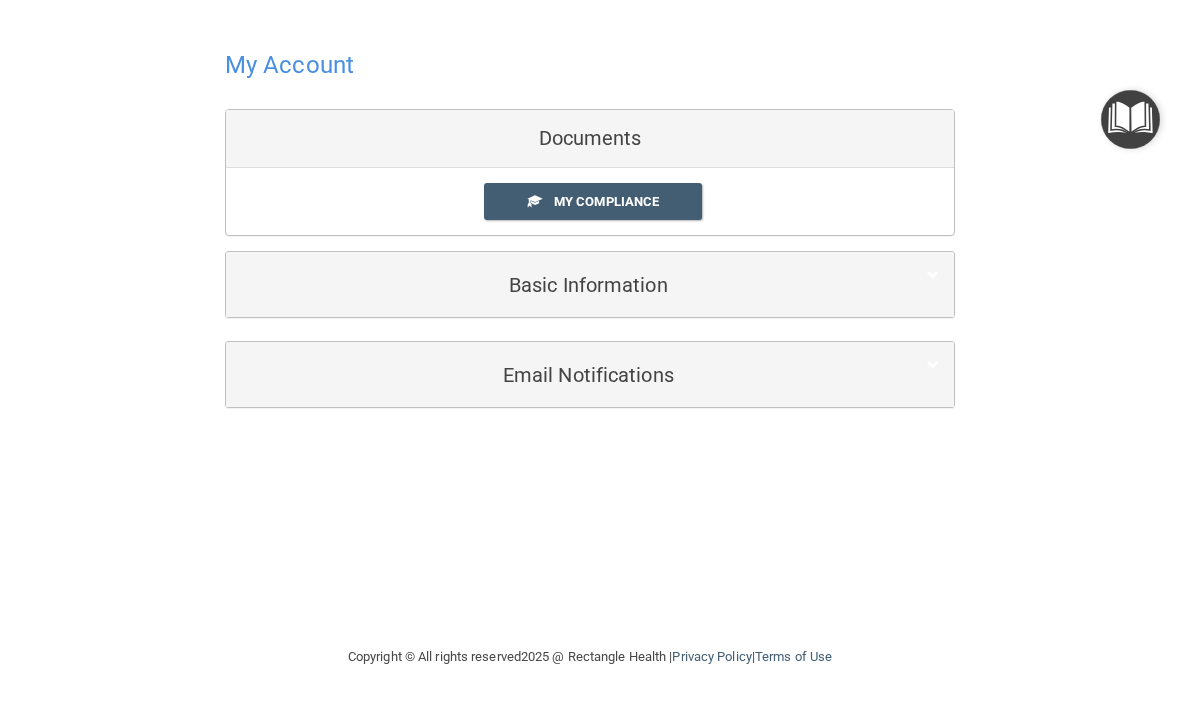
click at [652, 186] on link "My Compliance" at bounding box center [593, 201] width 219 height 37
click at [1133, 121] on img "Open Resource Center" at bounding box center [1130, 119] width 59 height 59
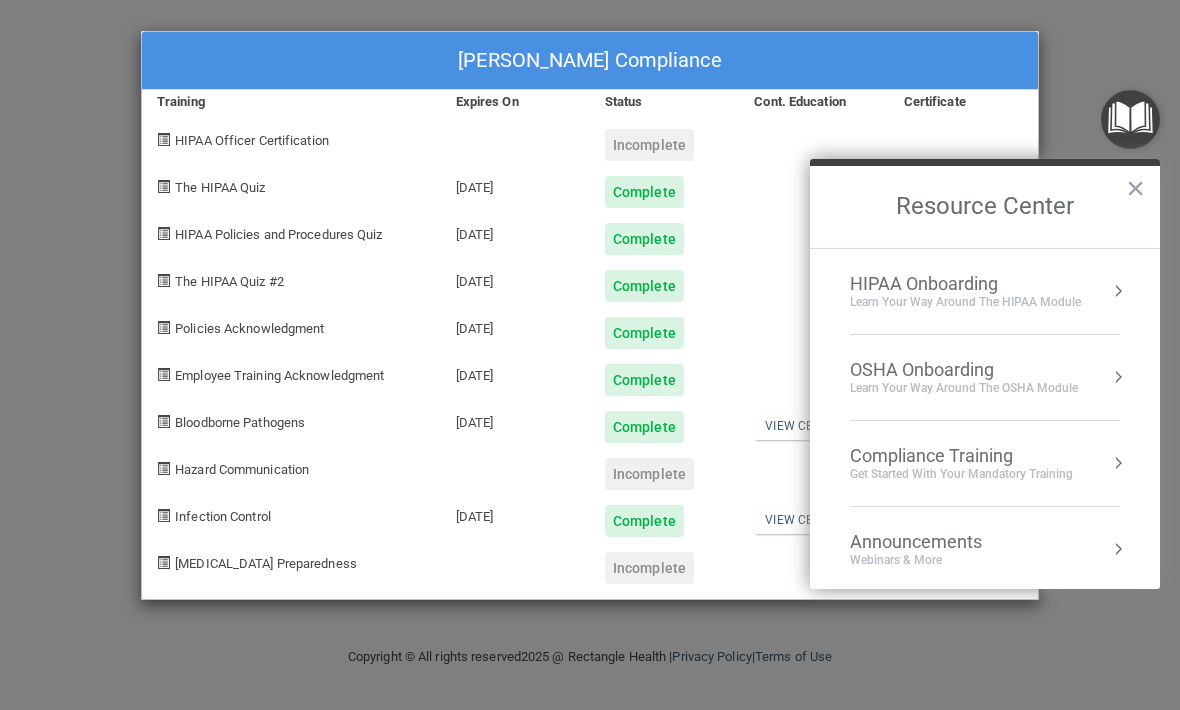
click at [1006, 466] on div "Get Started with your mandatory training" at bounding box center [961, 474] width 223 height 17
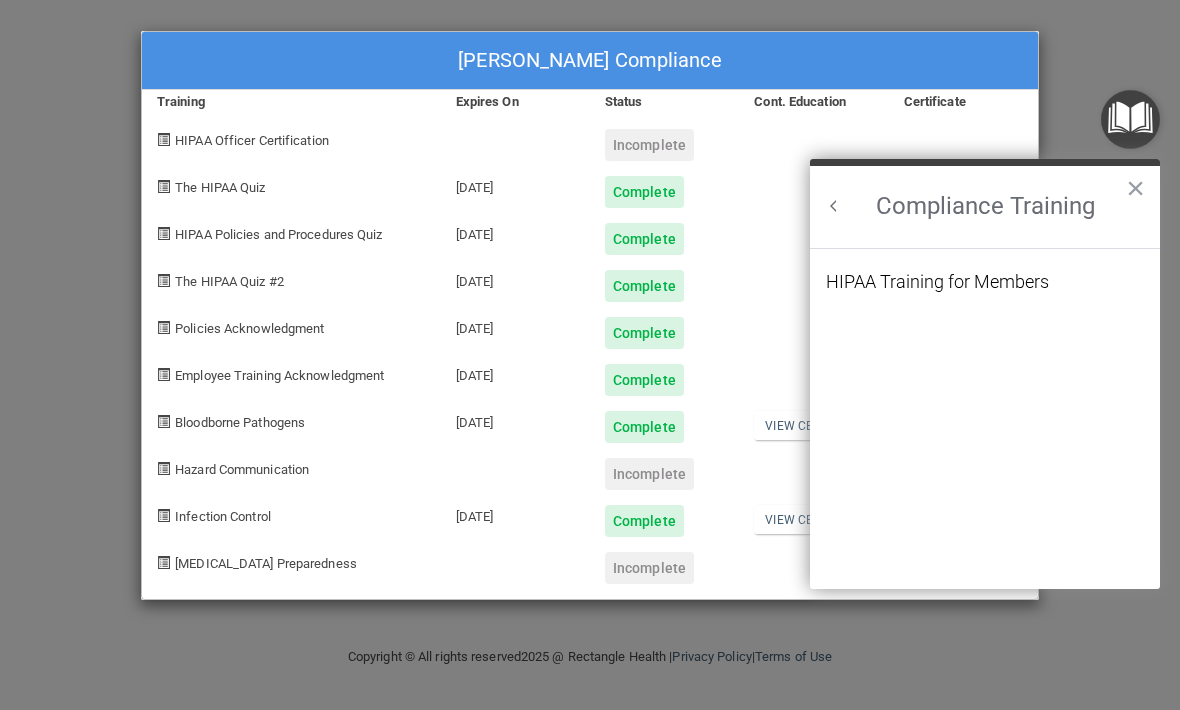
click at [1043, 281] on div "HIPAA Training for Members" at bounding box center [937, 282] width 223 height 18
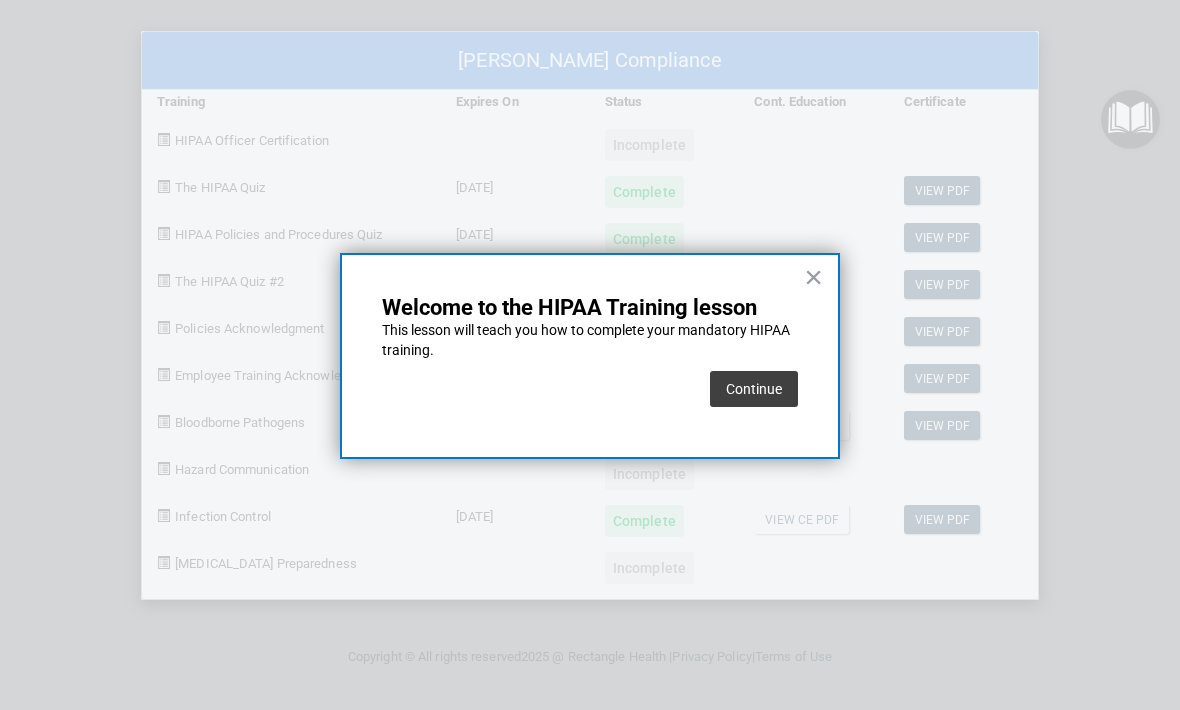
click at [751, 401] on button "Continue" at bounding box center [754, 389] width 88 height 36
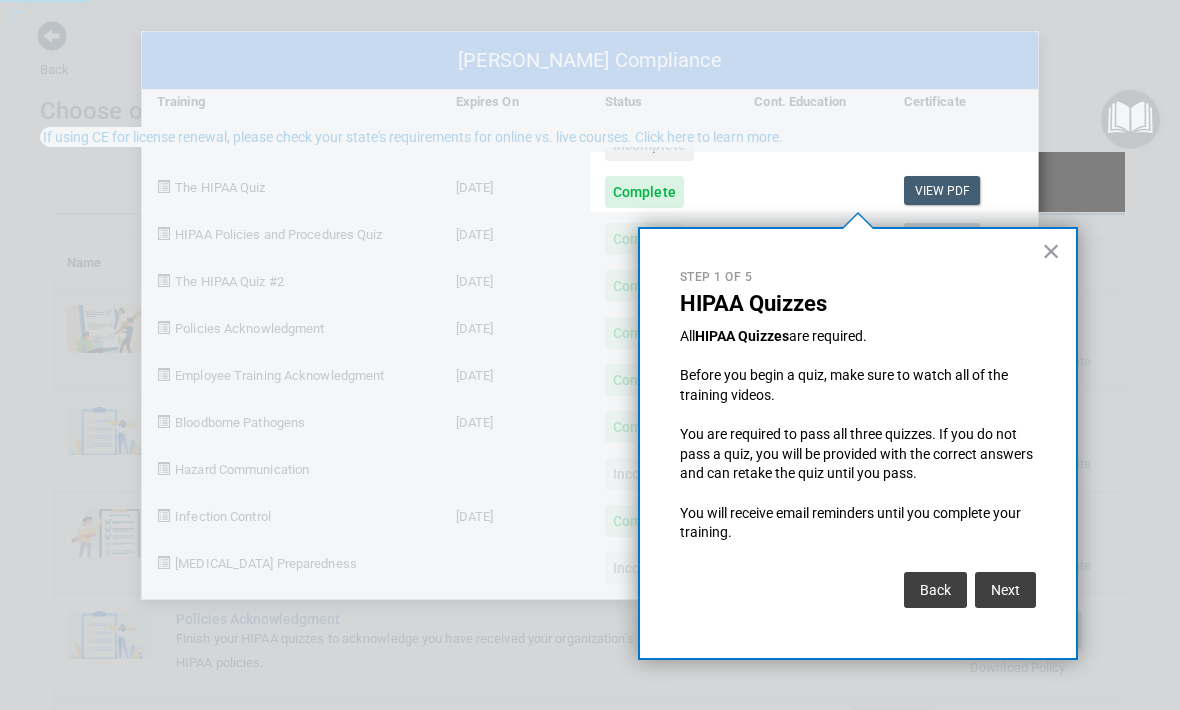
click at [1042, 247] on button "×" at bounding box center [1051, 251] width 19 height 32
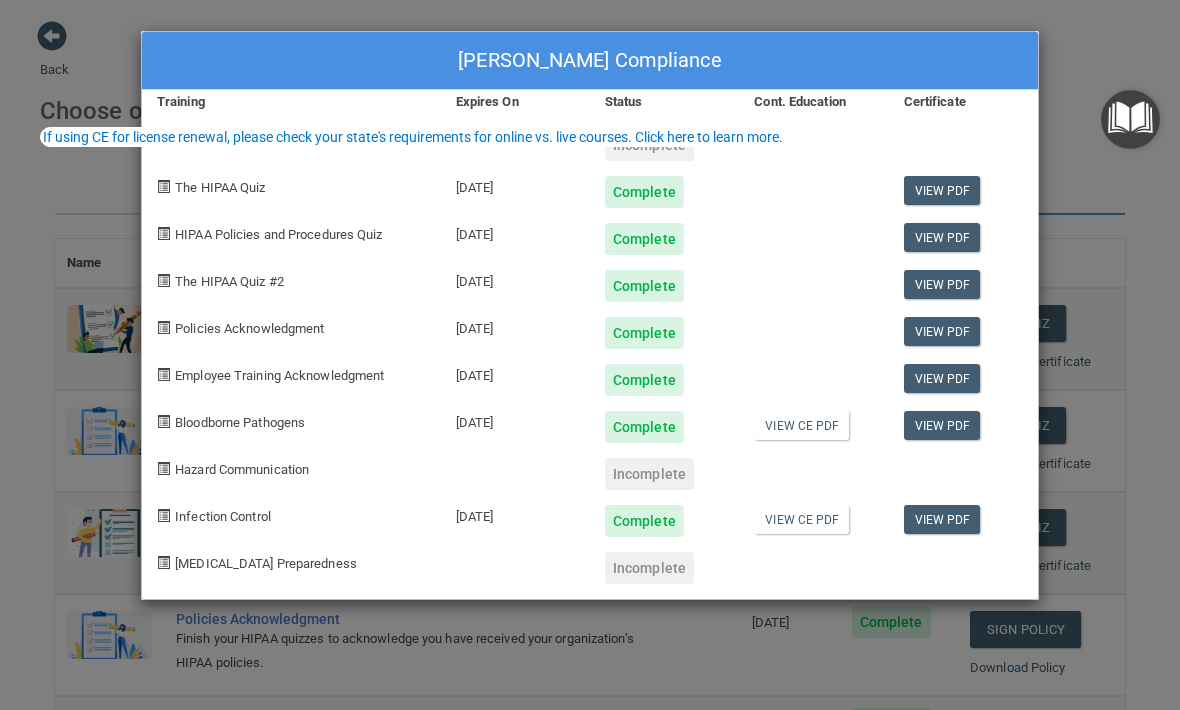
click at [1113, 64] on div "Yuritcy Ayala's Compliance Training Expires On Status Cont. Education Certifica…" at bounding box center [590, 355] width 1180 height 710
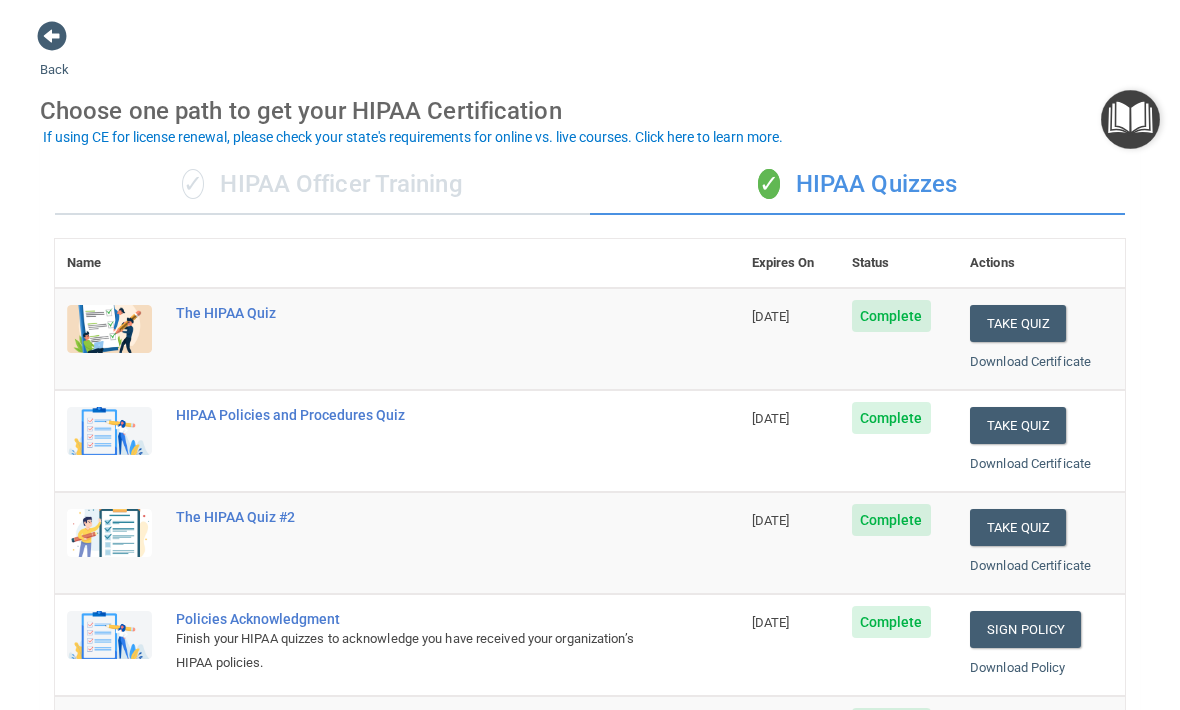
click at [1152, 117] on img "Open Resource Center" at bounding box center [1130, 119] width 59 height 59
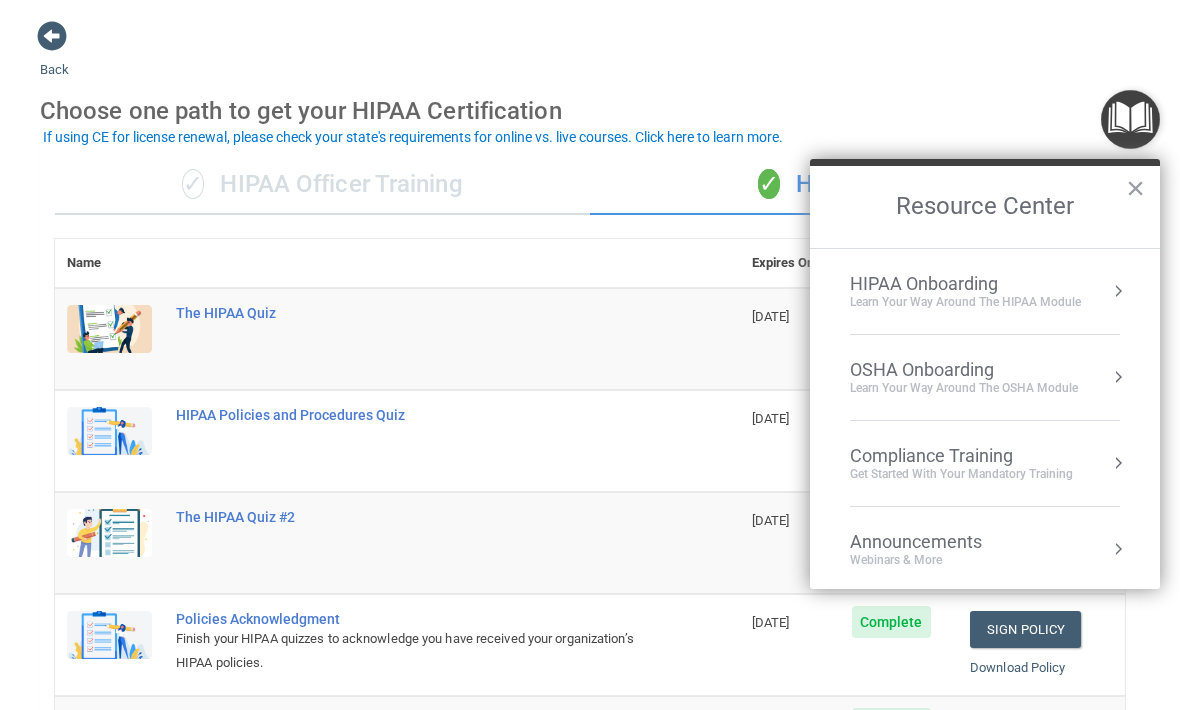
click at [1022, 467] on div "Get Started with your mandatory training" at bounding box center [961, 474] width 223 height 17
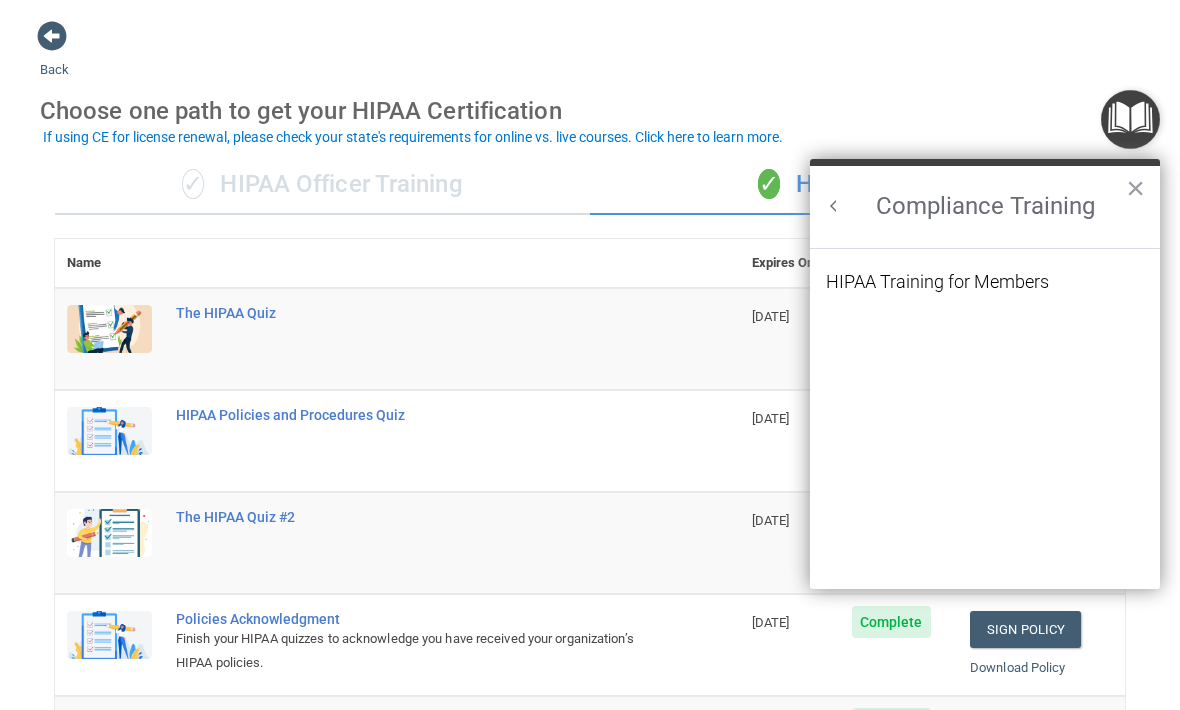
click at [1029, 278] on div "HIPAA Training for Members" at bounding box center [937, 282] width 223 height 18
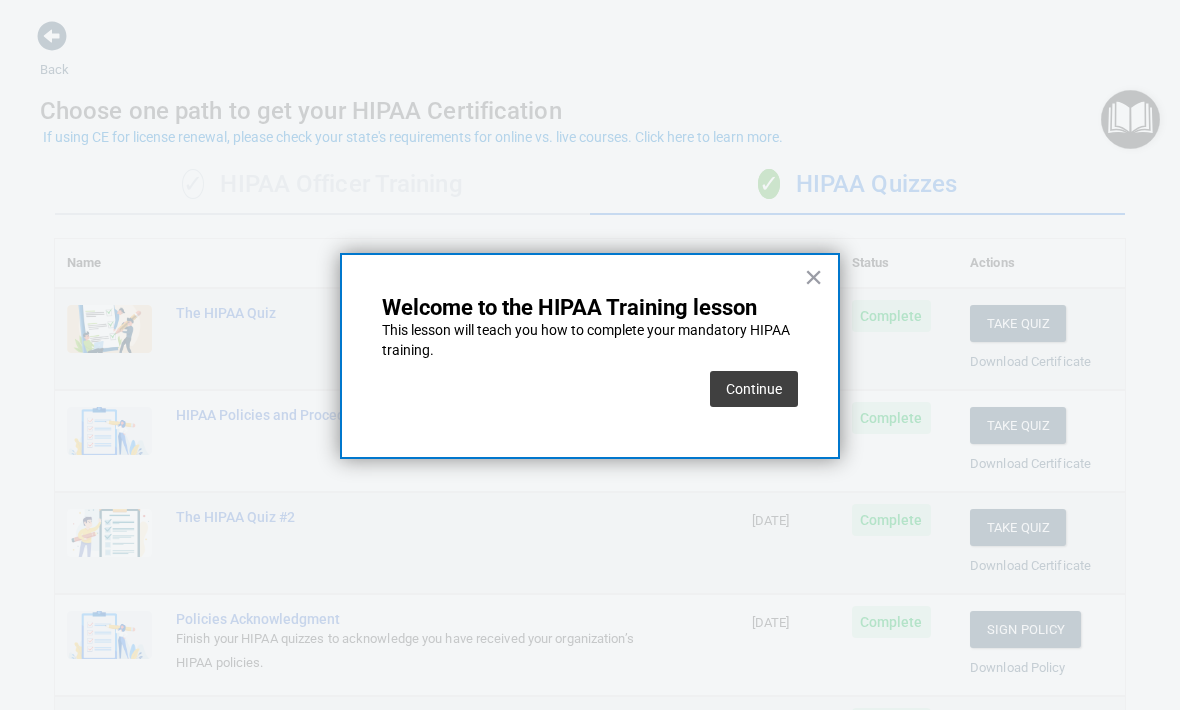
click at [765, 392] on button "Continue" at bounding box center [754, 389] width 88 height 36
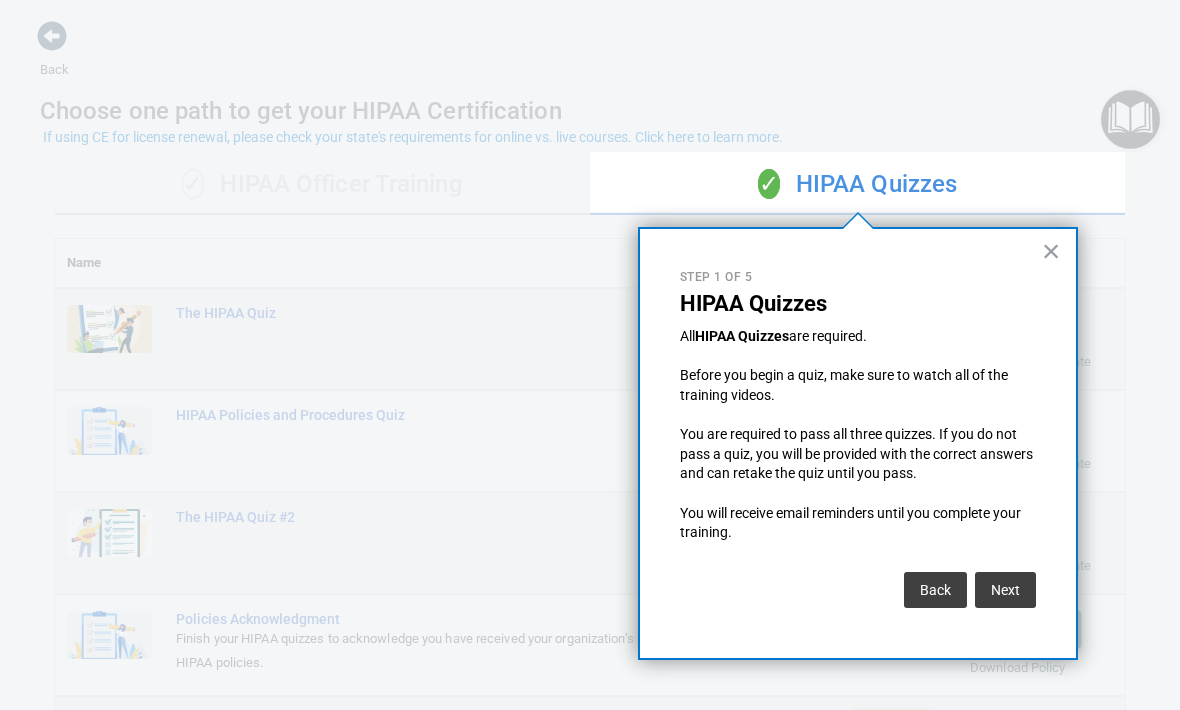
click at [1004, 562] on div "Next" at bounding box center [1003, 585] width 66 height 46
click at [1016, 572] on button "Next" at bounding box center [1005, 590] width 61 height 36
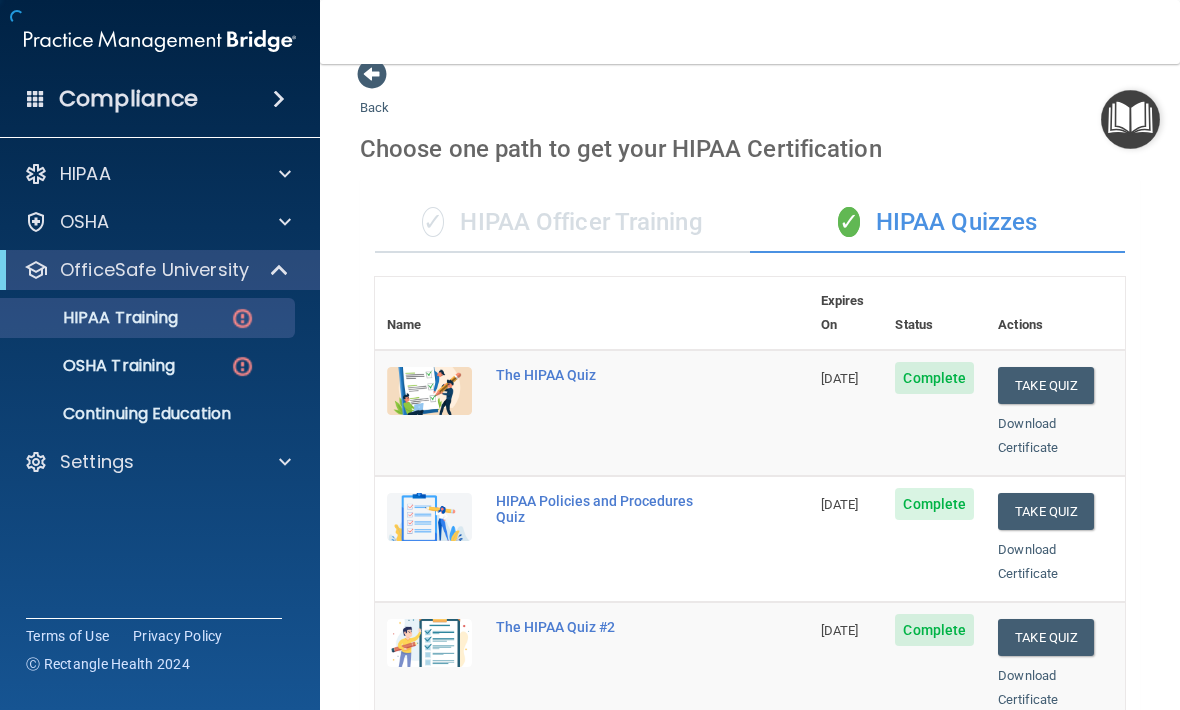
scroll to position [790, 0]
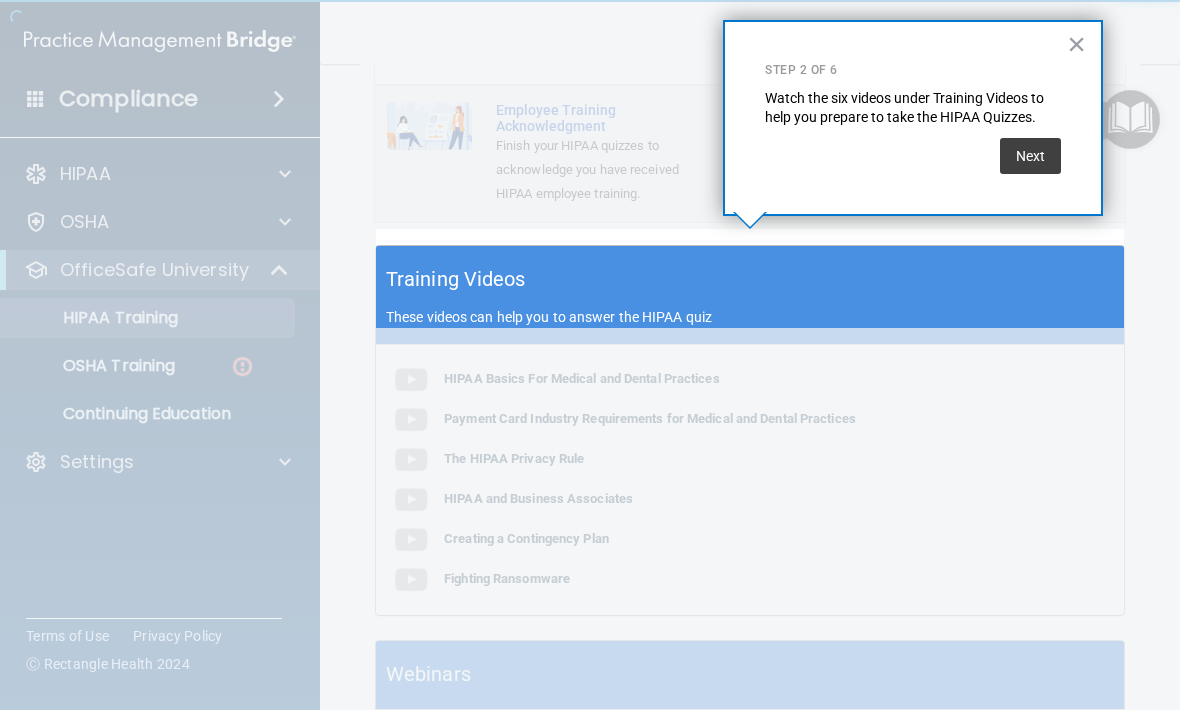
click at [1038, 146] on button "Next" at bounding box center [1030, 156] width 61 height 36
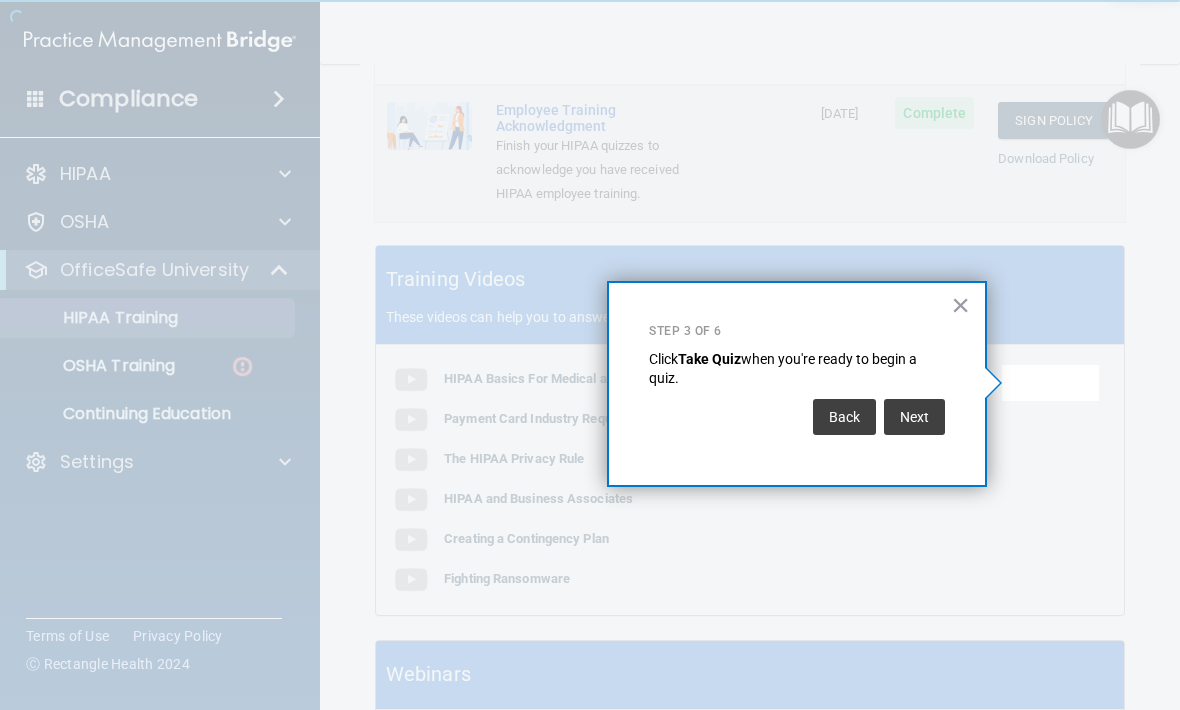
scroll to position [0, 0]
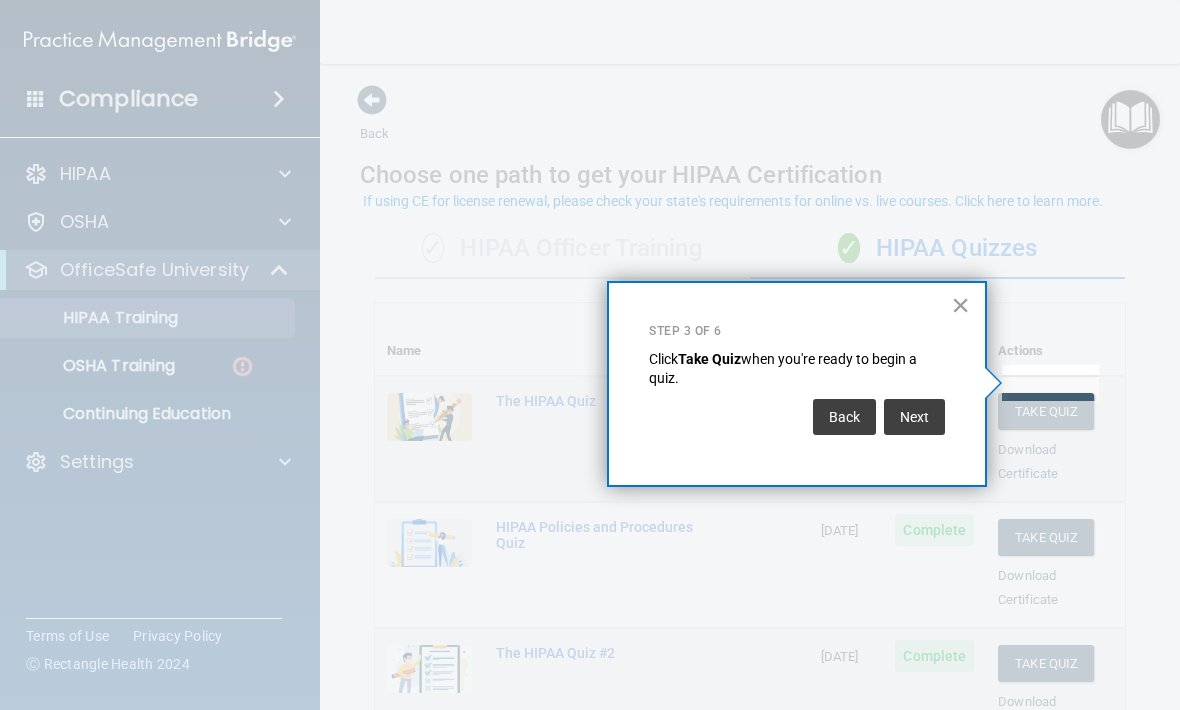
click at [920, 413] on button "Next" at bounding box center [914, 417] width 61 height 36
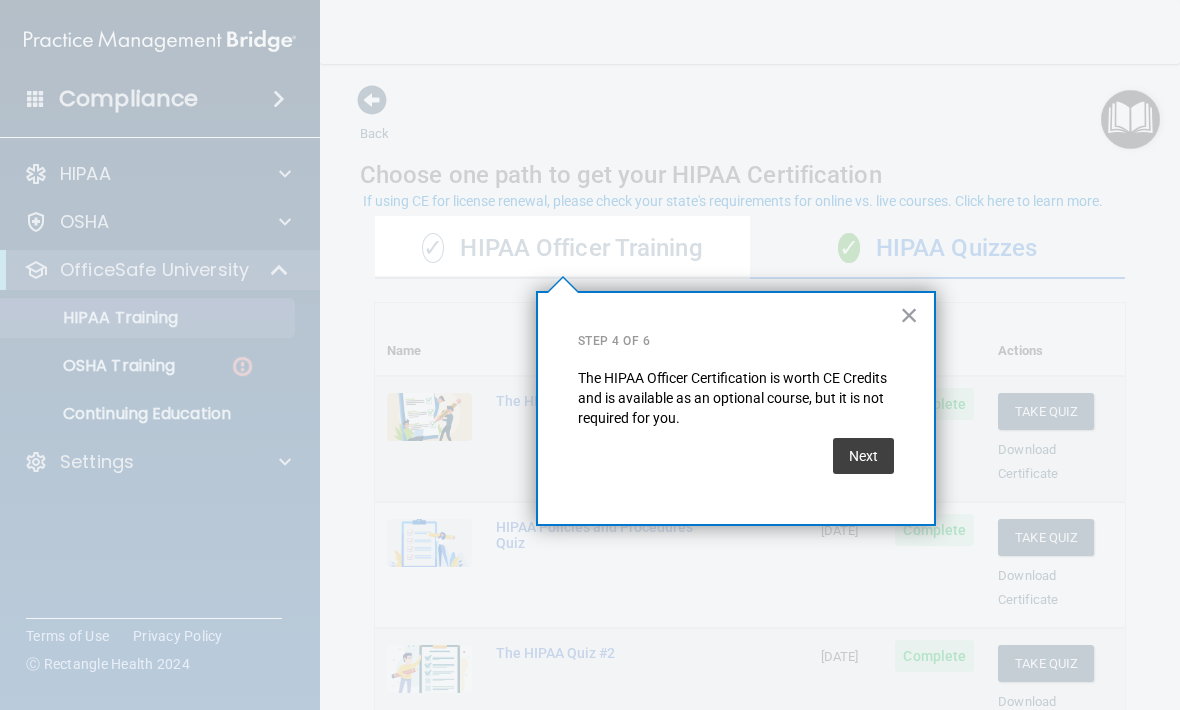
click at [900, 315] on button "×" at bounding box center [909, 315] width 19 height 32
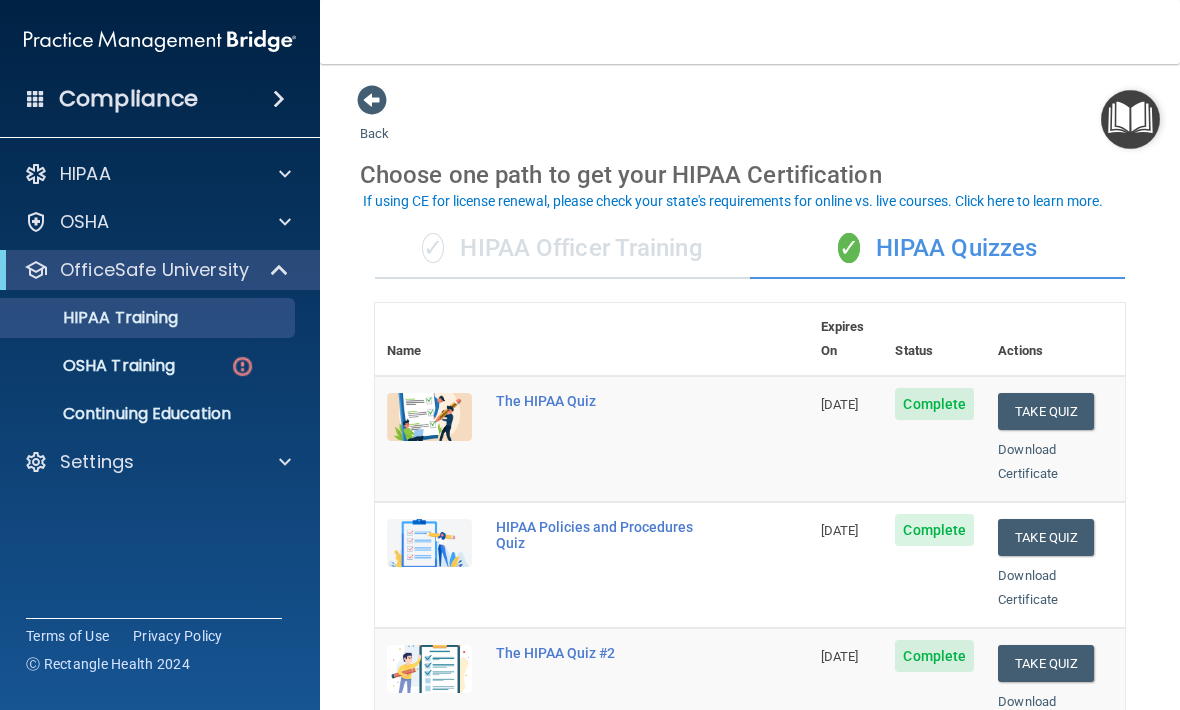
click at [175, 370] on p "OSHA Training" at bounding box center [94, 366] width 162 height 20
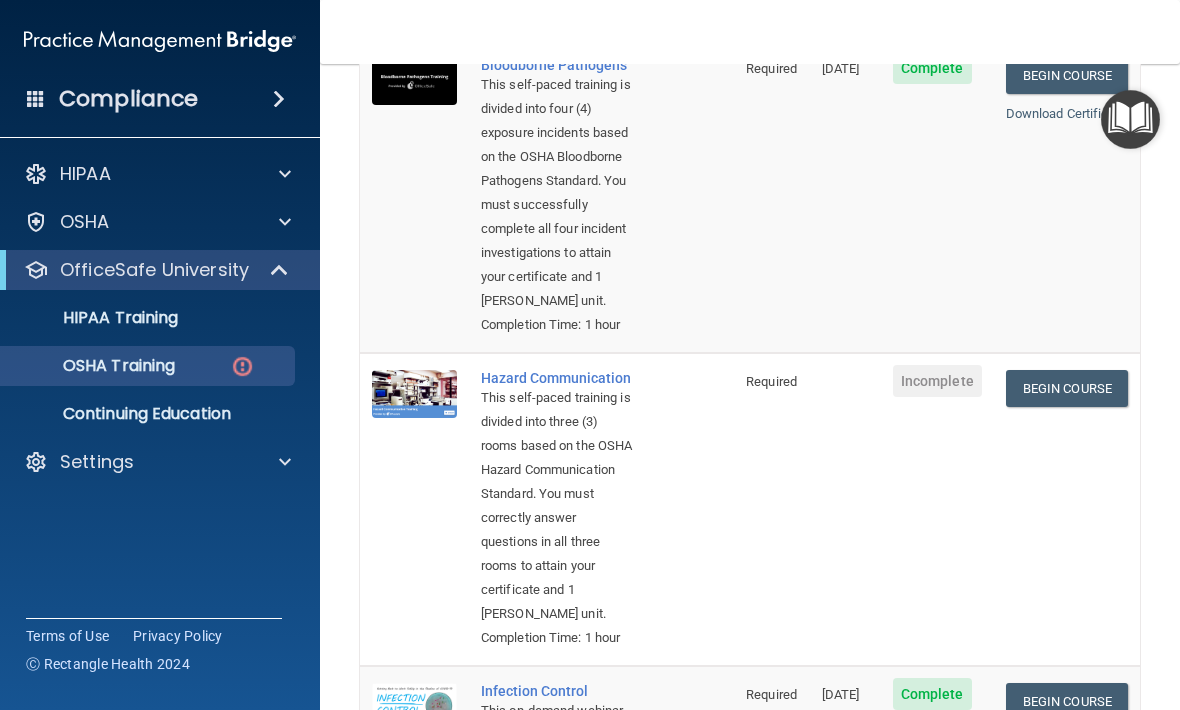
scroll to position [296, 0]
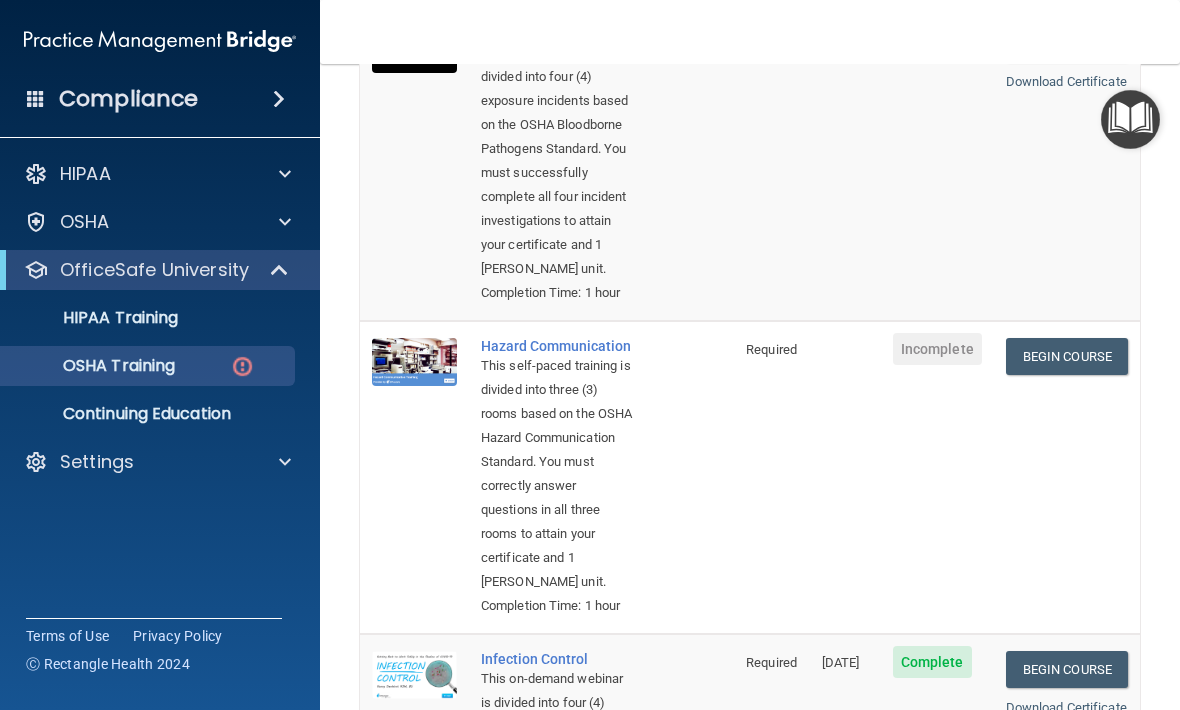
click at [1040, 375] on link "Begin Course" at bounding box center [1067, 356] width 122 height 37
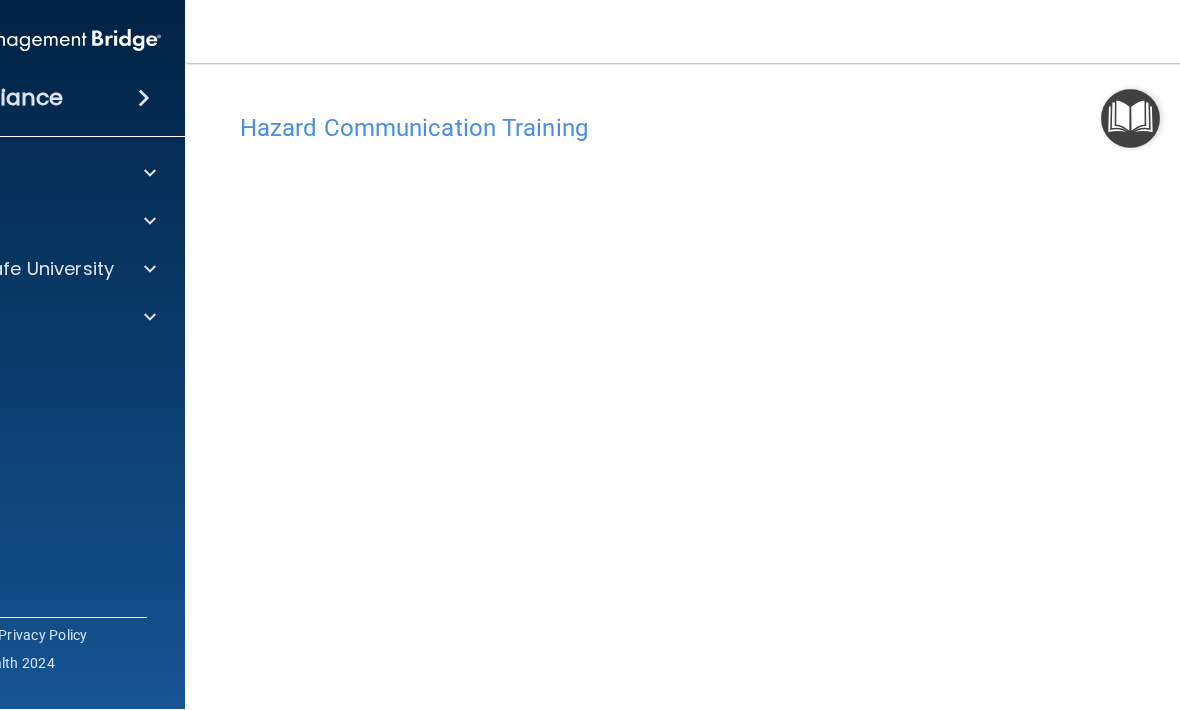
click at [1139, 126] on img "Open Resource Center" at bounding box center [1130, 119] width 59 height 59
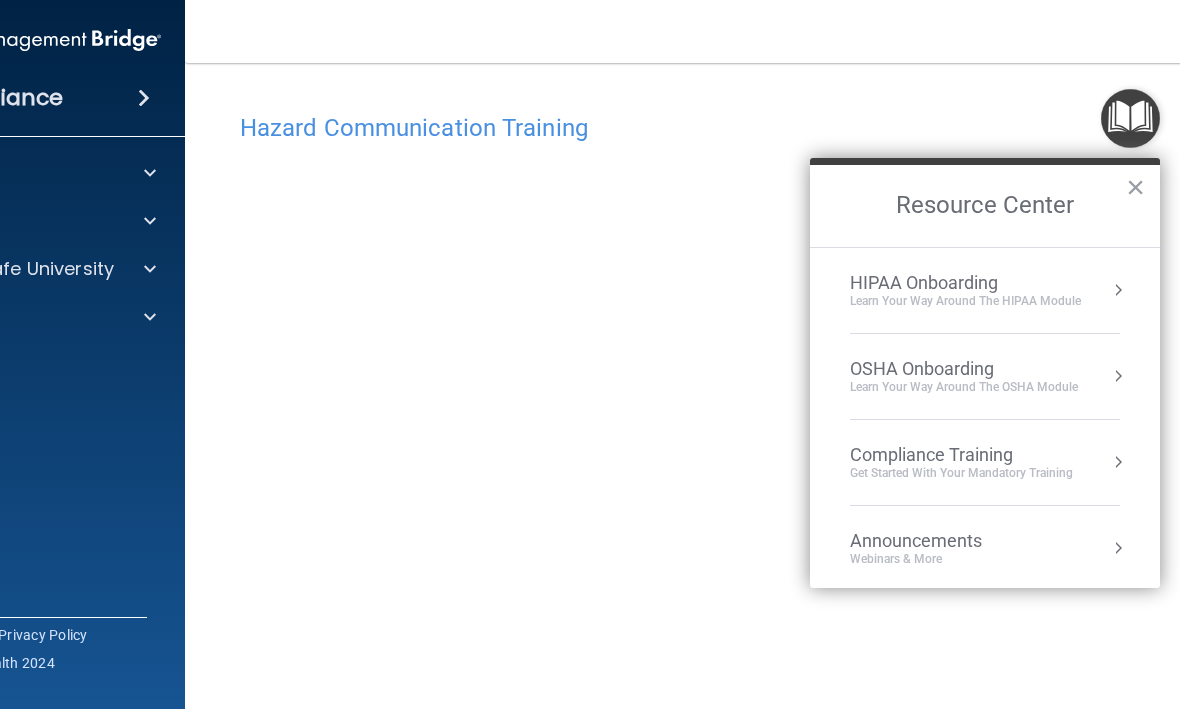
click at [1017, 469] on div "Get Started with your mandatory training" at bounding box center [961, 474] width 223 height 17
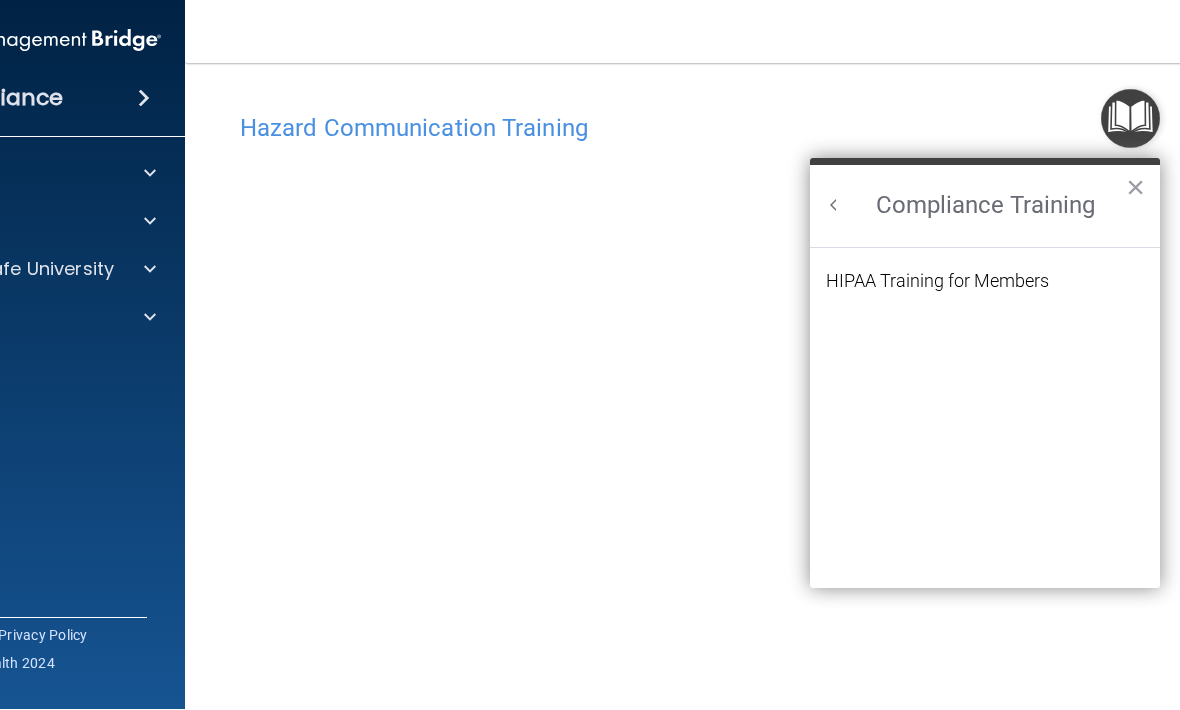
click at [1072, 275] on li "HIPAA Training for Members" at bounding box center [985, 294] width 318 height 42
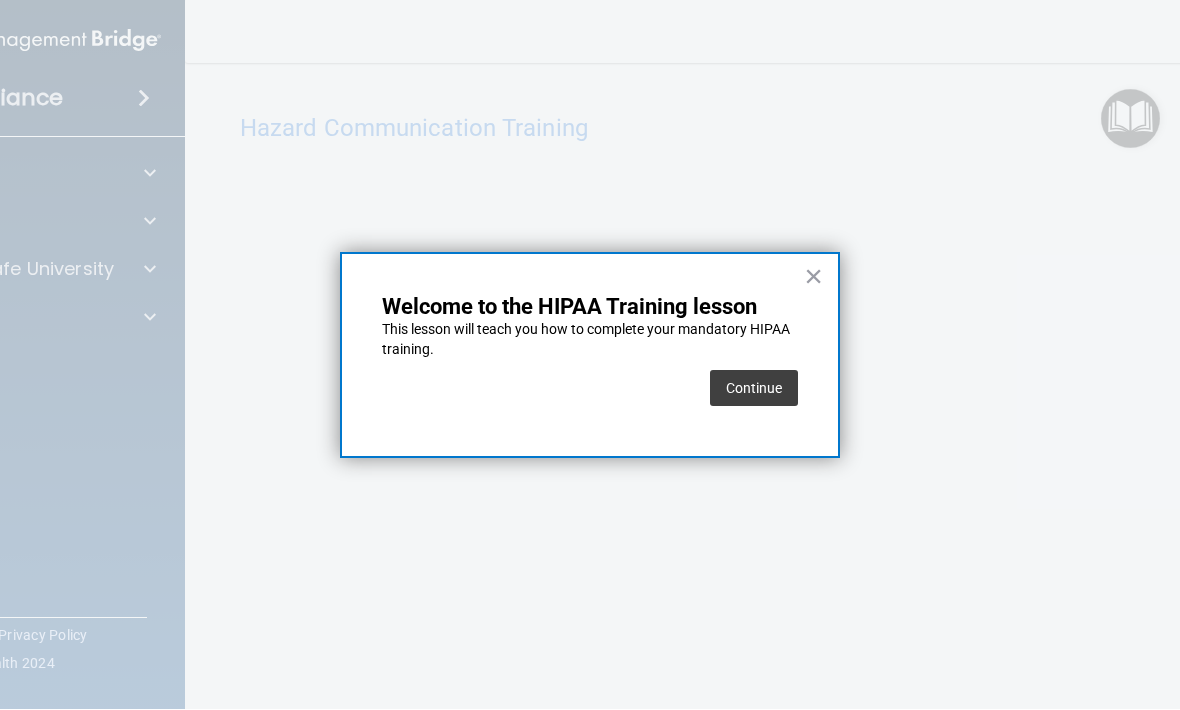
click at [775, 392] on button "Continue" at bounding box center [754, 389] width 88 height 36
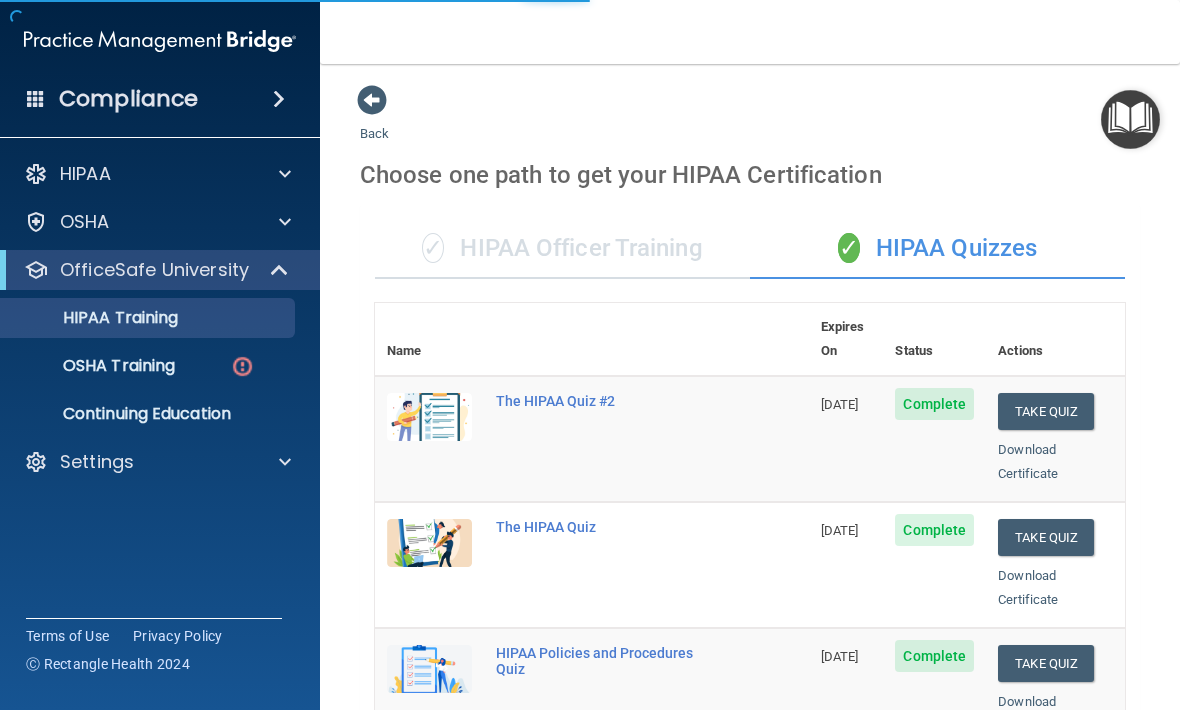
scroll to position [6, 0]
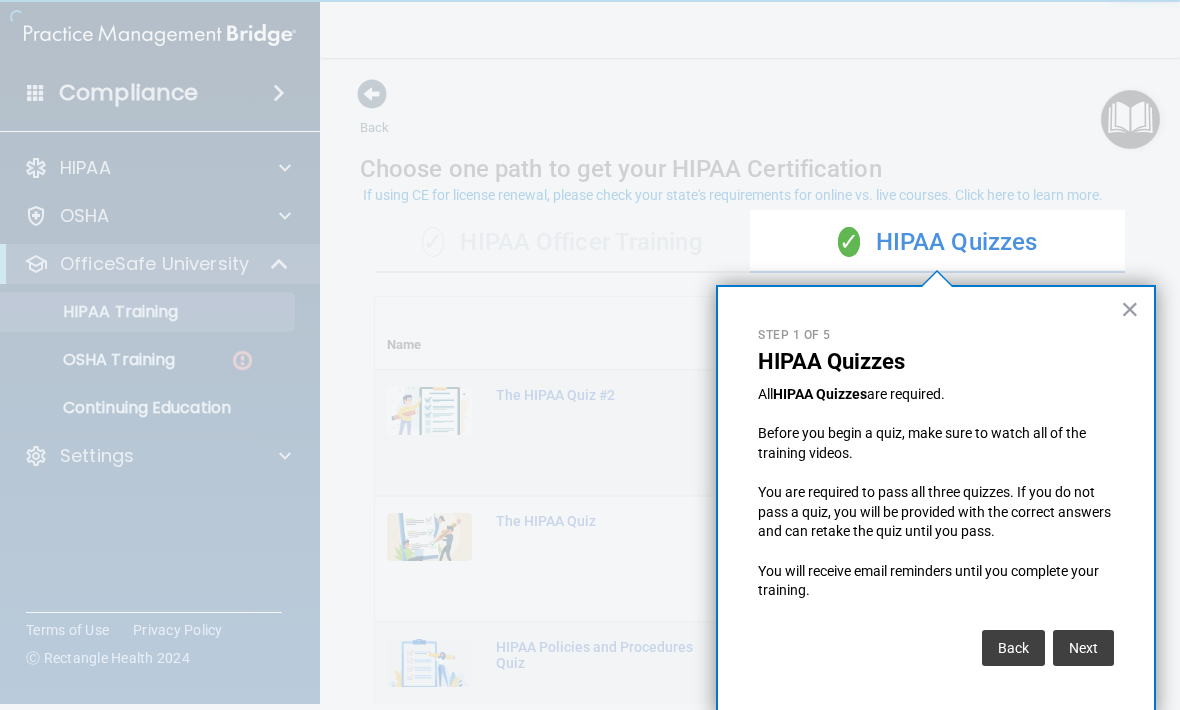
click at [1010, 635] on button "Back" at bounding box center [1013, 648] width 63 height 36
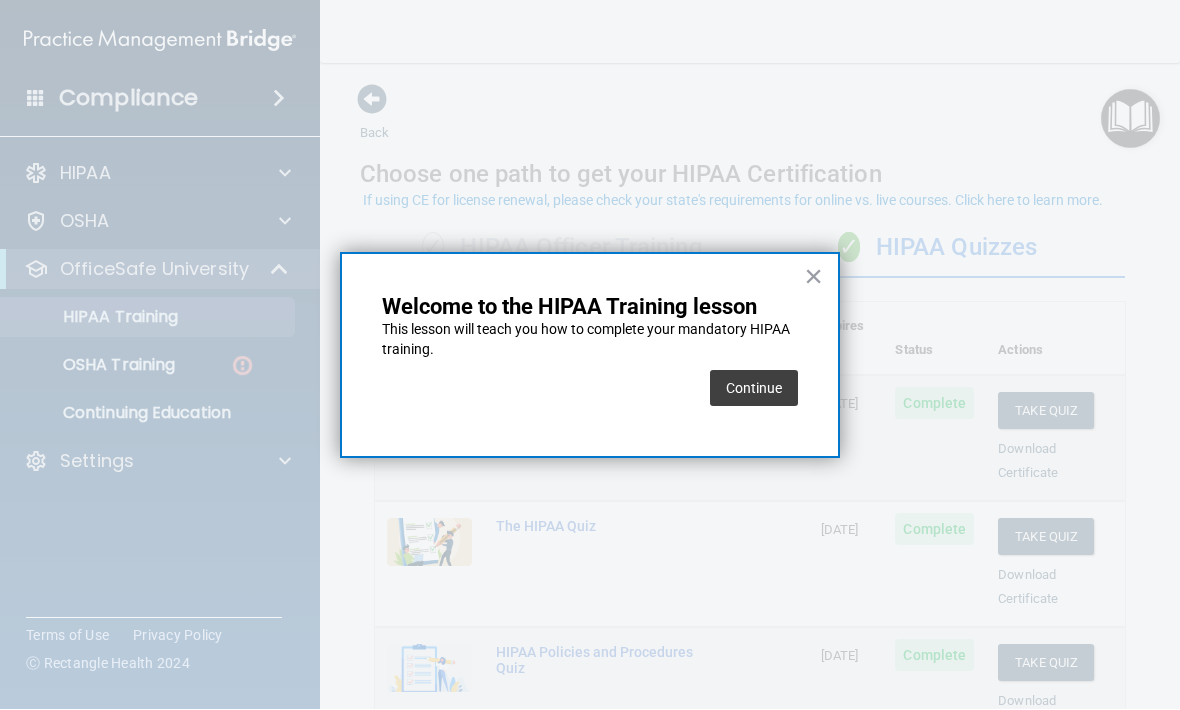
click at [809, 283] on button "×" at bounding box center [813, 277] width 19 height 32
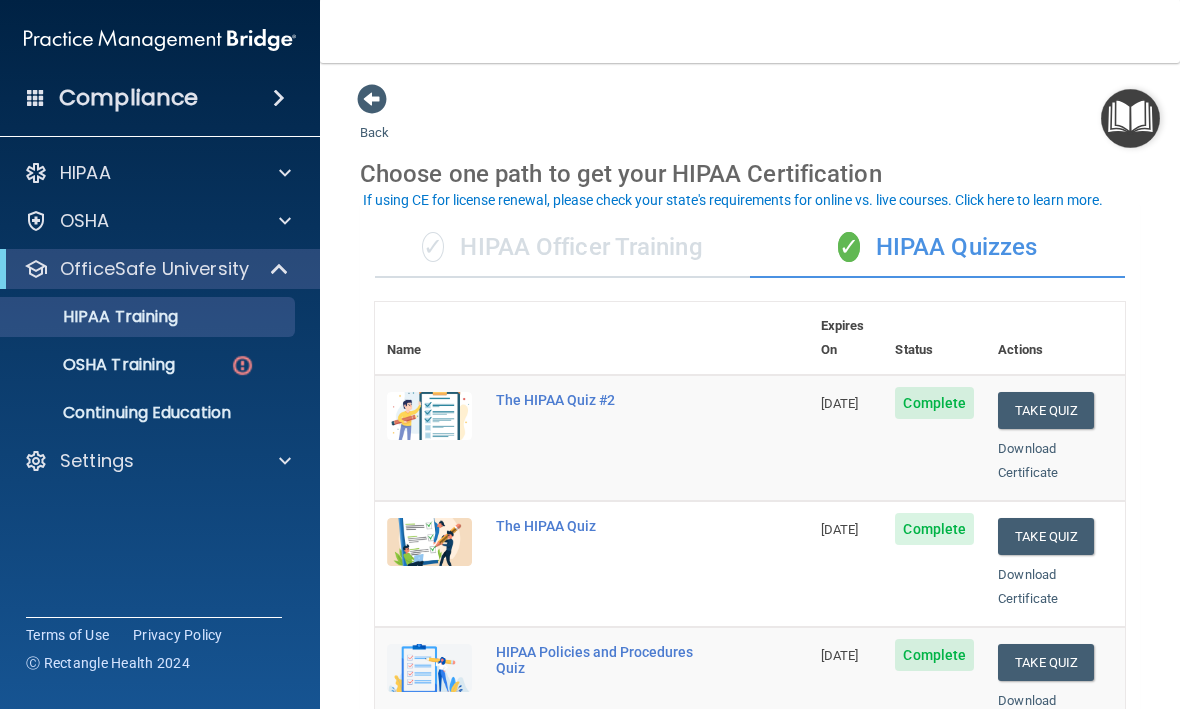
click at [203, 357] on div "OSHA Training" at bounding box center [149, 366] width 273 height 20
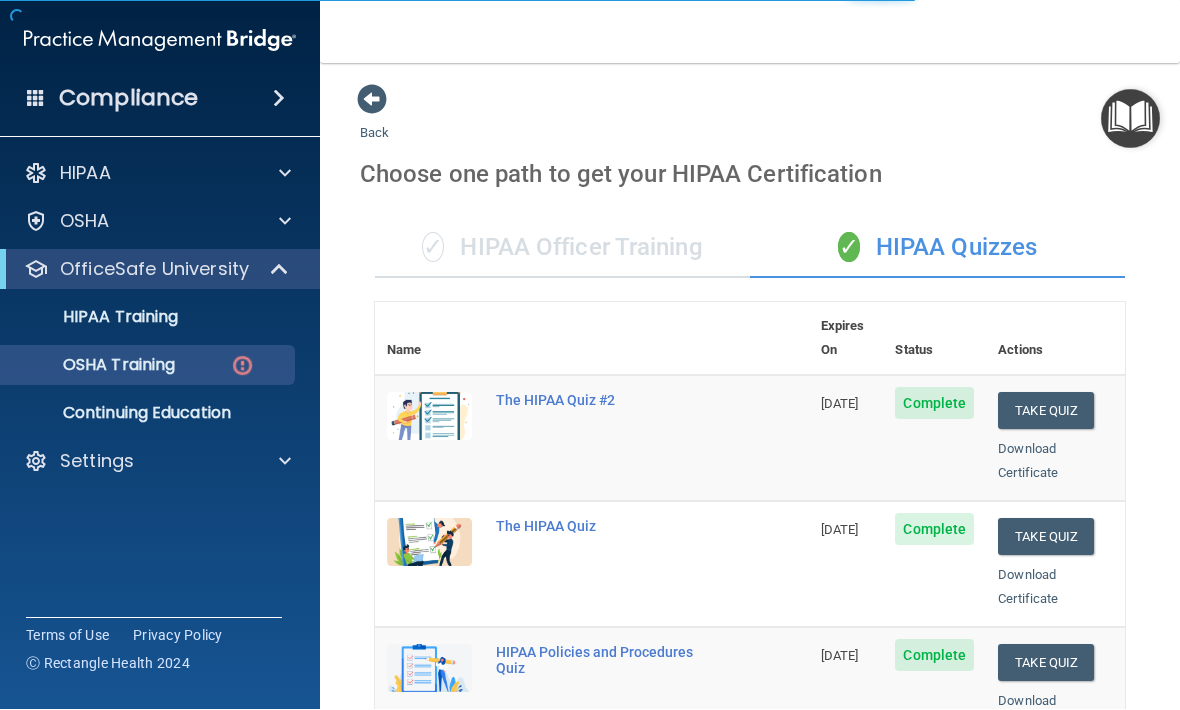
click at [154, 378] on link "OSHA Training" at bounding box center [137, 366] width 315 height 40
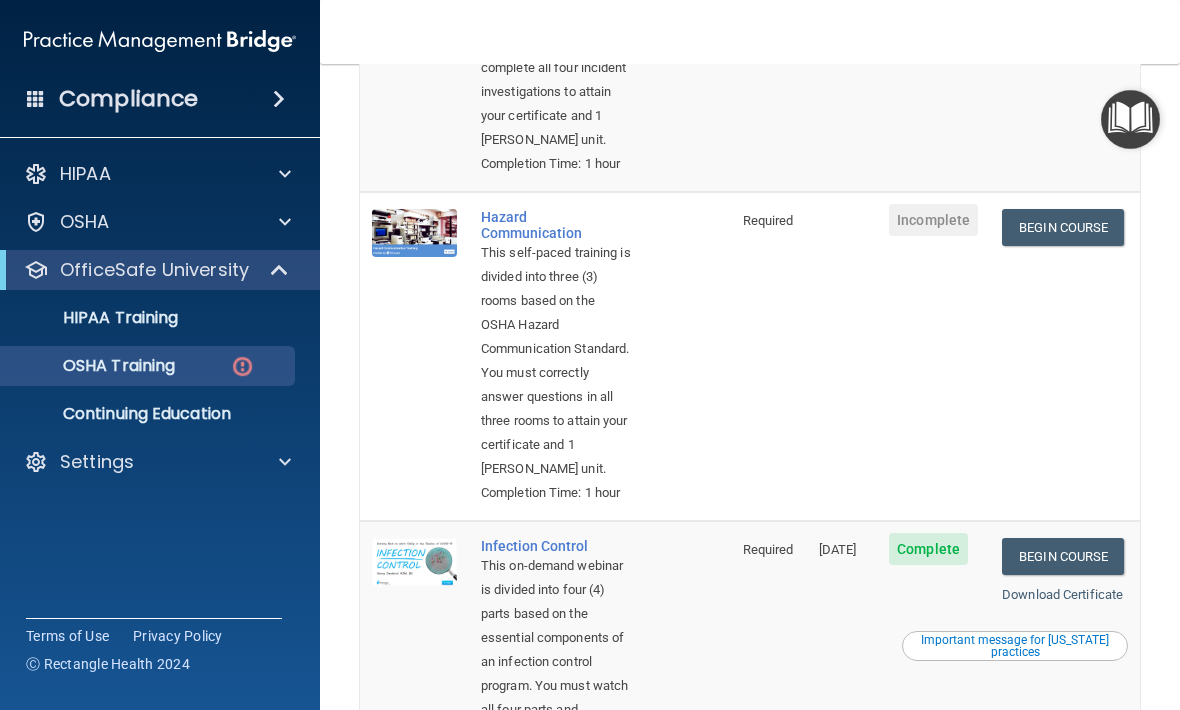
scroll to position [423, 0]
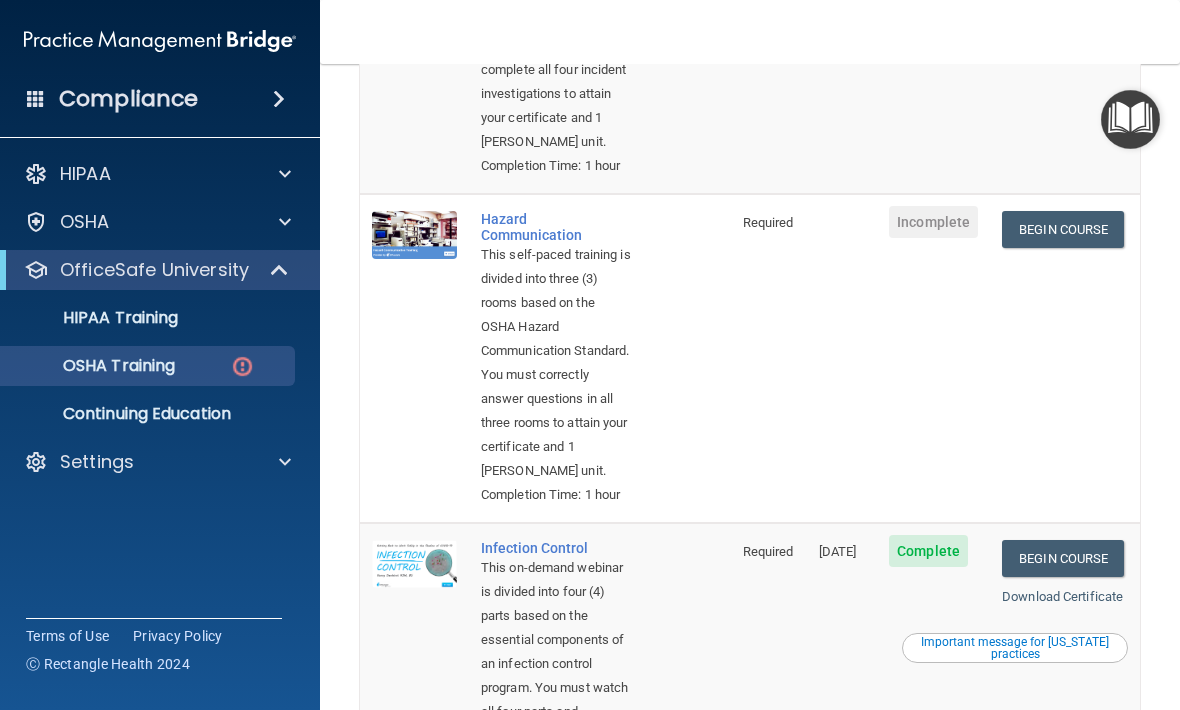
click at [1087, 248] on link "Begin Course" at bounding box center [1063, 229] width 122 height 37
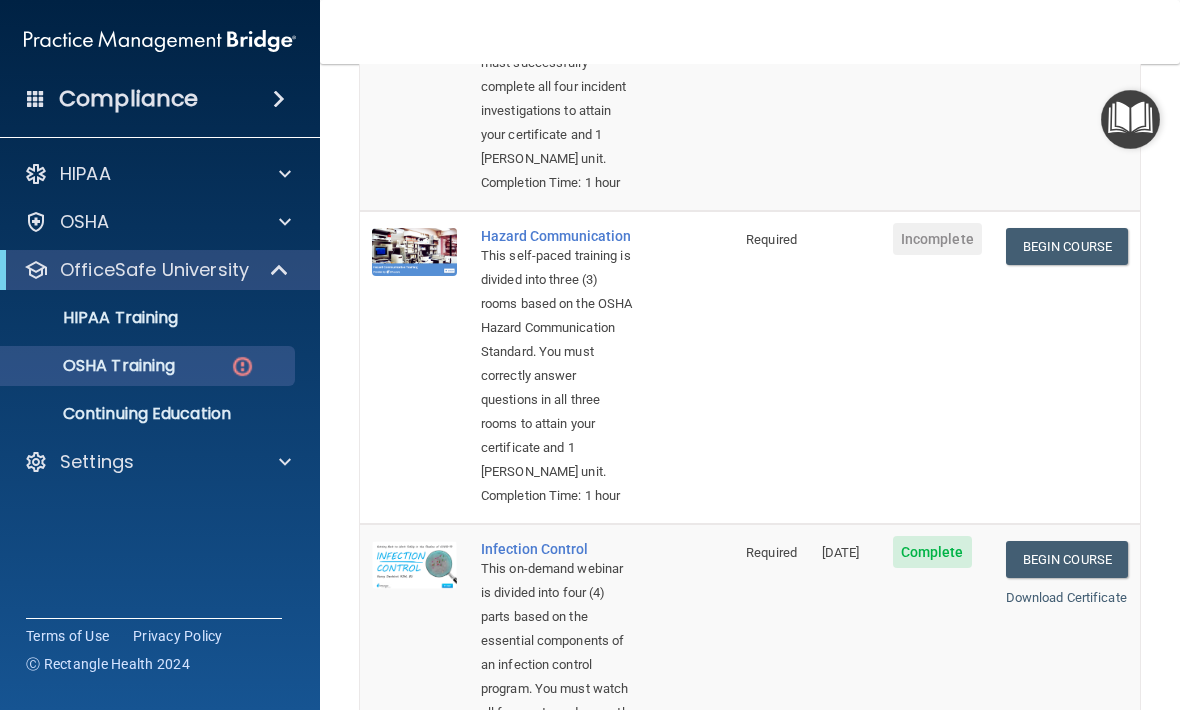
scroll to position [405, 0]
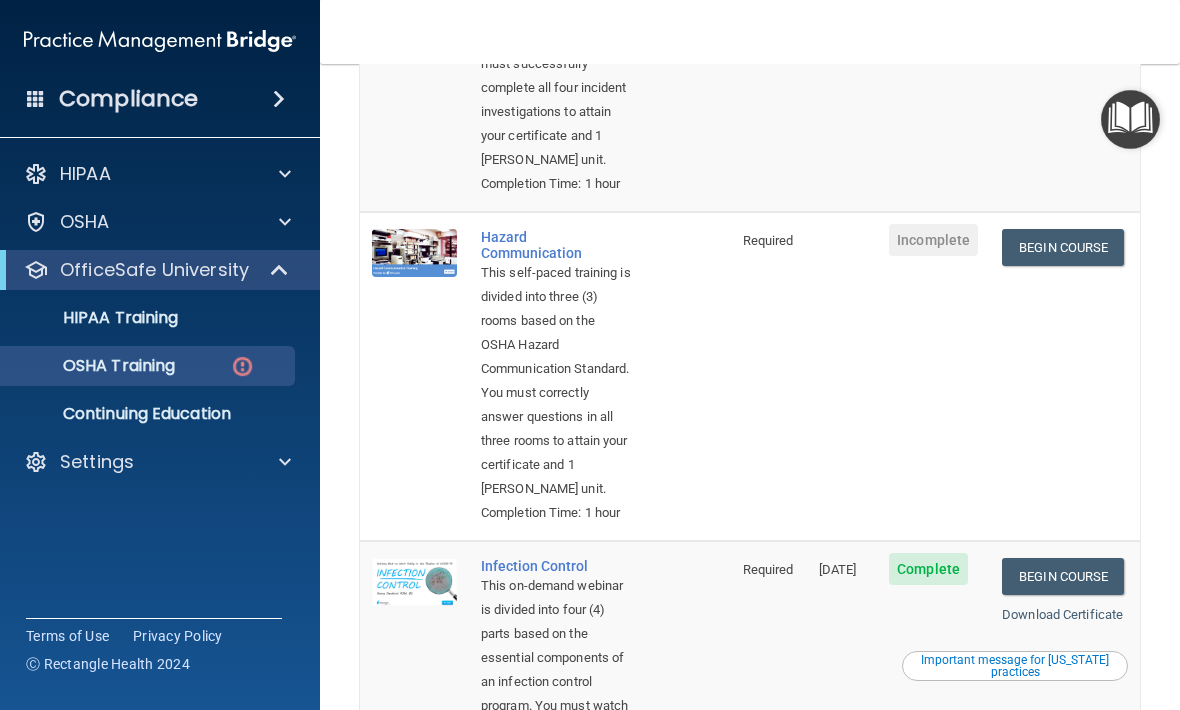
click at [490, 261] on div "Hazard Communication" at bounding box center [556, 245] width 150 height 32
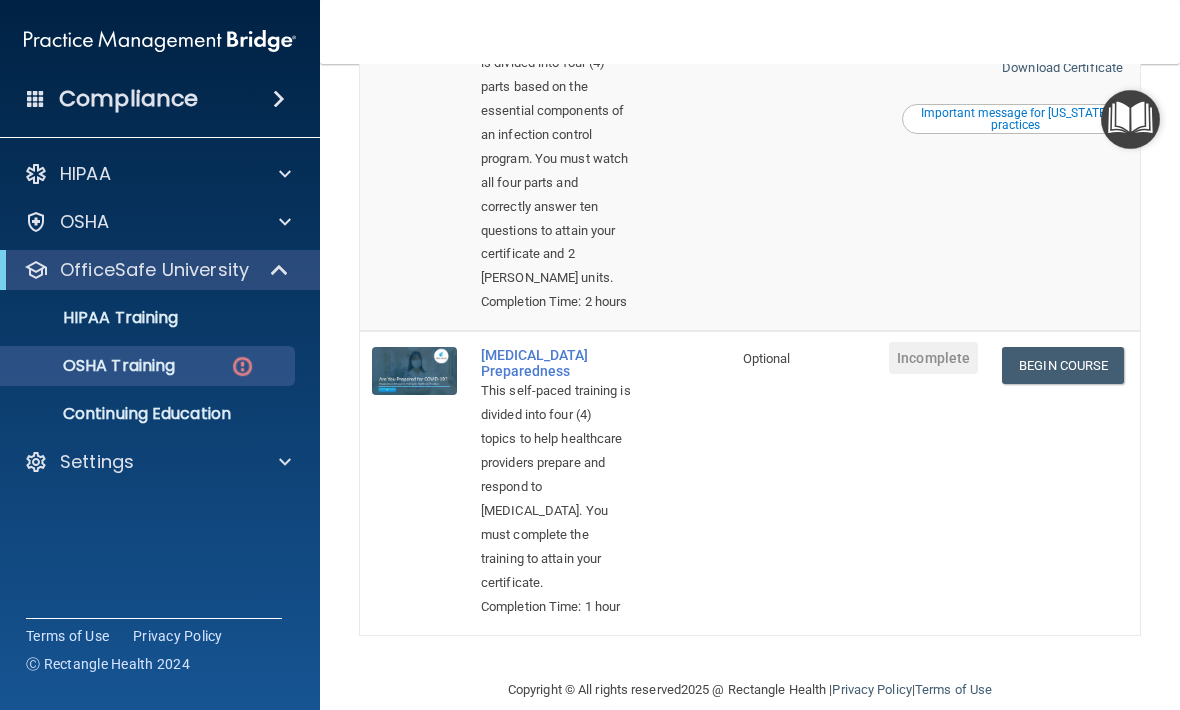
scroll to position [961, 0]
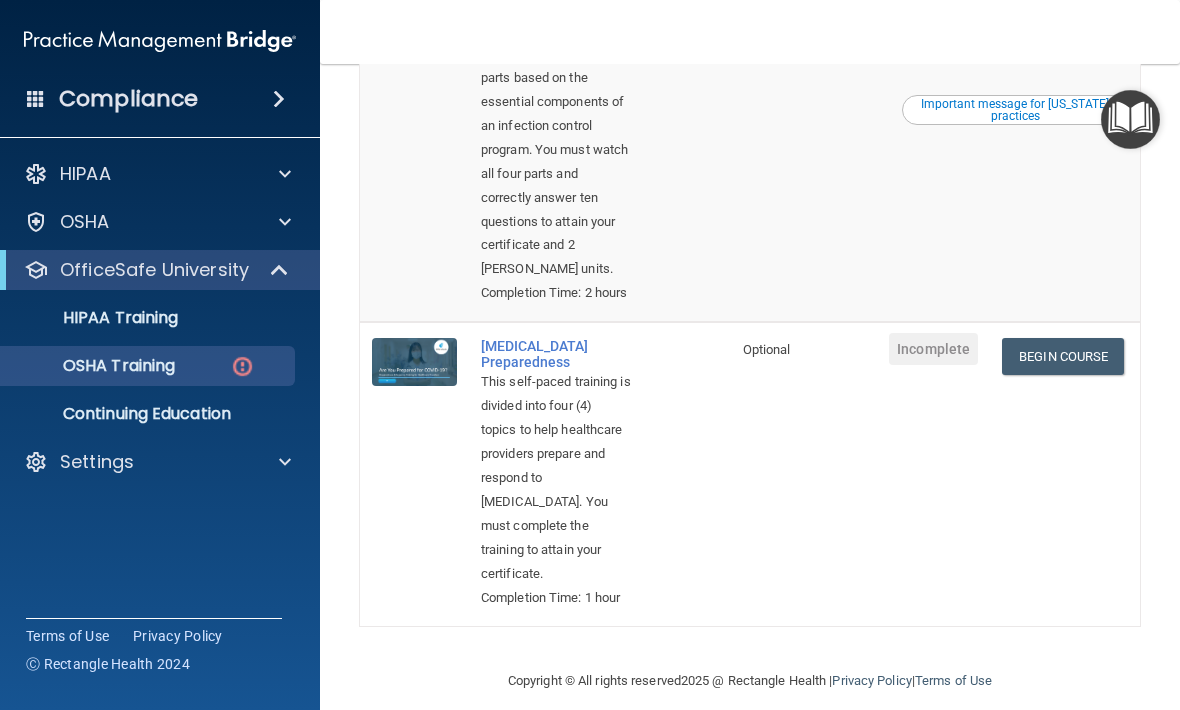
click at [1080, 375] on link "Begin Course" at bounding box center [1063, 356] width 122 height 37
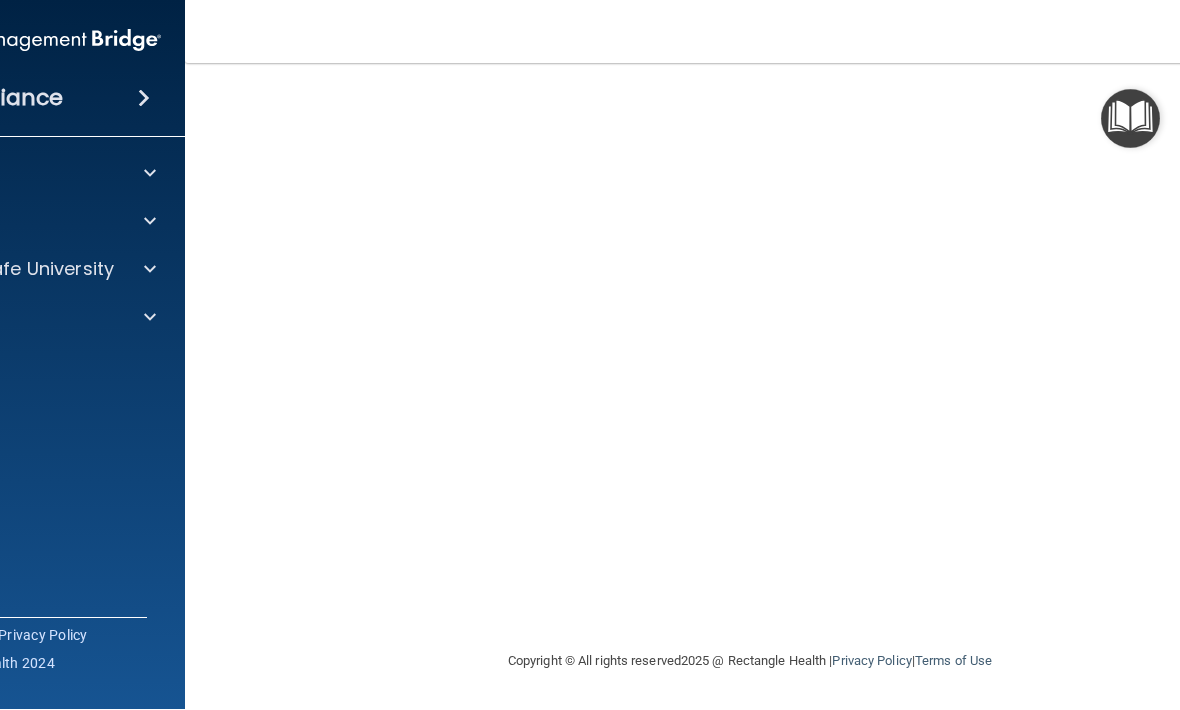
scroll to position [190, 0]
click at [947, 668] on link "Terms of Use" at bounding box center [953, 662] width 77 height 15
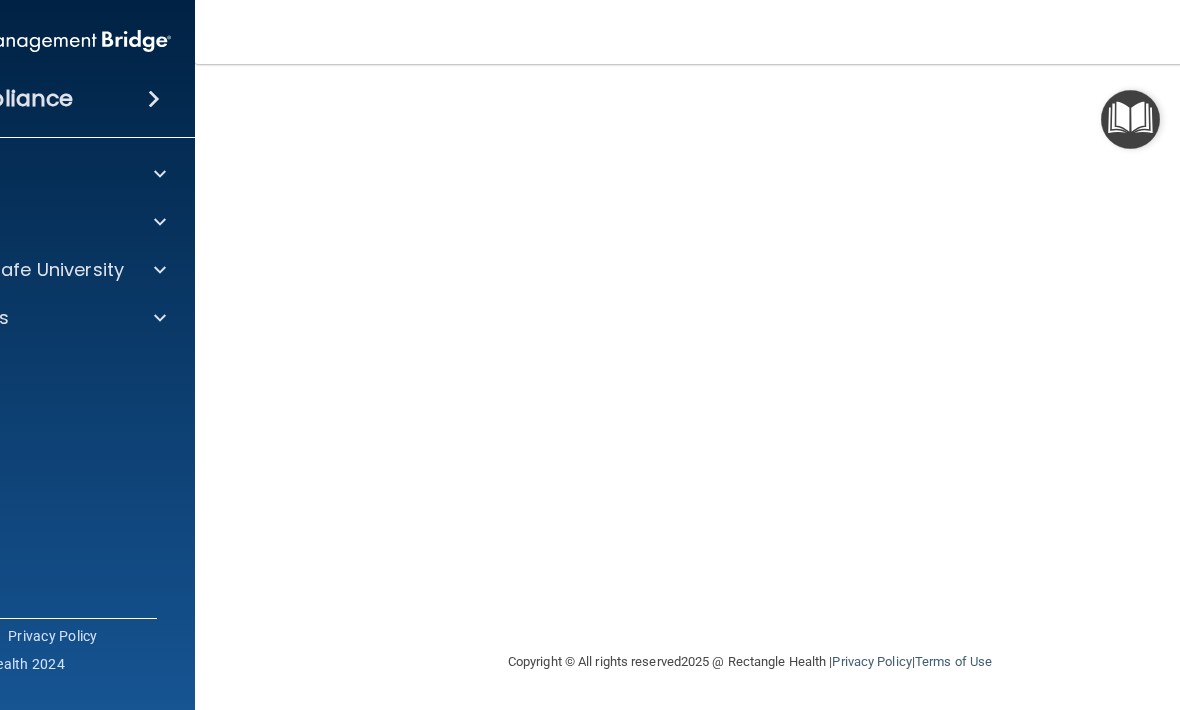
scroll to position [145, 0]
click at [1114, 119] on img "Open Resource Center" at bounding box center [1130, 119] width 59 height 59
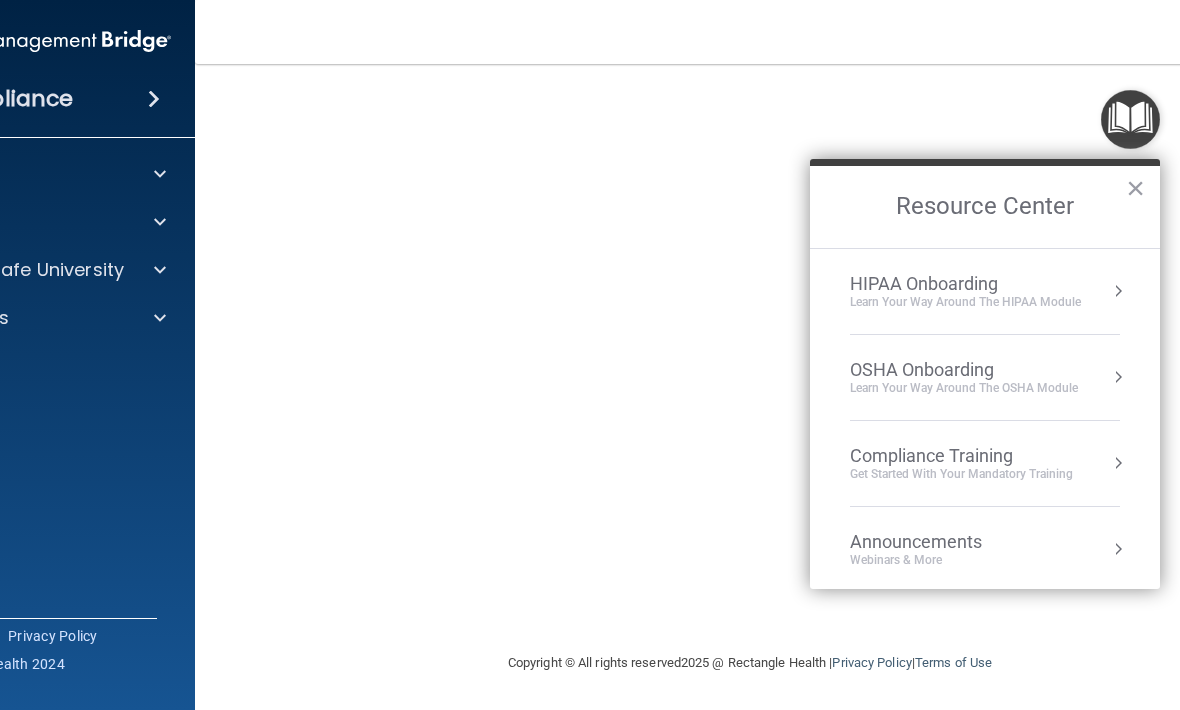
click at [1076, 450] on div "Compliance Training Get Started with your mandatory training" at bounding box center [985, 463] width 270 height 37
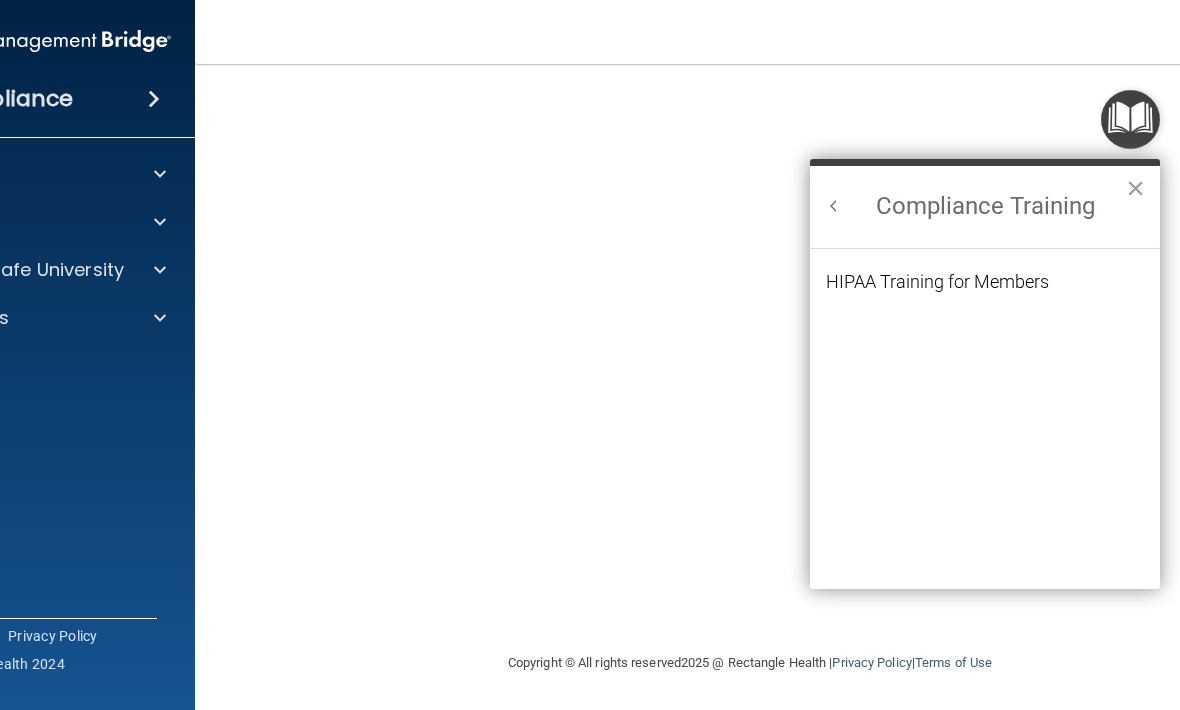
scroll to position [0, 0]
click at [1046, 273] on div "HIPAA Training for Members" at bounding box center [937, 282] width 223 height 18
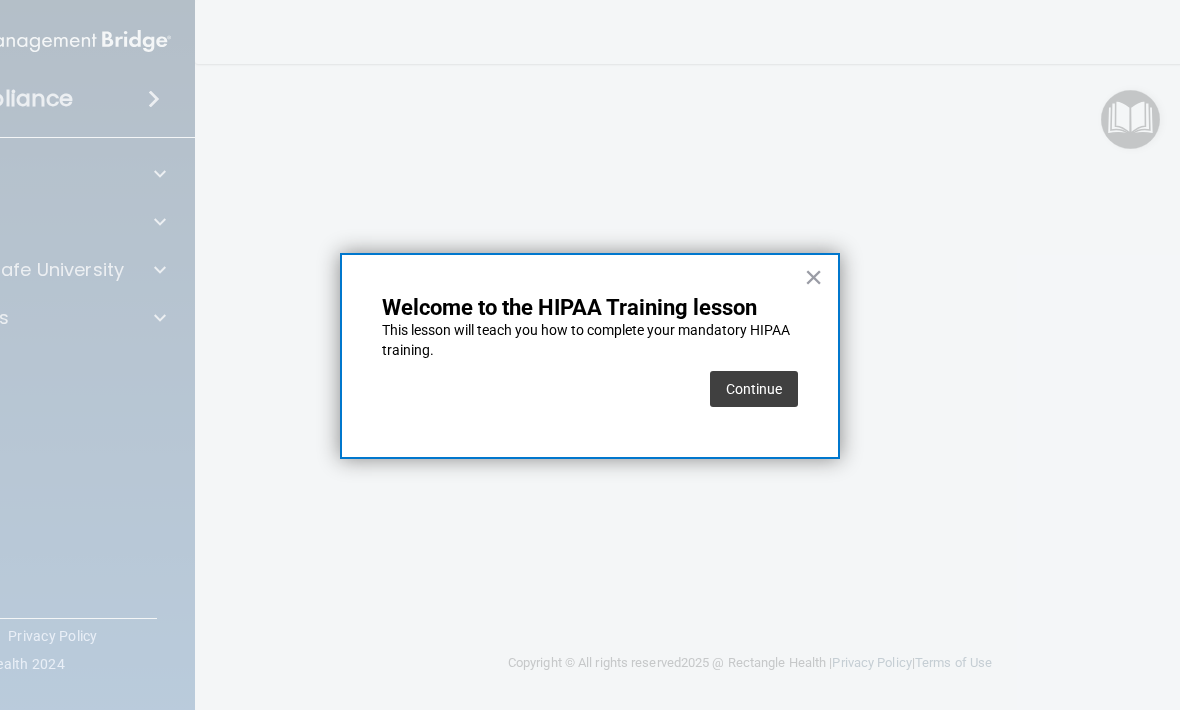
click at [772, 391] on button "Continue" at bounding box center [754, 389] width 88 height 36
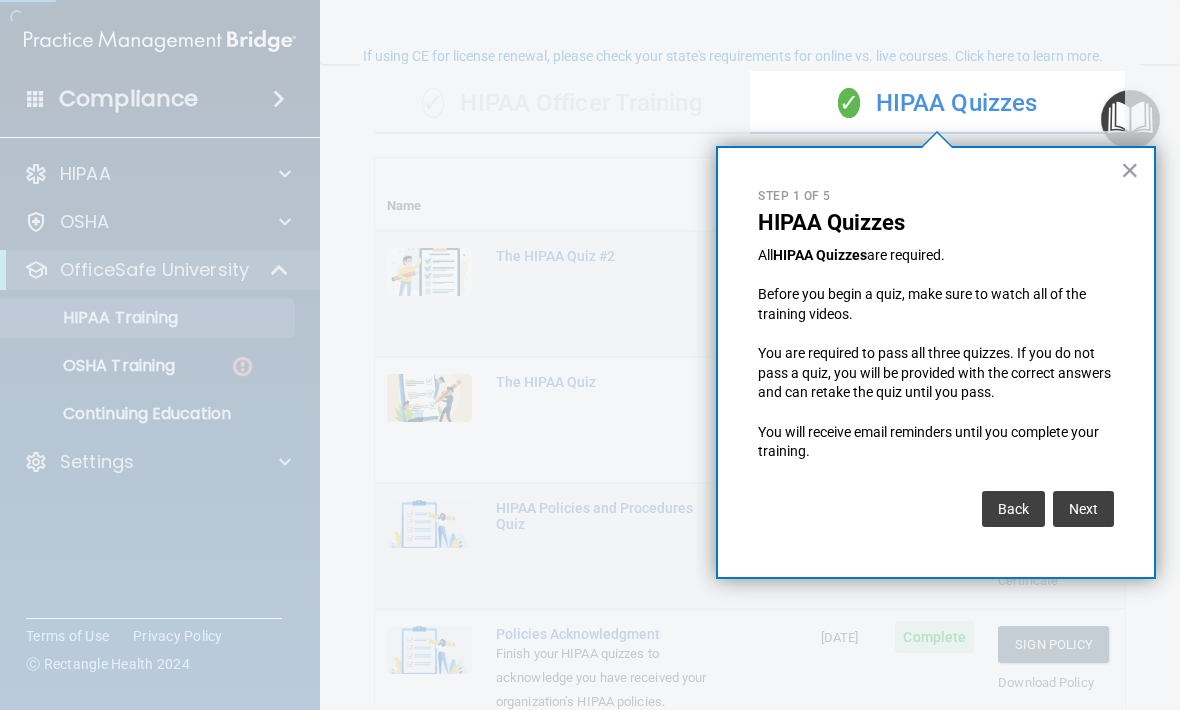
click at [192, 372] on div at bounding box center [375, 355] width 750 height 710
click at [1093, 501] on button "Next" at bounding box center [1083, 509] width 61 height 36
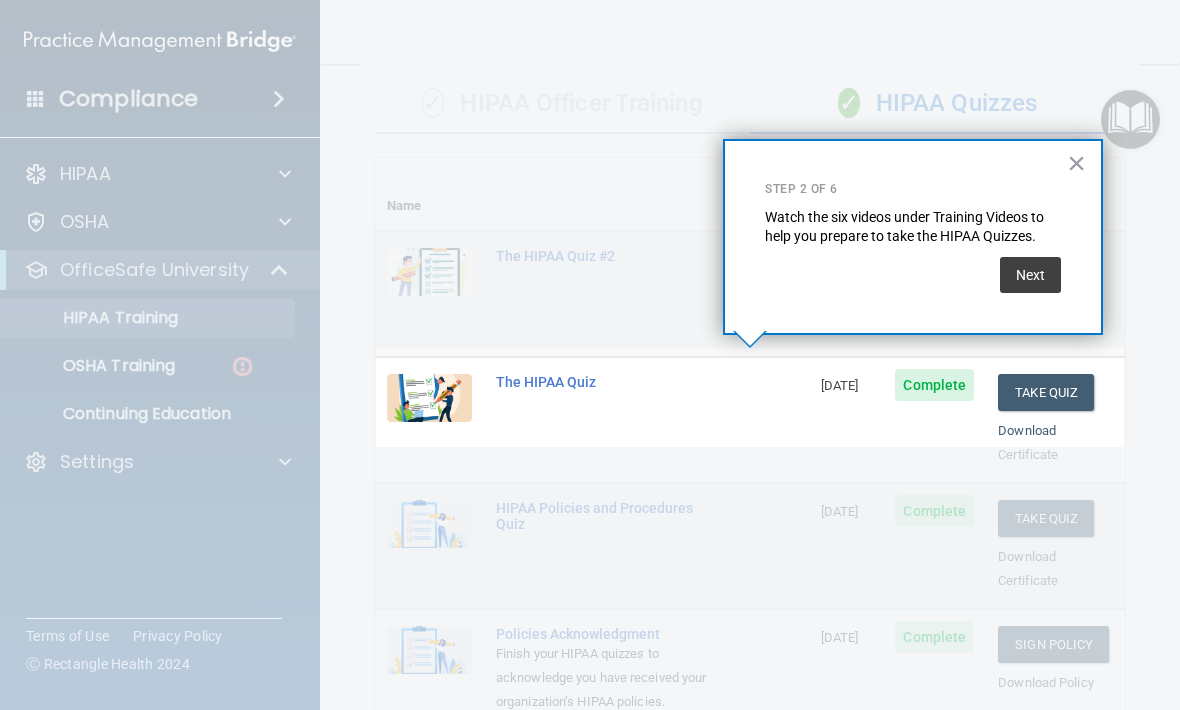
scroll to position [671, 0]
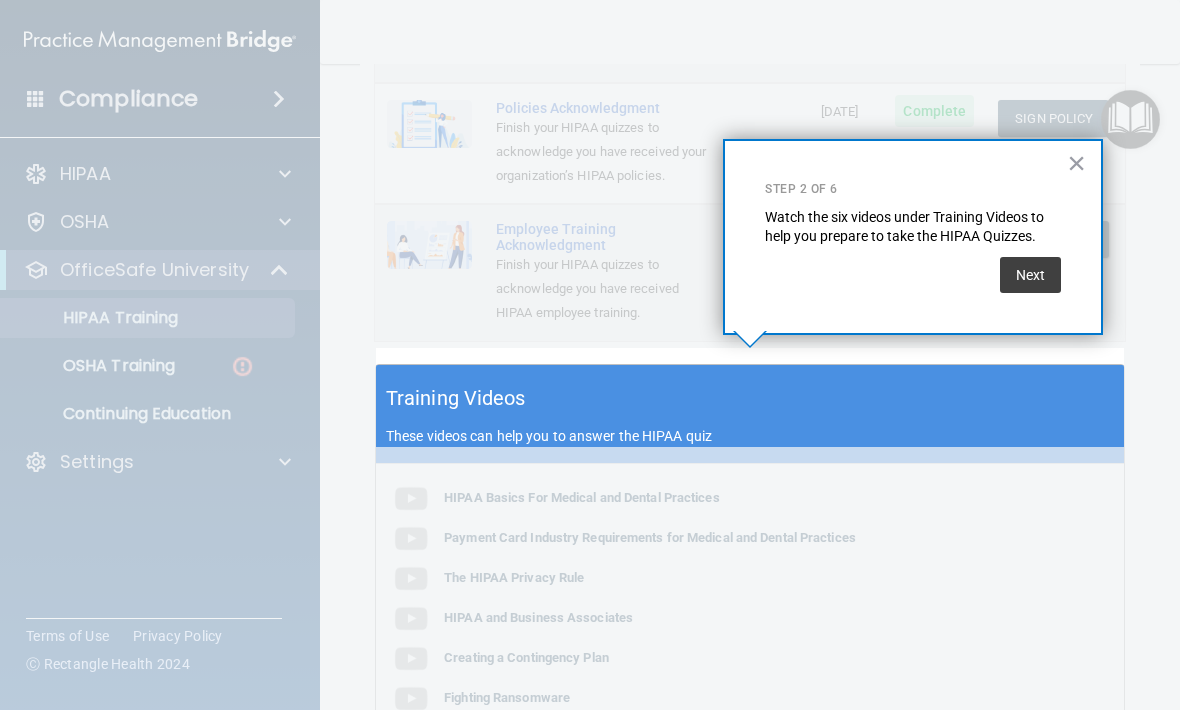
click at [1037, 271] on button "Next" at bounding box center [1030, 275] width 61 height 36
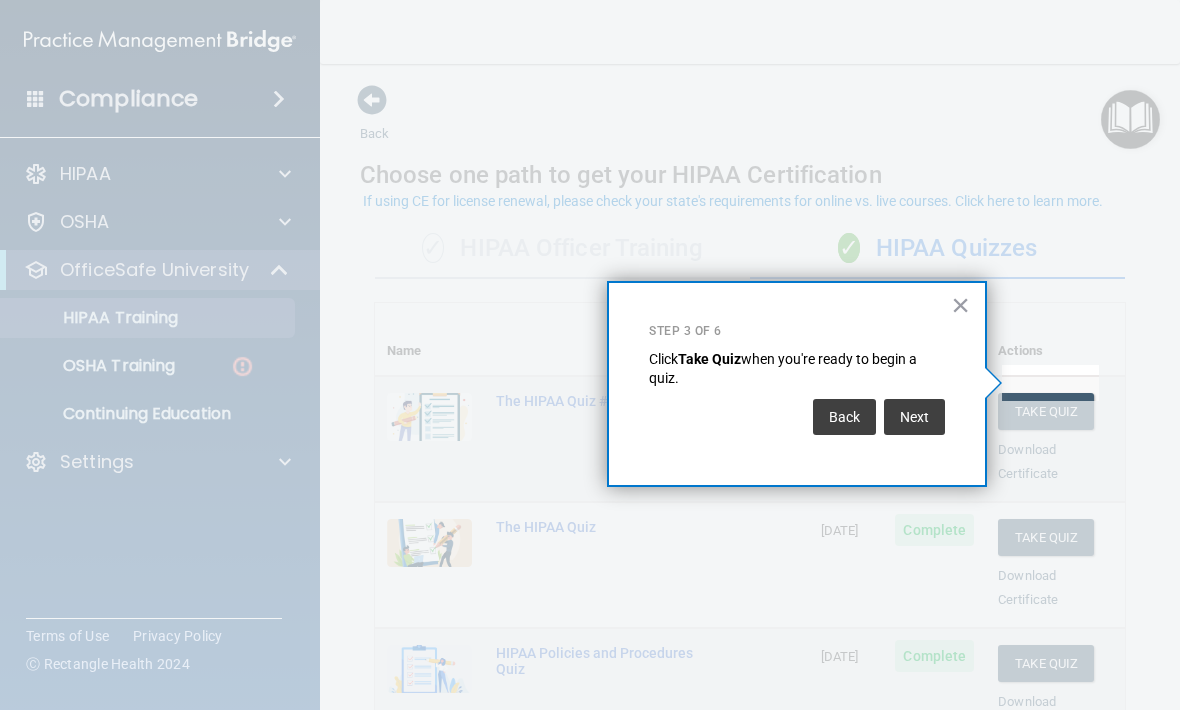
click at [953, 310] on button "×" at bounding box center [960, 305] width 19 height 32
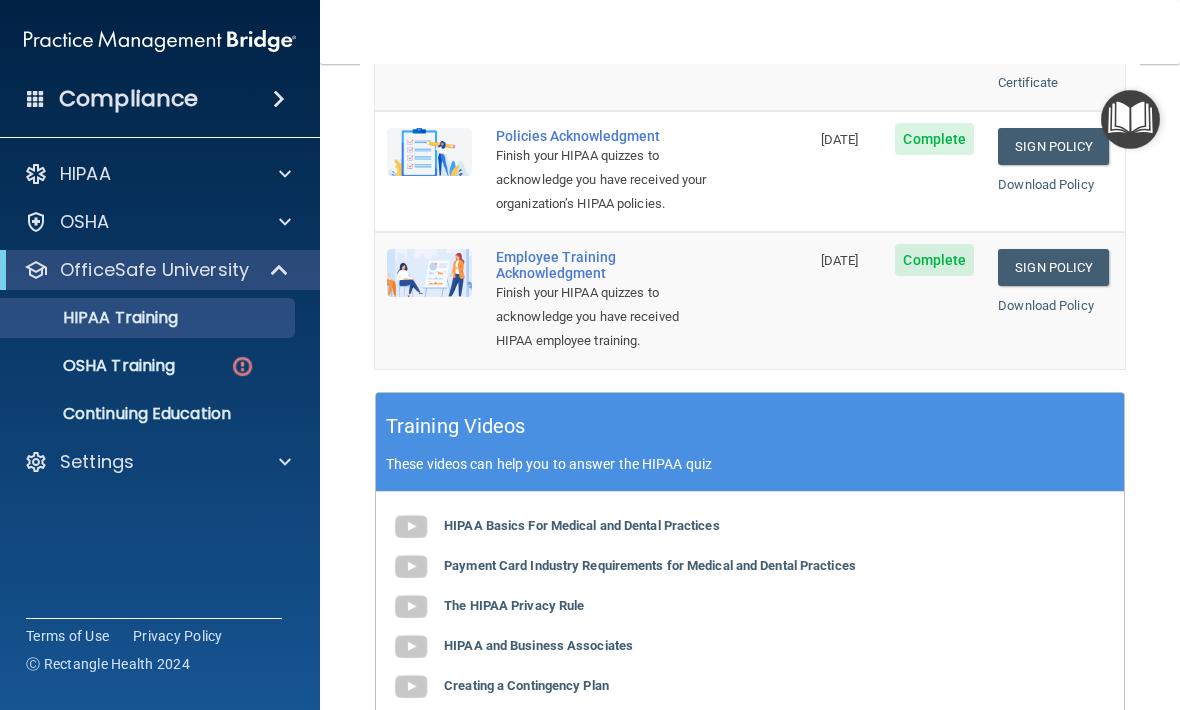
scroll to position [651, 0]
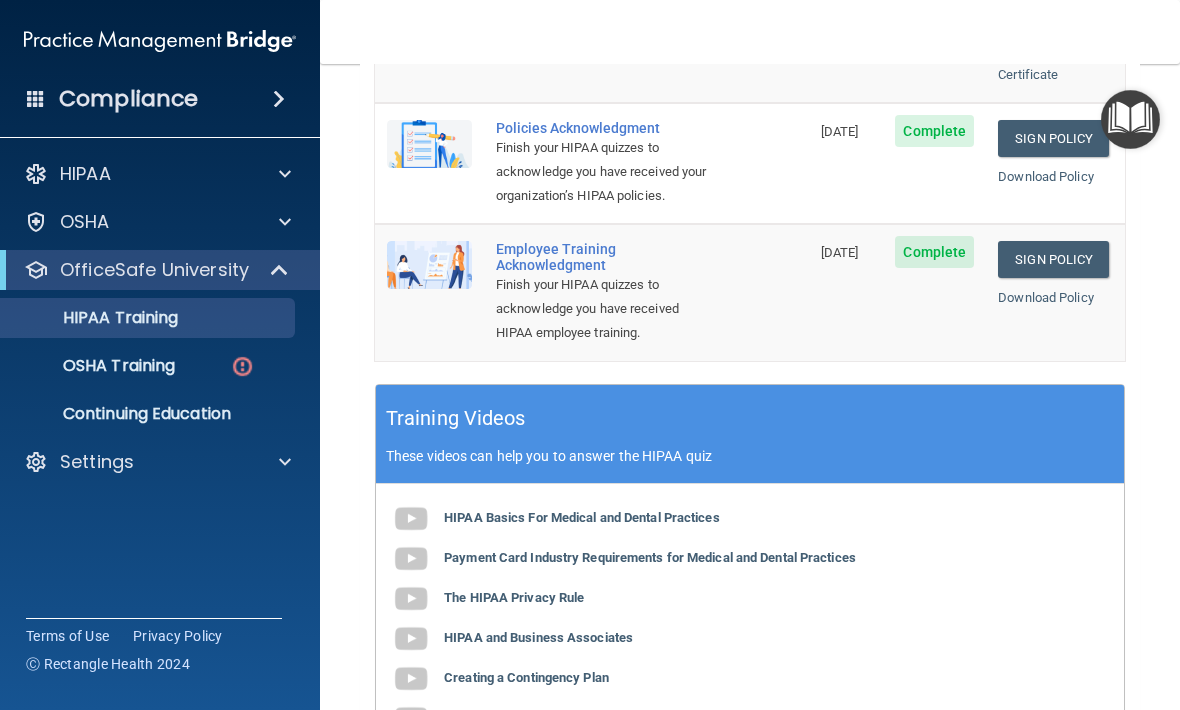
click at [201, 377] on link "OSHA Training" at bounding box center [137, 366] width 315 height 40
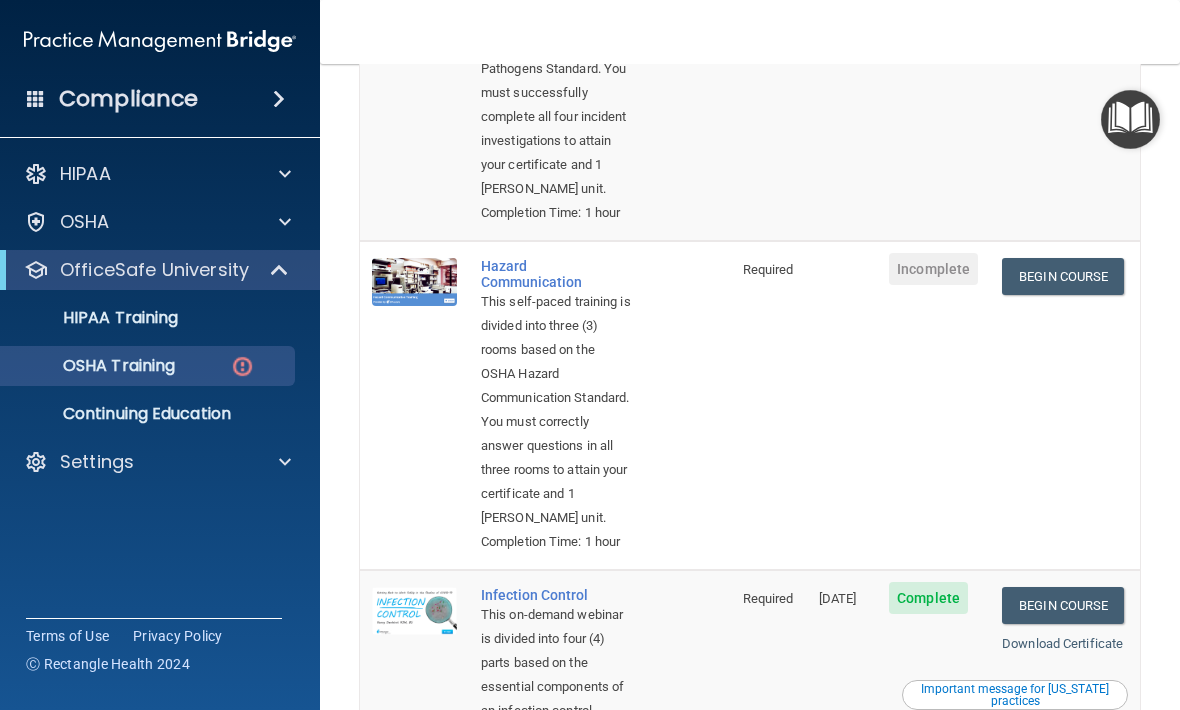
scroll to position [375, 0]
